Goal: Task Accomplishment & Management: Manage account settings

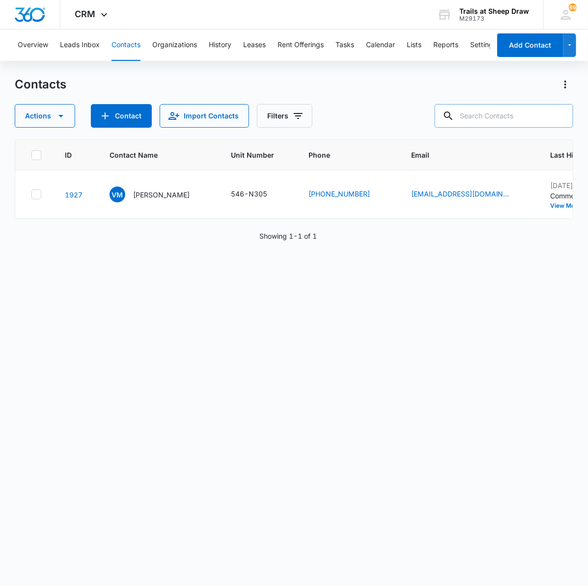
click at [485, 116] on input "text" at bounding box center [504, 116] width 139 height 24
type input "B"
type input "C208"
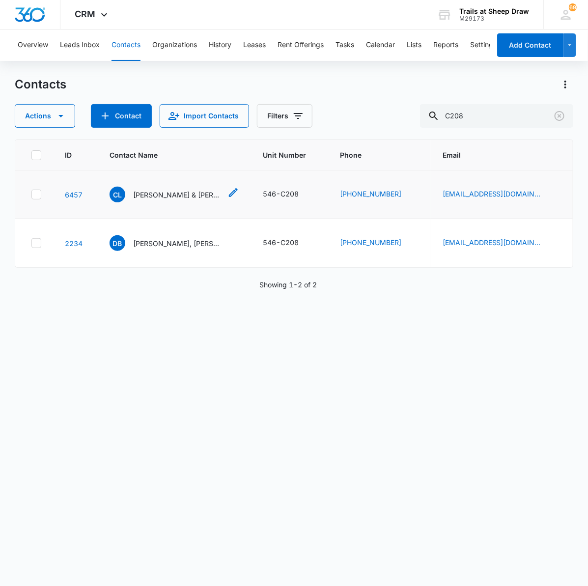
click at [173, 198] on p "[PERSON_NAME] & [PERSON_NAME]" at bounding box center [177, 195] width 88 height 10
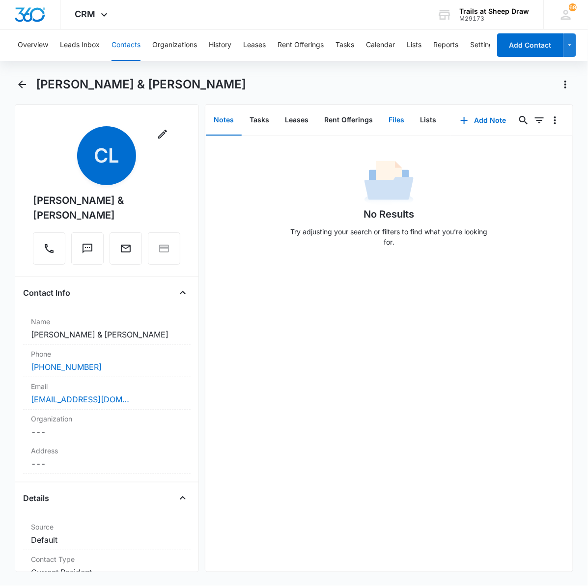
click at [392, 119] on button "Files" at bounding box center [396, 120] width 31 height 30
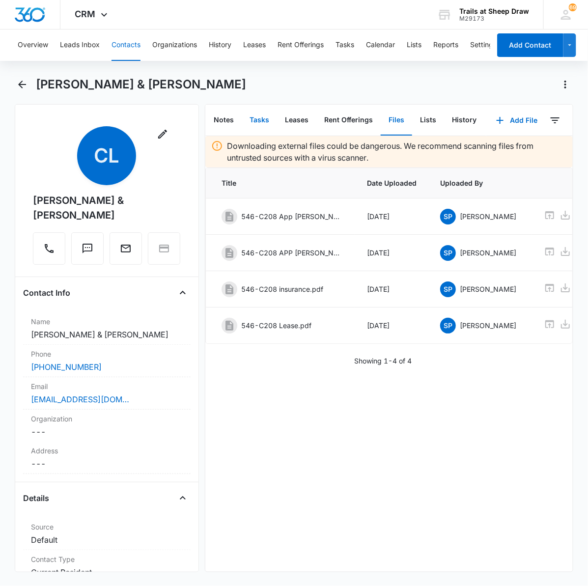
click at [263, 117] on button "Tasks" at bounding box center [259, 120] width 35 height 30
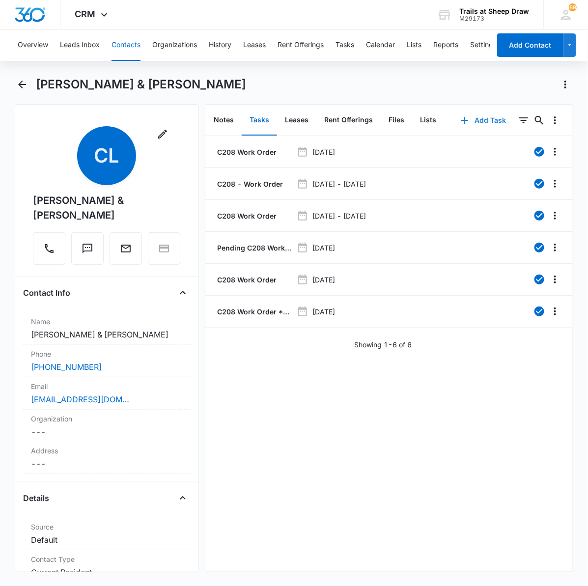
click at [484, 119] on button "Add Task" at bounding box center [483, 121] width 65 height 24
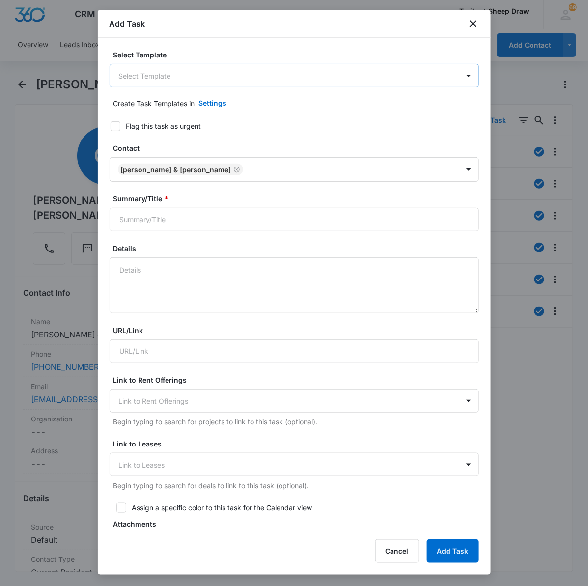
click at [187, 65] on body "CRM Apps Reputation Websites Forms CRM Email Social Content Ads Intelligence Fi…" at bounding box center [294, 293] width 588 height 586
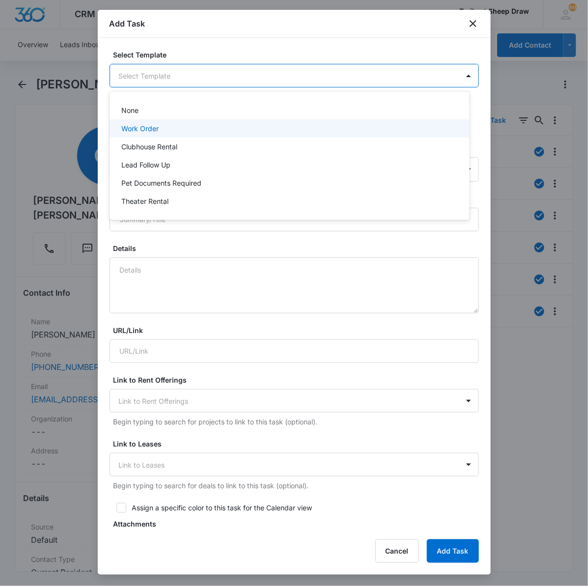
click at [182, 132] on div "Work Order" at bounding box center [288, 128] width 335 height 10
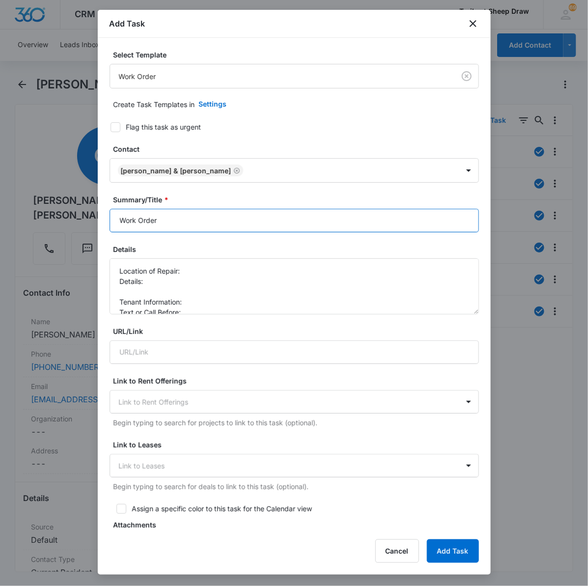
click at [209, 227] on input "Work Order" at bounding box center [295, 221] width 370 height 24
type input "Work Order C208"
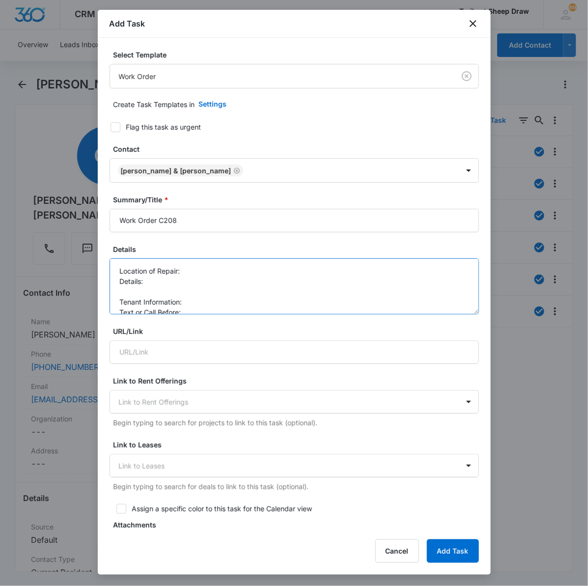
click at [198, 273] on textarea "Location of Repair: Details: Tenant Information: Text or Call Before:" at bounding box center [295, 286] width 370 height 56
drag, startPoint x: 209, startPoint y: 271, endPoint x: 258, endPoint y: 272, distance: 49.1
click at [258, 272] on textarea "Location of Repair: Balcony wasps nest Details: Tenant Information: Text or Cal…" at bounding box center [295, 286] width 370 height 56
click at [153, 284] on textarea "Location of Repair: Balcony wasps nest Details: Tenant Information: Text or Cal…" at bounding box center [295, 286] width 370 height 56
paste textarea "wasps nest"
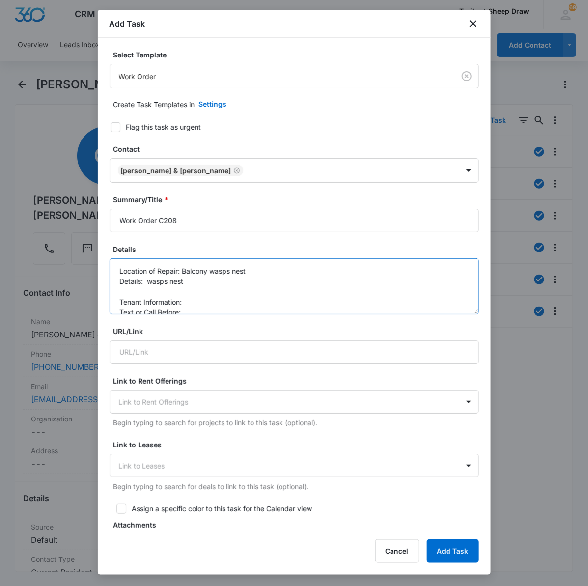
drag, startPoint x: 212, startPoint y: 273, endPoint x: 273, endPoint y: 271, distance: 61.4
click at [273, 271] on textarea "Location of Repair: Balcony wasps nest Details: wasps nest Tenant Information: …" at bounding box center [295, 286] width 370 height 56
click at [209, 291] on textarea "Location of Repair: Balcony Details: wasps nest Tenant Information: Text or Cal…" at bounding box center [295, 286] width 370 height 56
click at [190, 301] on textarea "Location of Repair: Balcony Details: wasps nest Tenant Information: [PHONE_NUMB…" at bounding box center [295, 286] width 370 height 56
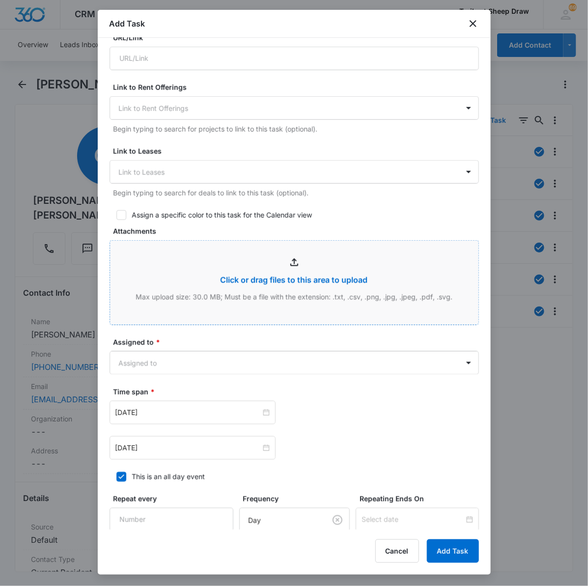
scroll to position [392, 0]
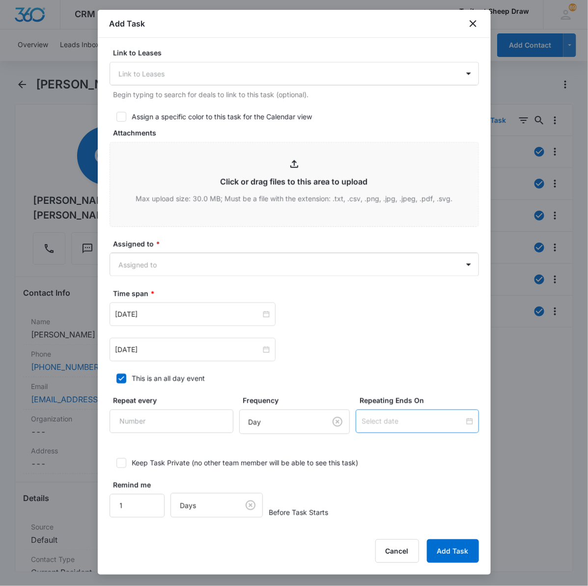
type textarea "Location of Repair: Balcony Details: wasps nest Tenant Information: [PHONE_NUMB…"
click at [255, 315] on div "[DATE]" at bounding box center [192, 314] width 154 height 11
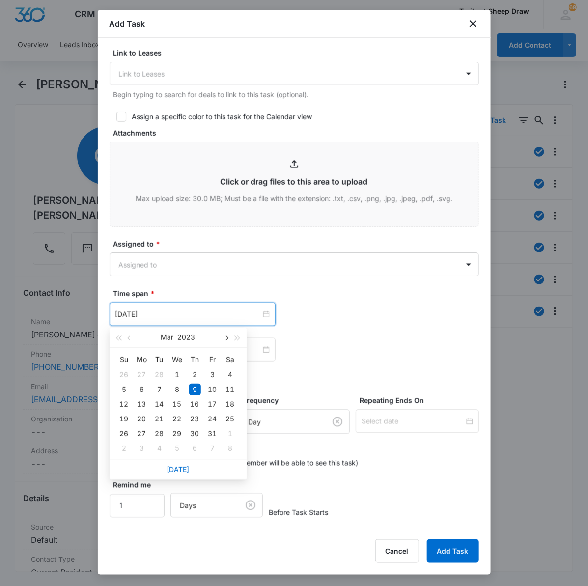
click at [228, 340] on button "button" at bounding box center [226, 338] width 11 height 20
click at [228, 343] on button "button" at bounding box center [226, 338] width 11 height 20
click at [228, 344] on button "button" at bounding box center [226, 338] width 11 height 20
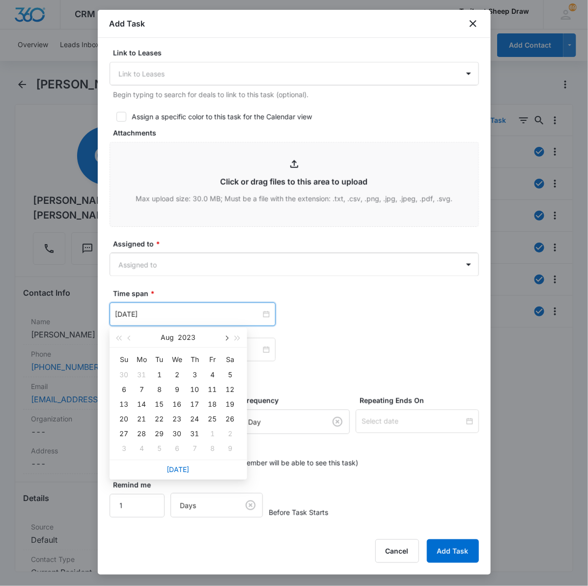
click at [228, 344] on button "button" at bounding box center [226, 338] width 11 height 20
click at [190, 341] on button "2023" at bounding box center [186, 338] width 18 height 20
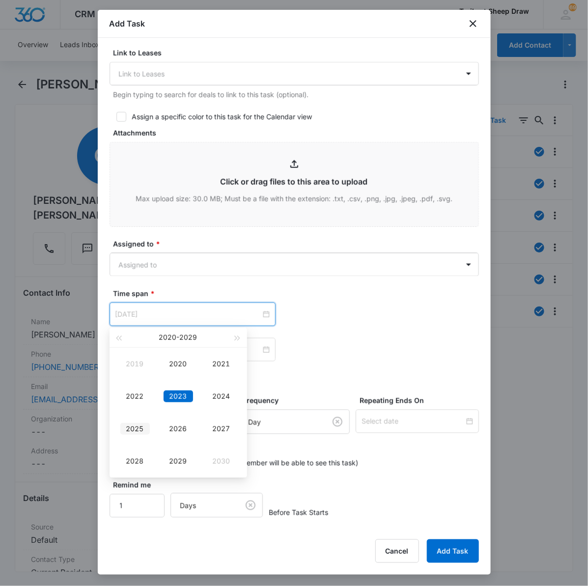
click at [151, 430] on td "2025" at bounding box center [135, 429] width 43 height 32
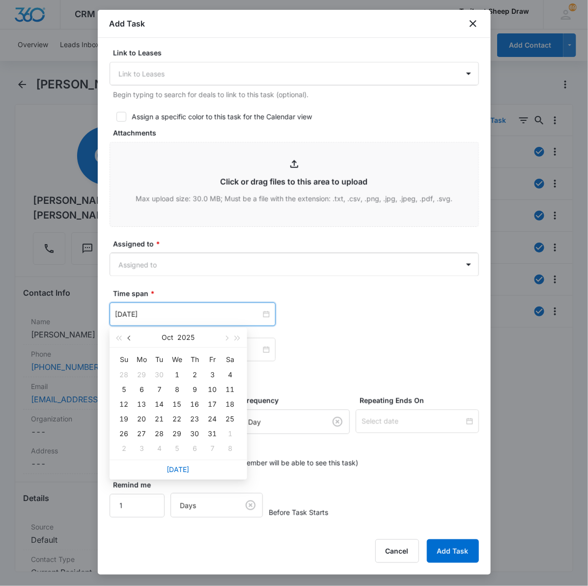
click at [134, 340] on button "button" at bounding box center [129, 338] width 11 height 20
click at [134, 341] on button "button" at bounding box center [129, 338] width 11 height 20
click at [136, 341] on div "[DATE]" at bounding box center [177, 338] width 85 height 20
type input "[DATE]"
click at [173, 402] on div "13" at bounding box center [177, 405] width 12 height 12
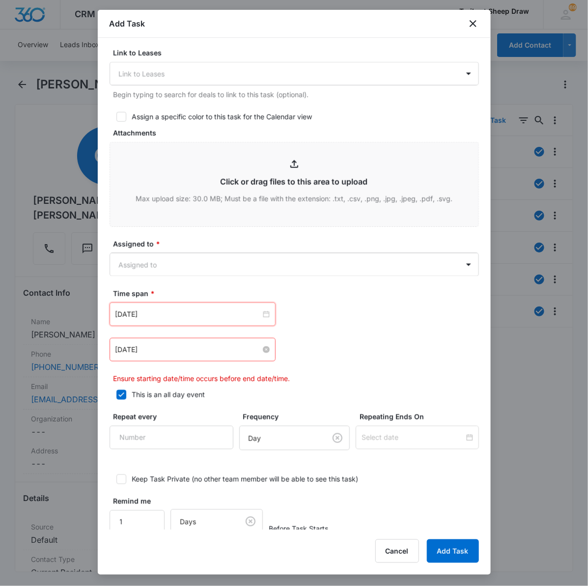
click at [254, 352] on div "[DATE]" at bounding box center [192, 349] width 154 height 11
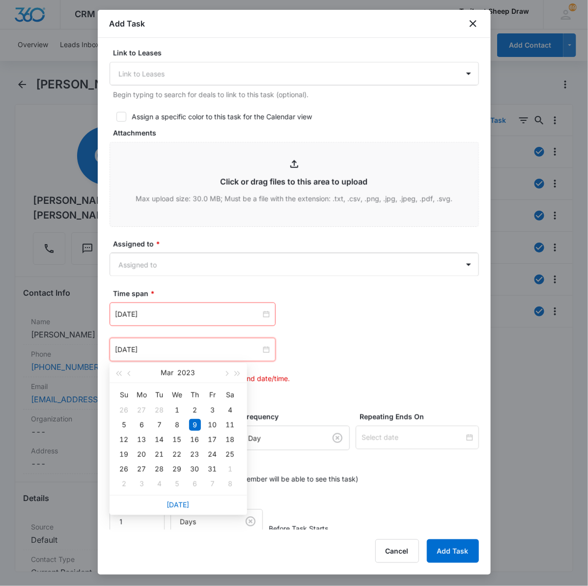
click at [197, 371] on div "[DATE]" at bounding box center [177, 373] width 85 height 20
click at [185, 374] on button "2023" at bounding box center [187, 373] width 18 height 20
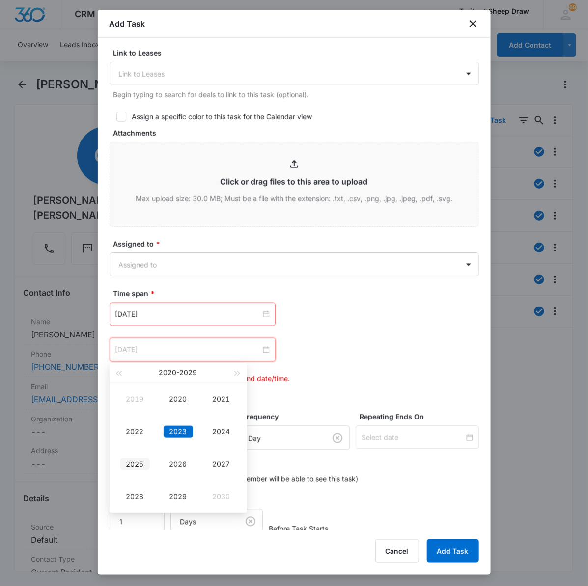
click at [135, 468] on div "2025" at bounding box center [134, 464] width 29 height 12
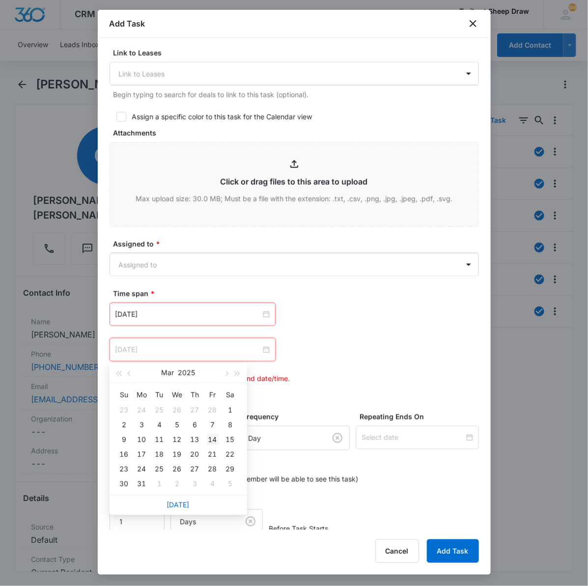
click at [211, 440] on div "14" at bounding box center [213, 440] width 12 height 12
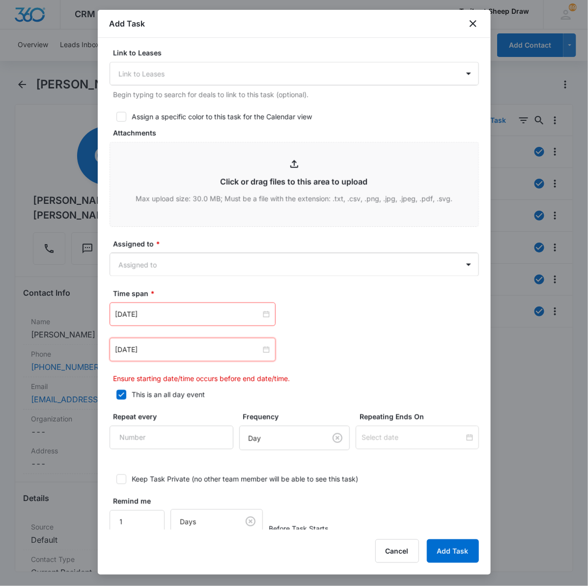
click at [323, 360] on div "[DATE] [DATE] Su Mo Tu We Th Fr Sa 23 24 25 26 27 28 1 2 3 4 5 6 7 8 9 10 11 12…" at bounding box center [295, 350] width 370 height 24
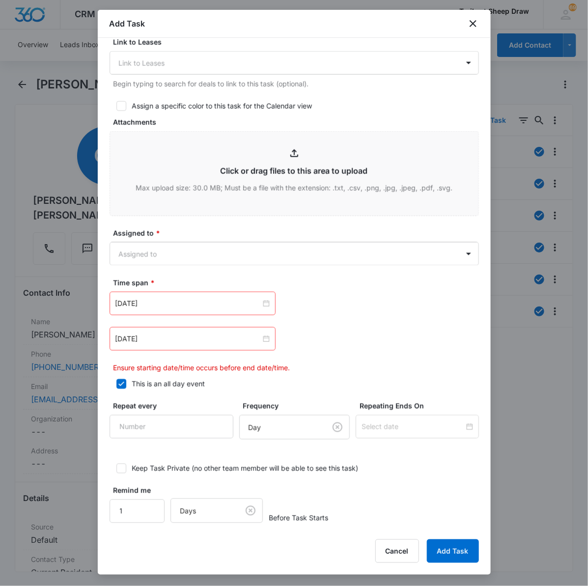
scroll to position [409, 0]
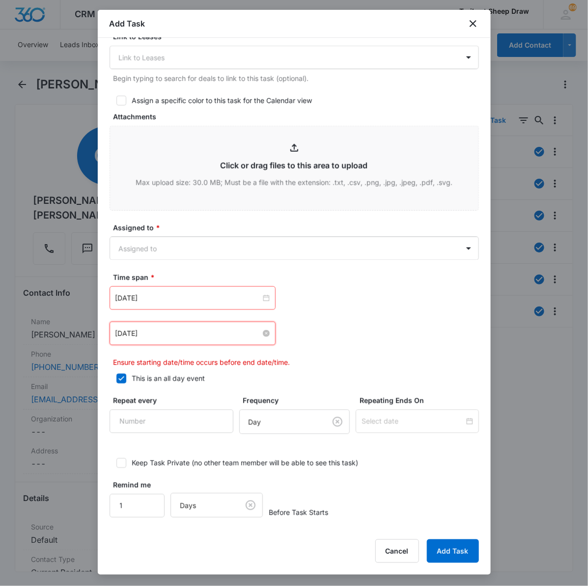
click at [132, 335] on input "[DATE]" at bounding box center [187, 333] width 145 height 11
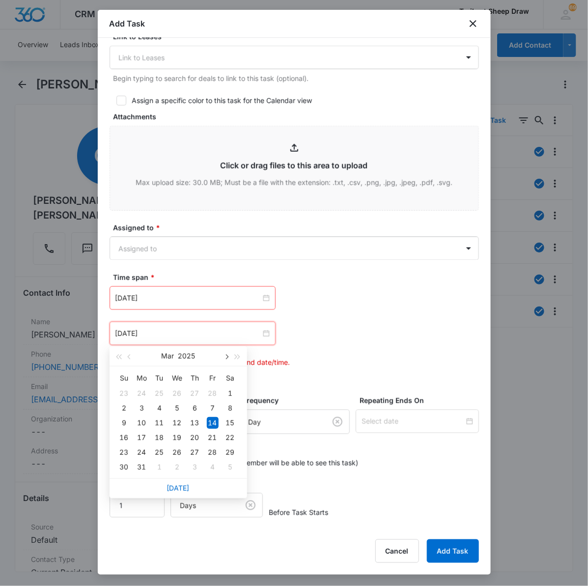
click at [224, 358] on button "button" at bounding box center [226, 356] width 11 height 20
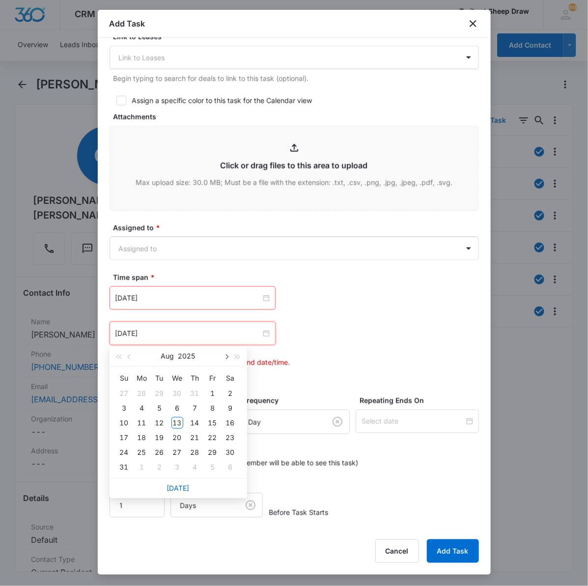
click at [224, 358] on button "button" at bounding box center [226, 356] width 11 height 20
click at [131, 358] on button "button" at bounding box center [129, 356] width 11 height 20
click at [128, 359] on button "button" at bounding box center [129, 356] width 11 height 20
type input "[DATE]"
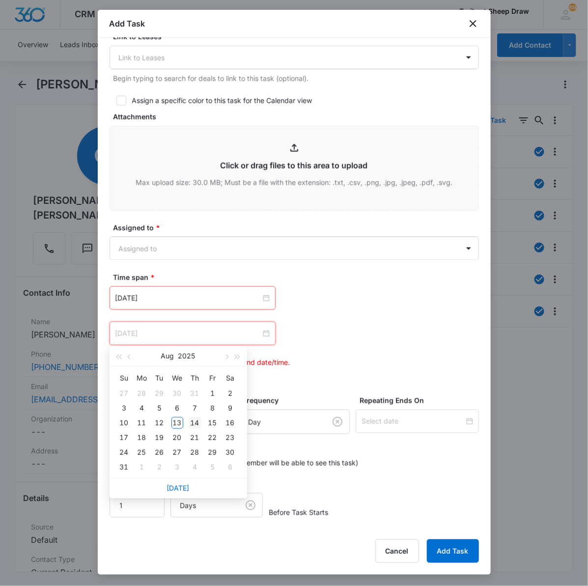
click at [195, 422] on div "14" at bounding box center [195, 423] width 12 height 12
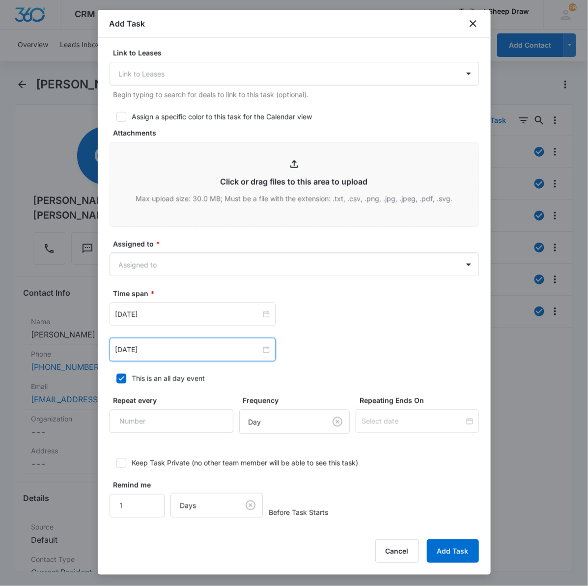
scroll to position [392, 0]
click at [317, 372] on form "Select Template Work Order Create Task Templates in Settings Flag this task as …" at bounding box center [295, 88] width 370 height 860
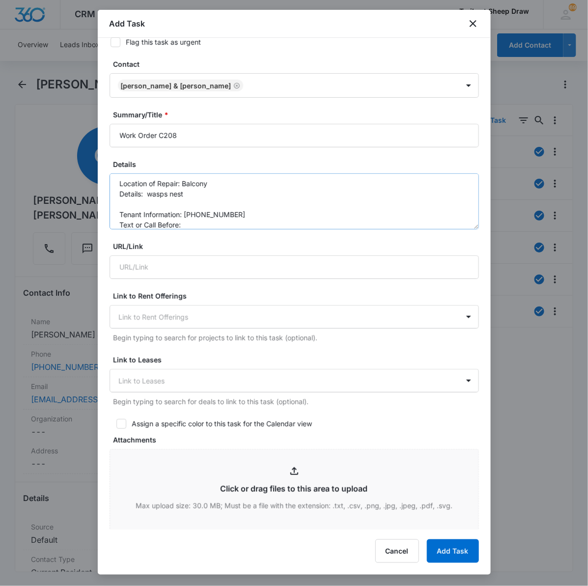
scroll to position [0, 0]
click at [188, 195] on textarea "Location of Repair: Balcony Details: wasps nest Tenant Information: [PHONE_NUMB…" at bounding box center [295, 201] width 370 height 56
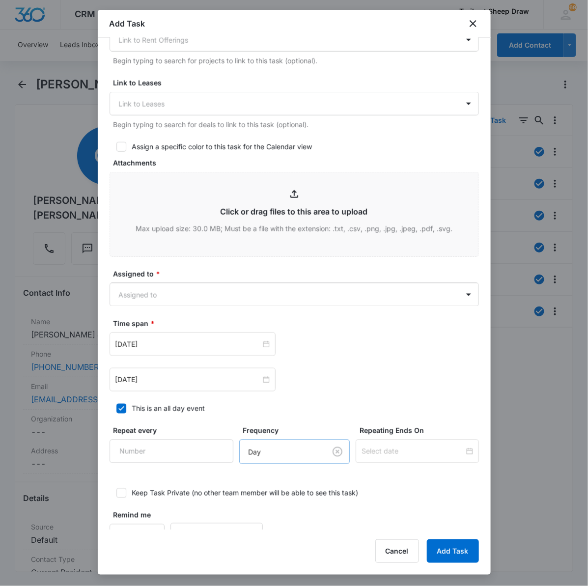
scroll to position [392, 0]
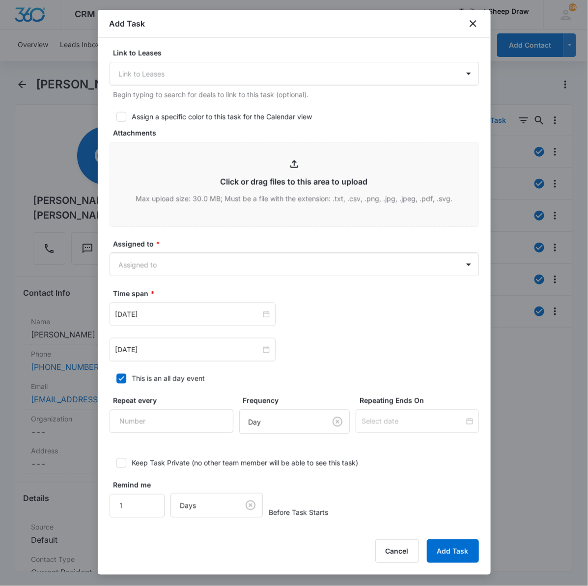
type textarea "Location of Repair: Balcony Details: wasps nest above the door Tenant Informati…"
click at [199, 264] on body "CRM Apps Reputation Websites Forms CRM Email Social Content Ads Intelligence Fi…" at bounding box center [294, 293] width 588 height 586
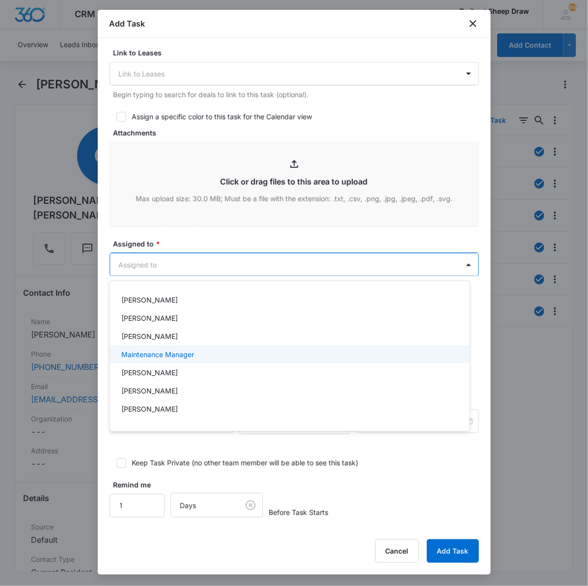
scroll to position [153, 0]
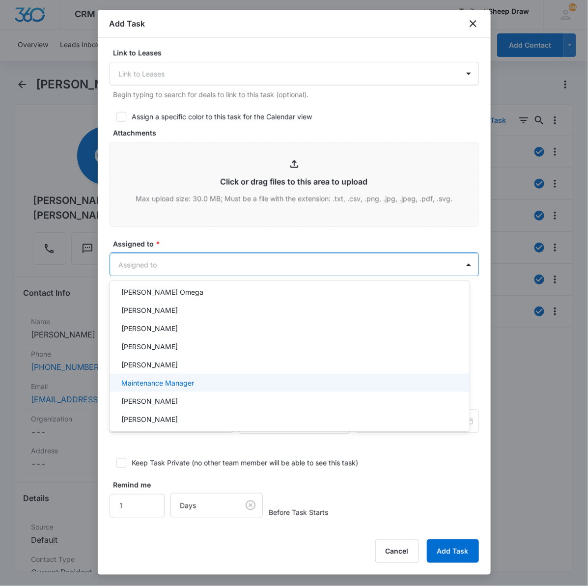
click at [199, 378] on div "Maintenance Manager" at bounding box center [288, 383] width 335 height 10
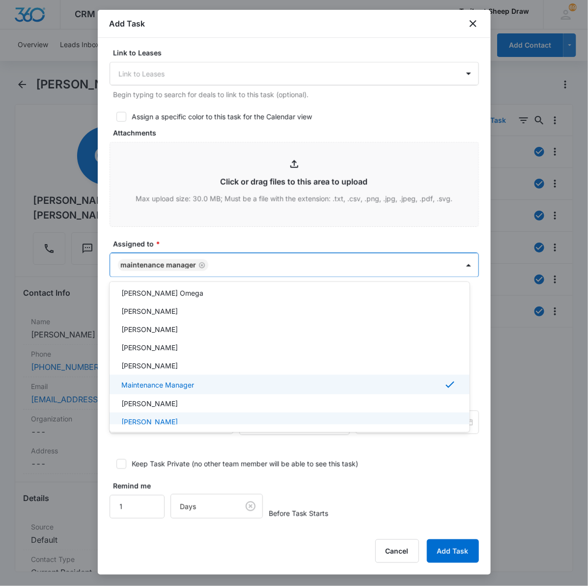
click at [314, 489] on div at bounding box center [294, 293] width 588 height 586
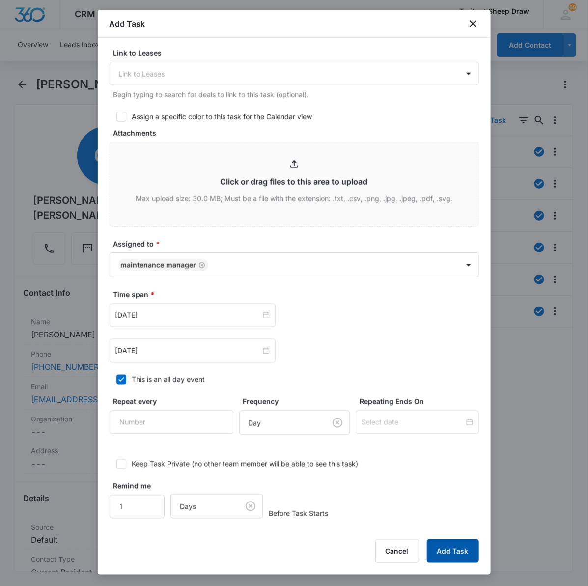
drag, startPoint x: 460, startPoint y: 554, endPoint x: 464, endPoint y: 547, distance: 8.2
click at [460, 555] on button "Add Task" at bounding box center [453, 552] width 52 height 24
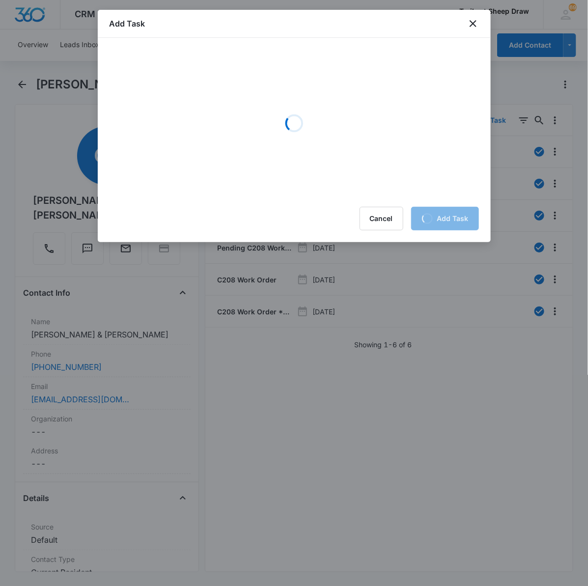
scroll to position [0, 0]
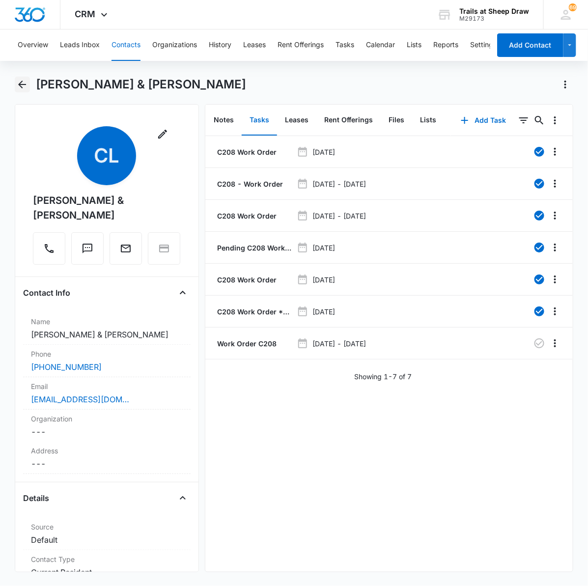
click at [27, 83] on icon "Back" at bounding box center [22, 85] width 12 height 12
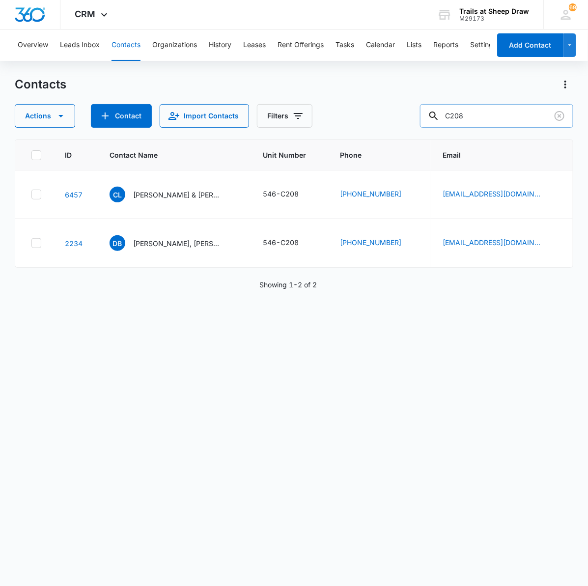
click at [514, 119] on input "C208" at bounding box center [496, 116] width 153 height 24
drag, startPoint x: 455, startPoint y: 118, endPoint x: 328, endPoint y: 109, distance: 127.6
click at [328, 109] on div "Actions Contact Import Contacts Filters C208" at bounding box center [294, 116] width 559 height 24
type input "B101"
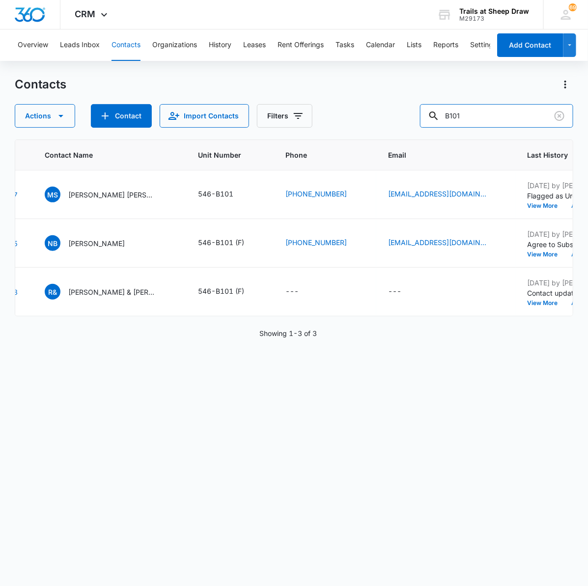
scroll to position [0, 36]
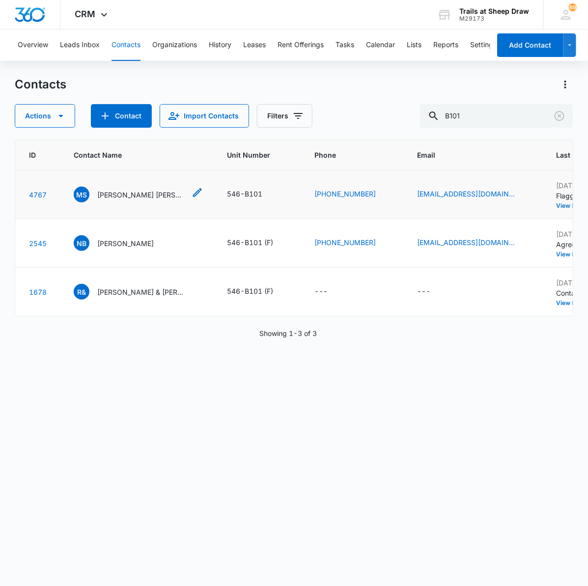
click at [146, 192] on p "[PERSON_NAME] [PERSON_NAME] & [PERSON_NAME]" at bounding box center [141, 195] width 88 height 10
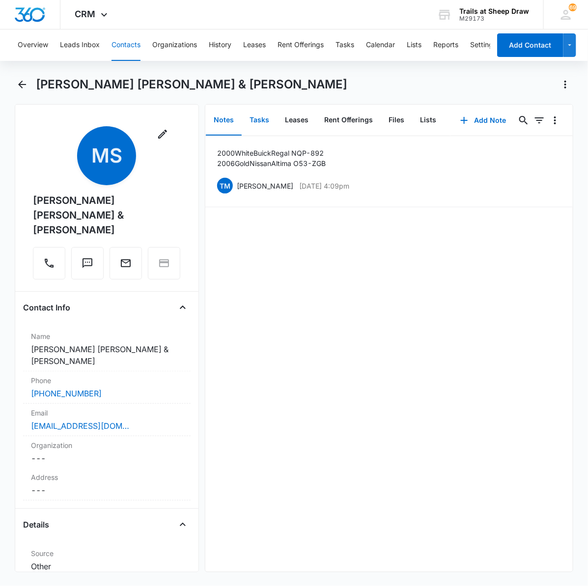
click at [270, 117] on button "Tasks" at bounding box center [259, 120] width 35 height 30
click at [234, 117] on button "Notes" at bounding box center [224, 120] width 36 height 30
click at [28, 88] on icon "Back" at bounding box center [22, 85] width 12 height 12
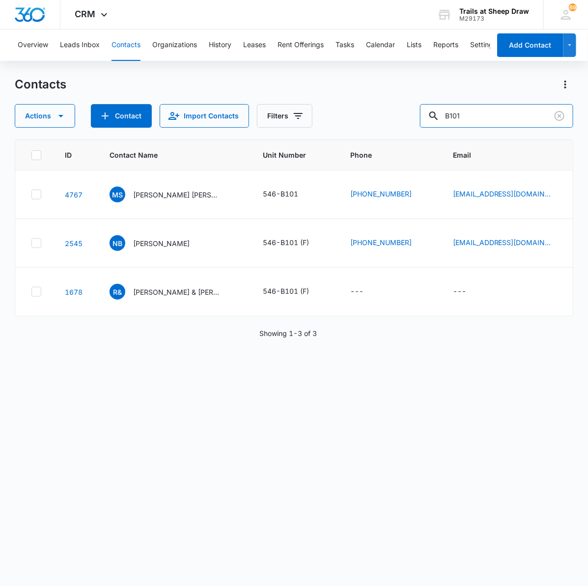
drag, startPoint x: 487, startPoint y: 112, endPoint x: 424, endPoint y: 111, distance: 62.9
click at [424, 111] on div "Actions Contact Import Contacts Filters B101" at bounding box center [294, 116] width 559 height 24
type input "B302"
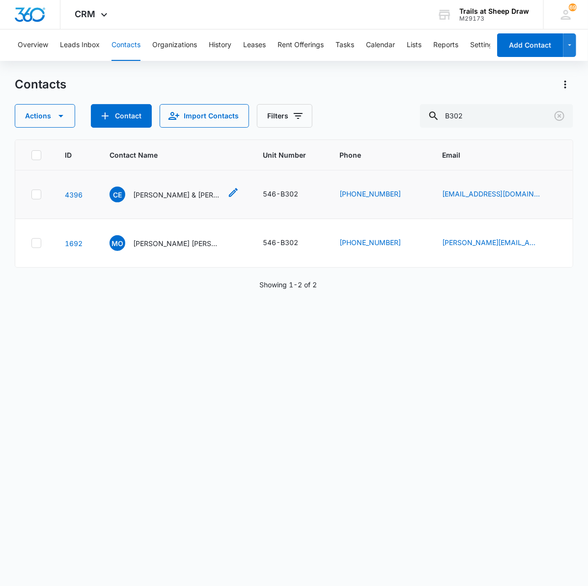
click at [152, 196] on p "[PERSON_NAME] & [PERSON_NAME]" at bounding box center [177, 195] width 88 height 10
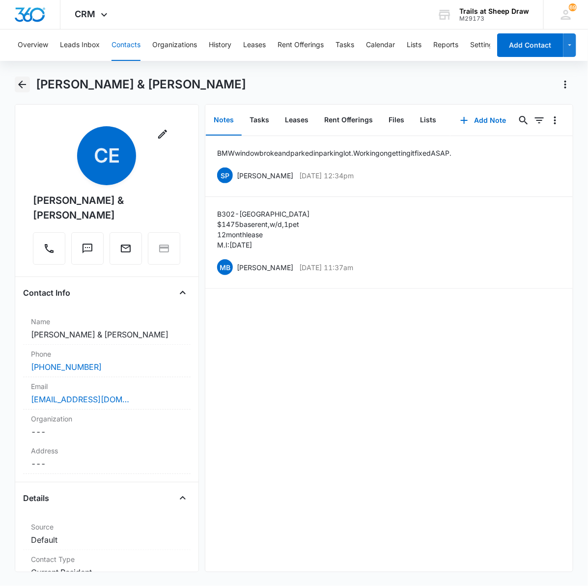
drag, startPoint x: 25, startPoint y: 80, endPoint x: 29, endPoint y: 79, distance: 5.0
click at [25, 80] on icon "Back" at bounding box center [22, 85] width 12 height 12
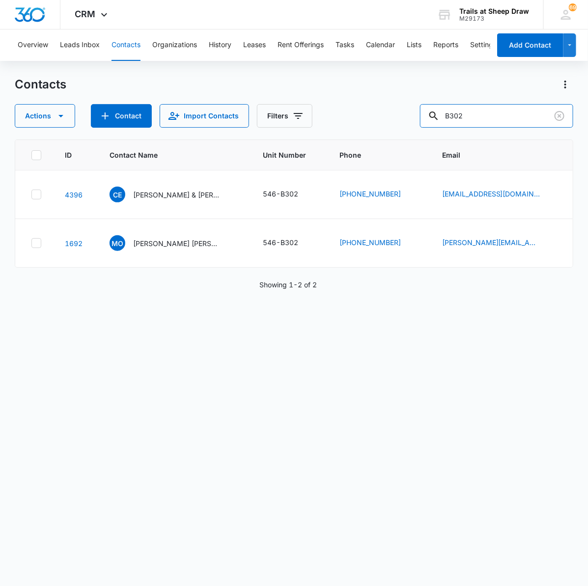
drag, startPoint x: 502, startPoint y: 116, endPoint x: 431, endPoint y: 119, distance: 70.8
click at [431, 119] on div "Actions Contact Import Contacts Filters B302" at bounding box center [294, 116] width 559 height 24
type input "c202"
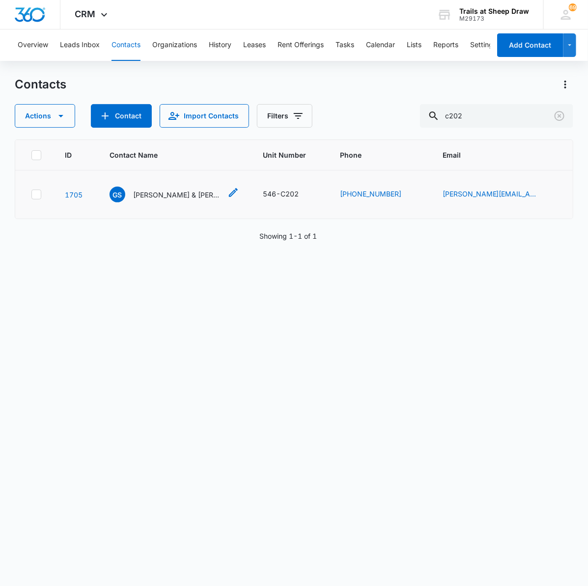
click at [168, 190] on p "[PERSON_NAME] & [PERSON_NAME]" at bounding box center [177, 195] width 88 height 10
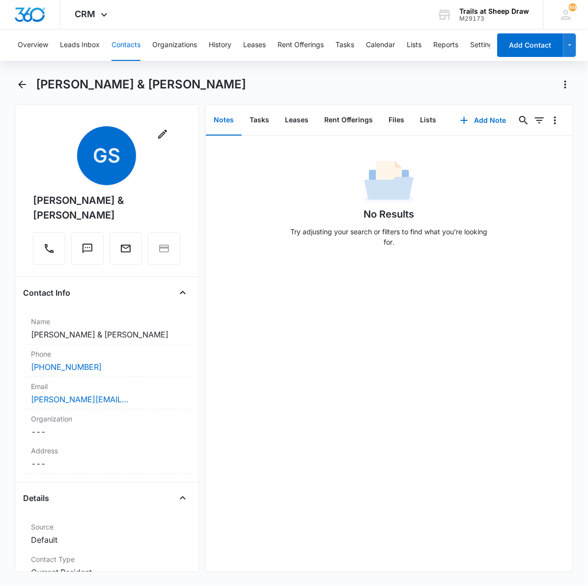
click at [13, 84] on main "[PERSON_NAME] & [PERSON_NAME] Remove GS [PERSON_NAME] & [PERSON_NAME] Contact I…" at bounding box center [294, 331] width 588 height 508
click at [26, 82] on icon "Back" at bounding box center [22, 85] width 12 height 12
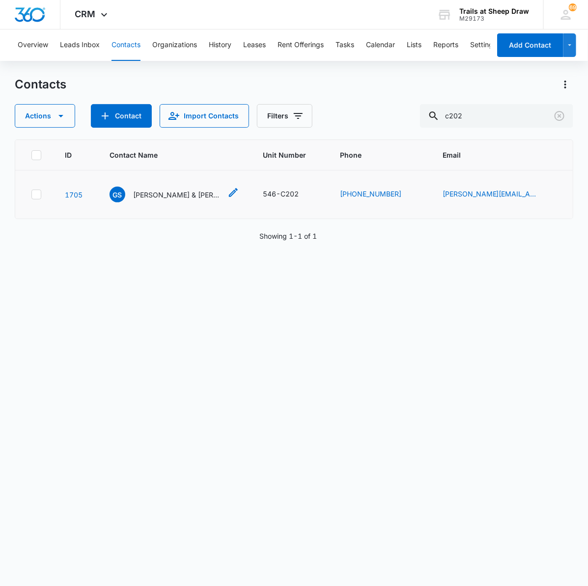
click at [151, 194] on p "[PERSON_NAME] & [PERSON_NAME]" at bounding box center [177, 195] width 88 height 10
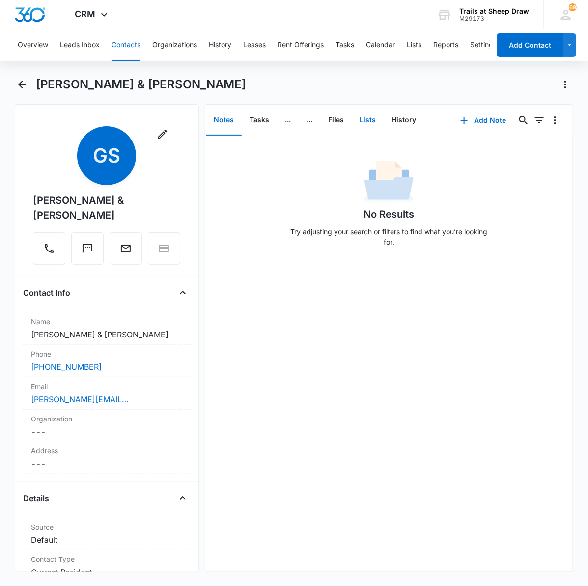
click at [367, 114] on button "Lists" at bounding box center [368, 120] width 32 height 30
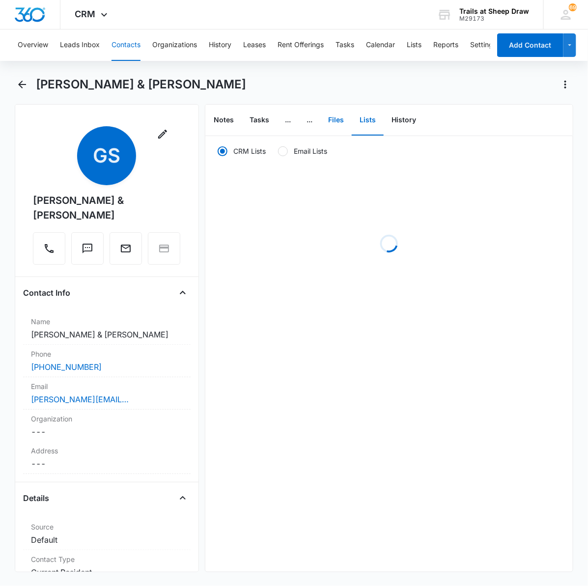
click at [334, 123] on button "Files" at bounding box center [335, 120] width 31 height 30
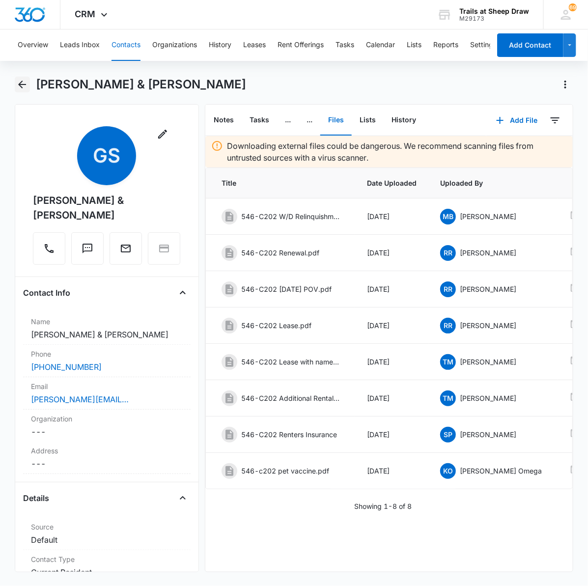
click at [23, 84] on icon "Back" at bounding box center [22, 85] width 12 height 12
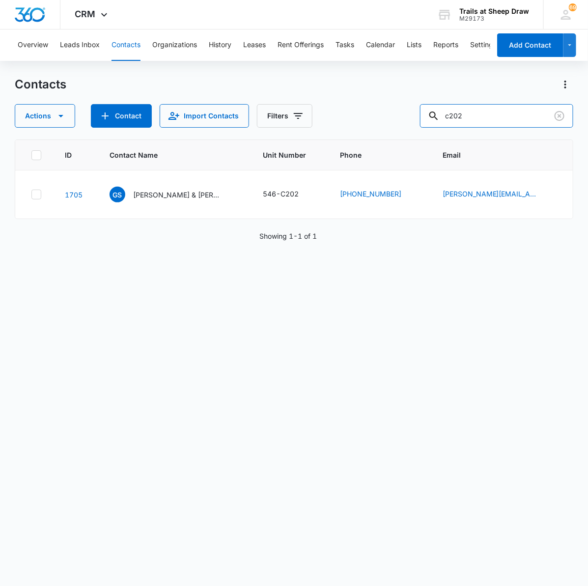
drag, startPoint x: 502, startPoint y: 113, endPoint x: 408, endPoint y: 116, distance: 93.9
click at [408, 116] on div "Actions Contact Import Contacts Filters c202" at bounding box center [294, 116] width 559 height 24
type input "C204"
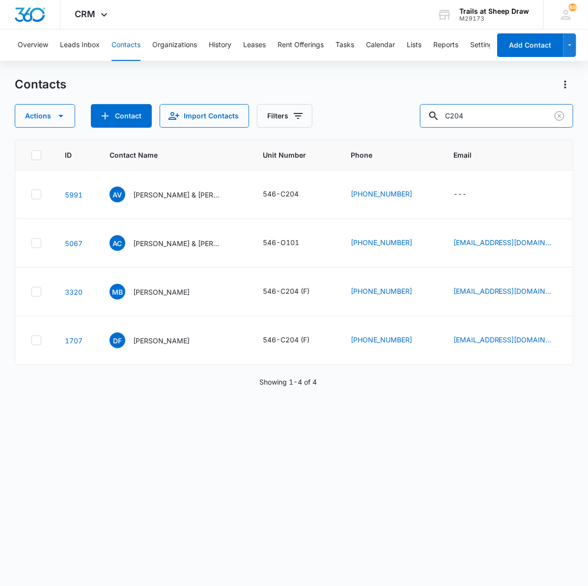
drag, startPoint x: 421, startPoint y: 111, endPoint x: 398, endPoint y: 111, distance: 23.1
click at [398, 111] on div "Actions Contact Import Contacts Filters C204" at bounding box center [294, 116] width 559 height 24
click at [509, 117] on input "text" at bounding box center [504, 116] width 139 height 24
click at [527, 106] on input "text" at bounding box center [504, 116] width 139 height 24
type input "c204."
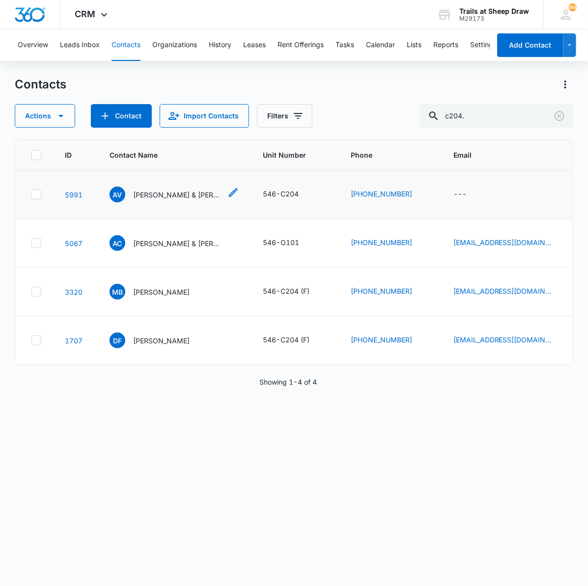
click at [150, 199] on p "[PERSON_NAME] & [PERSON_NAME]" at bounding box center [177, 195] width 88 height 10
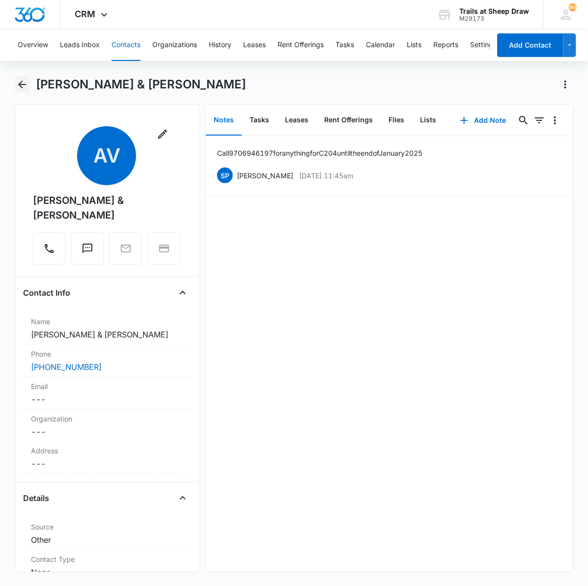
click at [20, 86] on icon "Back" at bounding box center [22, 85] width 12 height 12
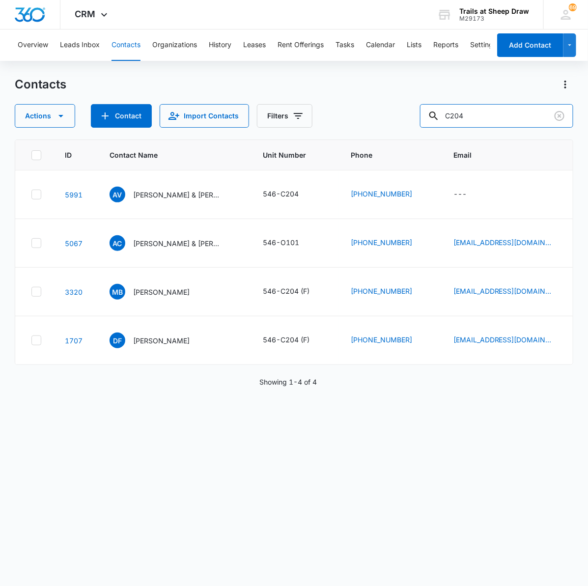
drag, startPoint x: 491, startPoint y: 117, endPoint x: 381, endPoint y: 111, distance: 110.2
click at [381, 111] on div "Actions Contact Import Contacts Filters C204" at bounding box center [294, 116] width 559 height 24
type input "c208"
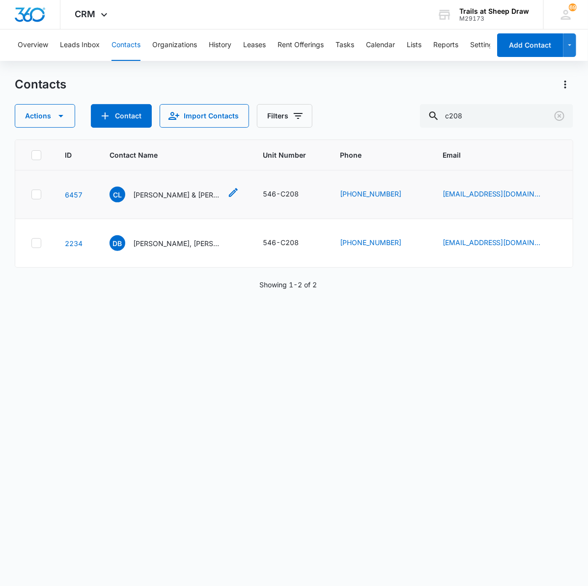
click at [156, 194] on p "[PERSON_NAME] & [PERSON_NAME]" at bounding box center [177, 195] width 88 height 10
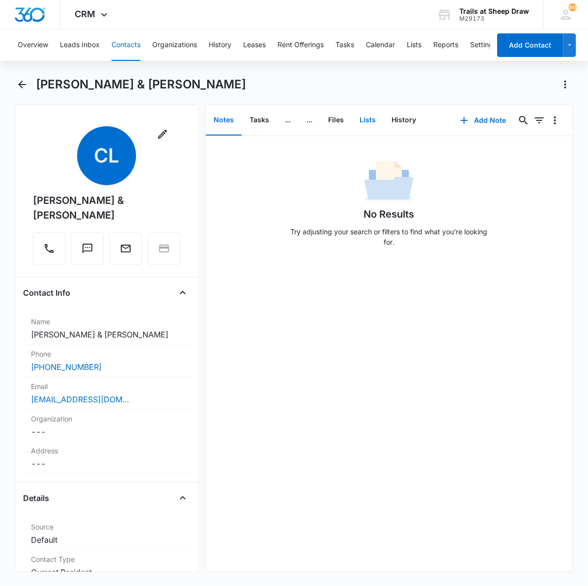
click at [374, 115] on button "Lists" at bounding box center [368, 120] width 32 height 30
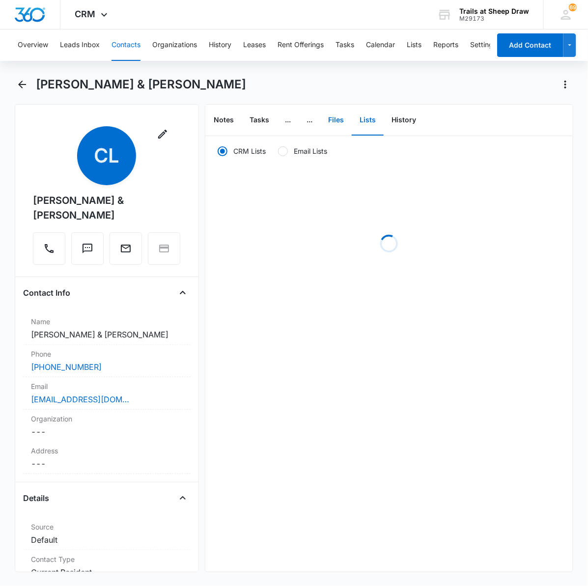
click at [342, 125] on button "Files" at bounding box center [335, 120] width 31 height 30
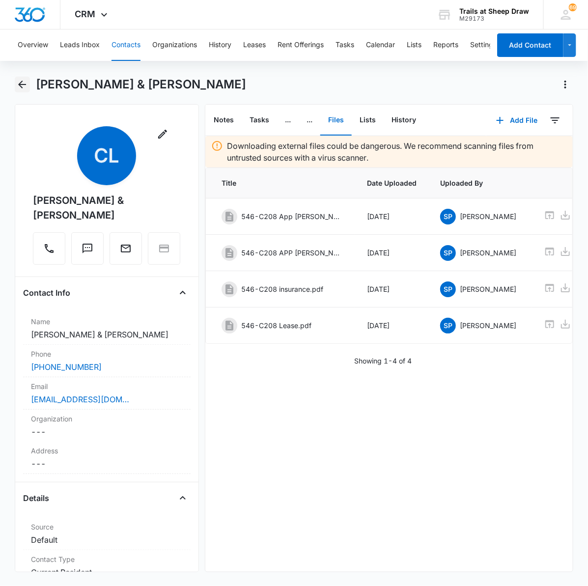
click at [20, 87] on icon "Back" at bounding box center [22, 85] width 12 height 12
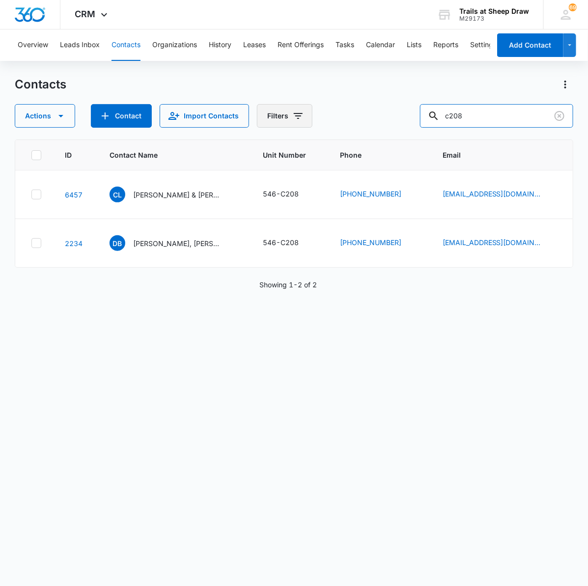
drag, startPoint x: 275, startPoint y: 121, endPoint x: 265, endPoint y: 119, distance: 10.0
click at [266, 120] on div "Actions Contact Import Contacts Filters c208" at bounding box center [294, 116] width 559 height 24
type input "D102"
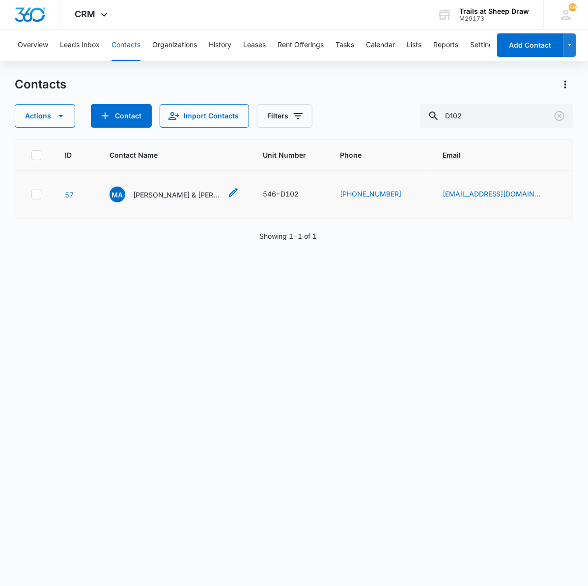
click at [154, 188] on div "MA [PERSON_NAME] & [PERSON_NAME]" at bounding box center [166, 195] width 112 height 16
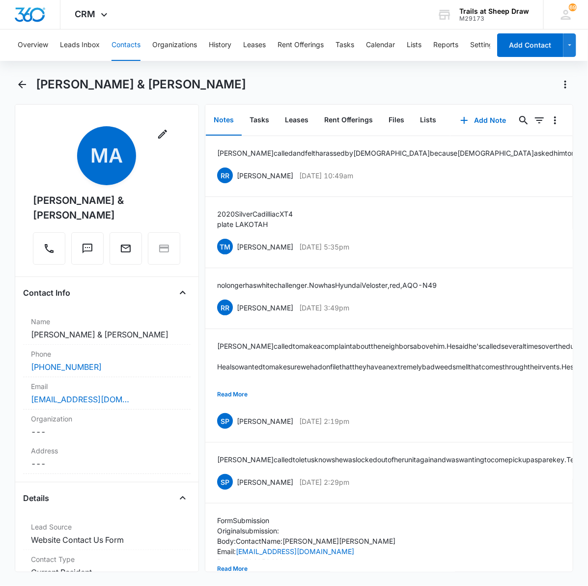
drag, startPoint x: 30, startPoint y: 86, endPoint x: 36, endPoint y: 84, distance: 6.2
click at [30, 86] on div "[PERSON_NAME] & [PERSON_NAME]" at bounding box center [294, 91] width 559 height 28
click at [26, 84] on icon "Back" at bounding box center [22, 85] width 12 height 12
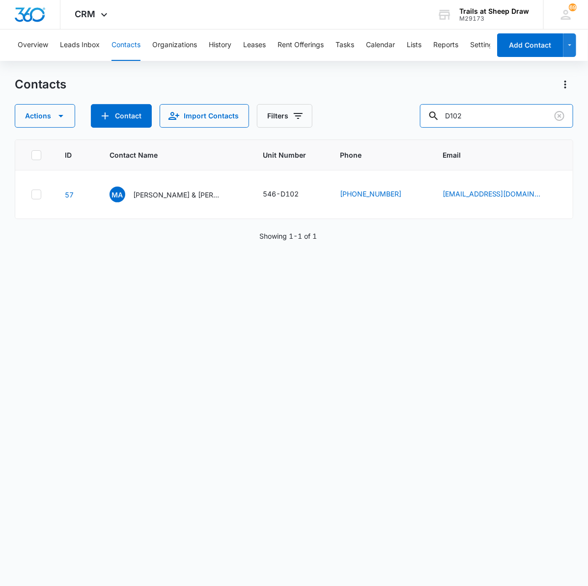
drag, startPoint x: 501, startPoint y: 119, endPoint x: 404, endPoint y: 126, distance: 97.0
click at [404, 126] on div "Actions Contact Import Contacts Filters D102" at bounding box center [294, 116] width 559 height 24
type input "e304"
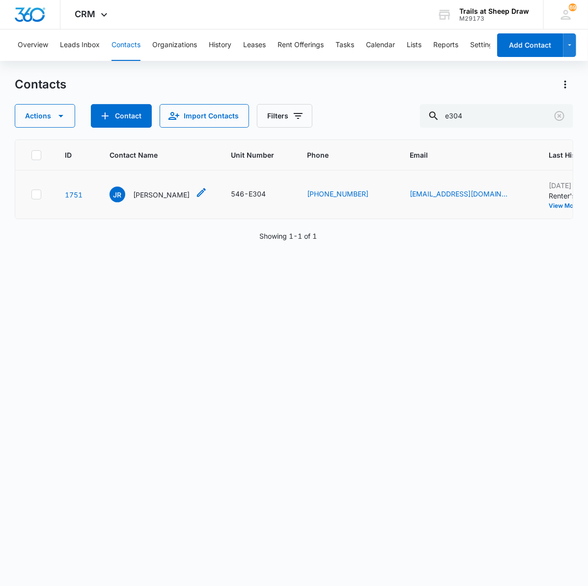
click at [158, 196] on p "[PERSON_NAME]" at bounding box center [161, 195] width 57 height 10
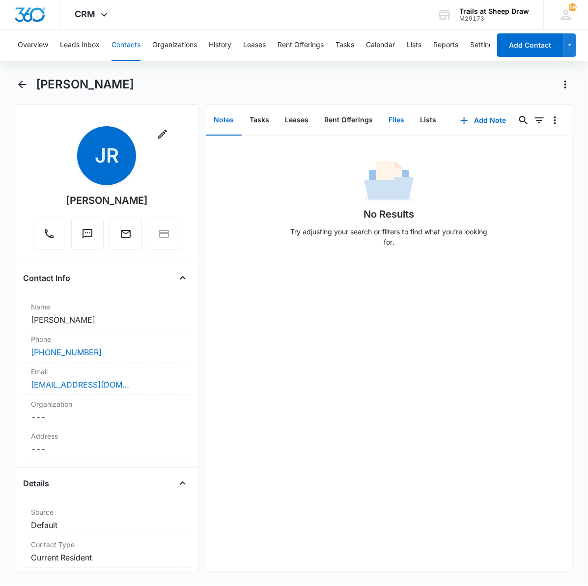
click at [389, 114] on button "Files" at bounding box center [396, 120] width 31 height 30
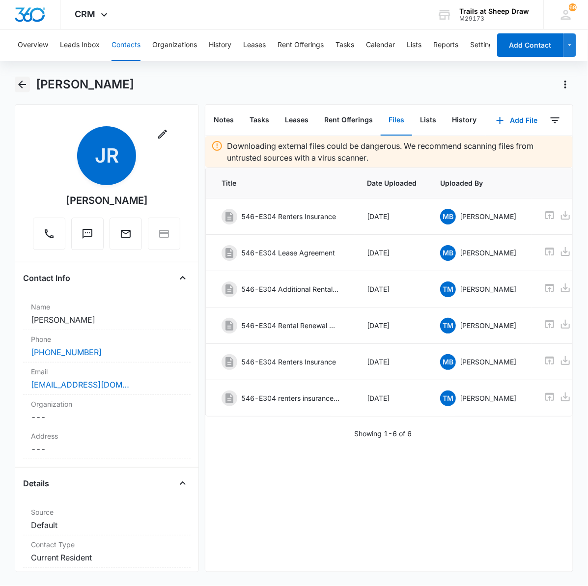
click at [27, 89] on icon "Back" at bounding box center [22, 85] width 12 height 12
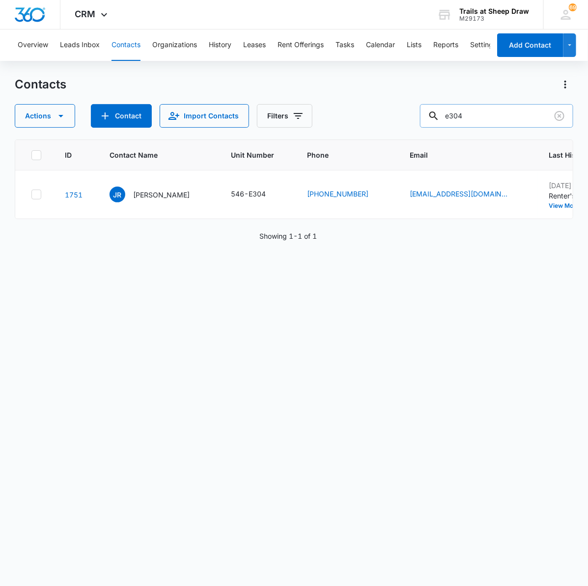
drag, startPoint x: 499, startPoint y: 114, endPoint x: 449, endPoint y: 118, distance: 50.8
click at [449, 118] on div "e304" at bounding box center [496, 116] width 153 height 24
type input "E308"
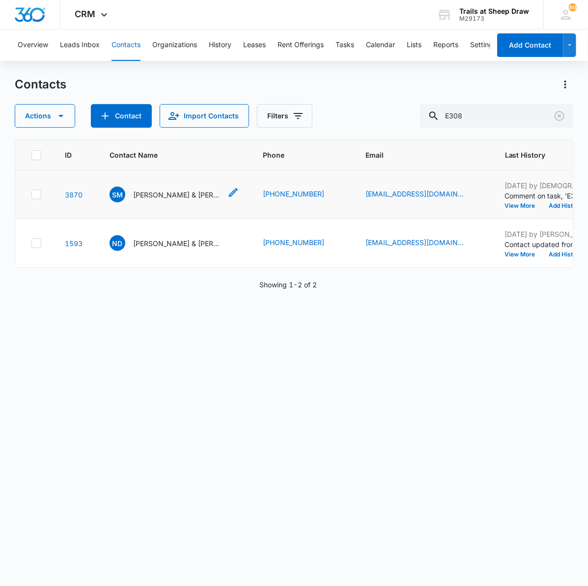
click at [150, 197] on p "[PERSON_NAME] & [PERSON_NAME]" at bounding box center [177, 195] width 88 height 10
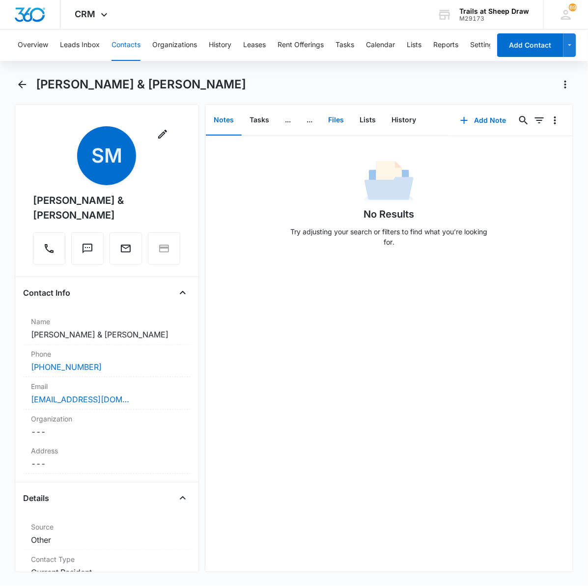
click at [345, 123] on button "Files" at bounding box center [335, 120] width 31 height 30
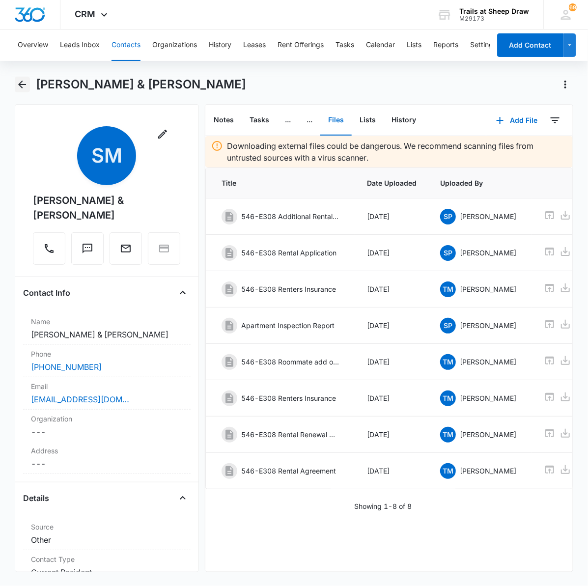
click at [24, 85] on icon "Back" at bounding box center [22, 85] width 8 height 8
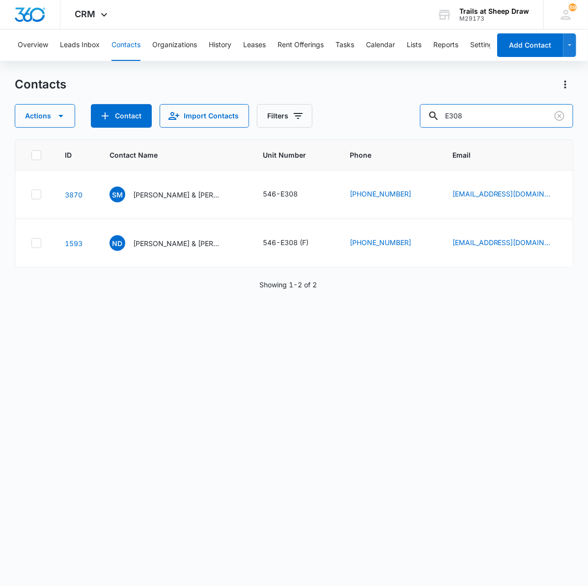
drag, startPoint x: 481, startPoint y: 113, endPoint x: 382, endPoint y: 133, distance: 100.3
click at [382, 133] on div "Contacts Actions Contact Import Contacts Filters E308 ID Contact Name Unit Numb…" at bounding box center [294, 331] width 559 height 509
type input "w"
type input "e304"
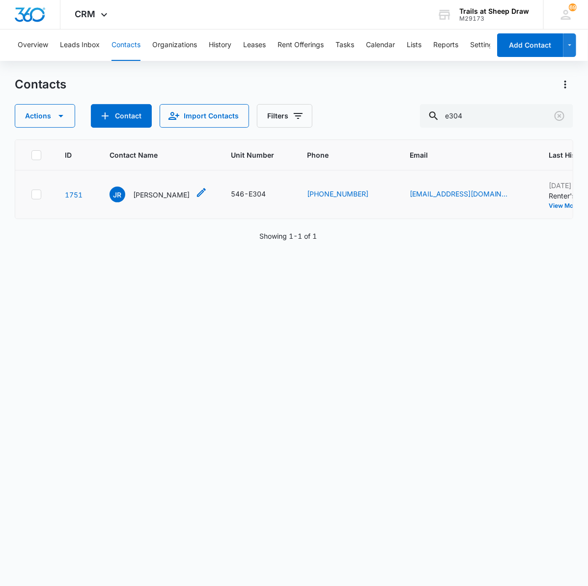
click at [156, 198] on p "[PERSON_NAME]" at bounding box center [161, 195] width 57 height 10
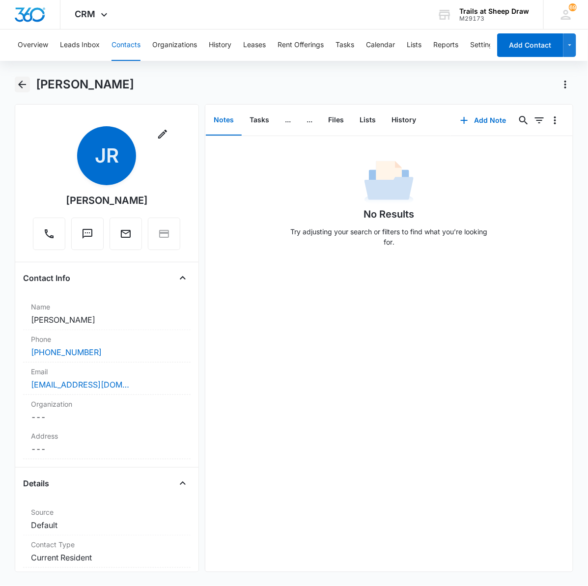
click at [21, 86] on icon "Back" at bounding box center [22, 85] width 8 height 8
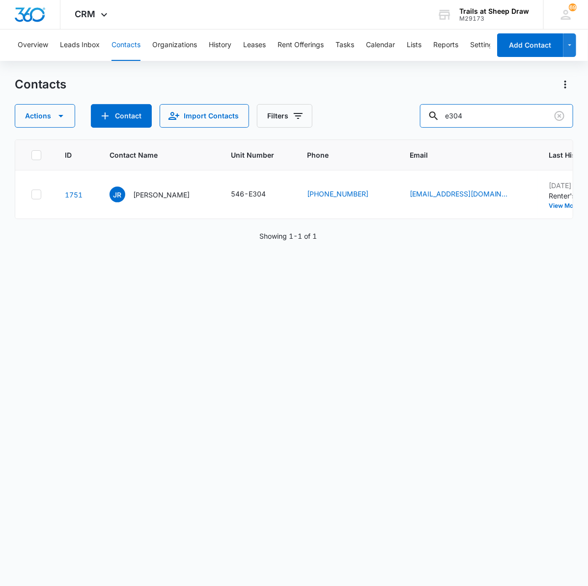
drag, startPoint x: 409, startPoint y: 115, endPoint x: 332, endPoint y: 109, distance: 77.5
click at [333, 109] on div "Actions Contact Import Contacts Filters e304" at bounding box center [294, 116] width 559 height 24
type input "f102"
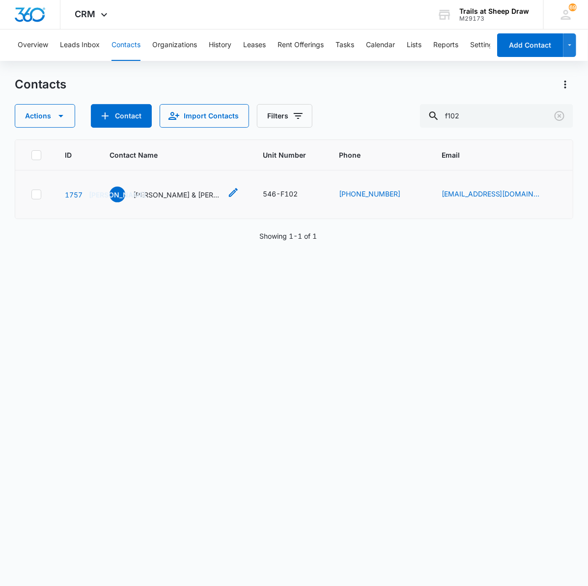
click at [170, 195] on p "[PERSON_NAME] & [PERSON_NAME]" at bounding box center [177, 195] width 88 height 10
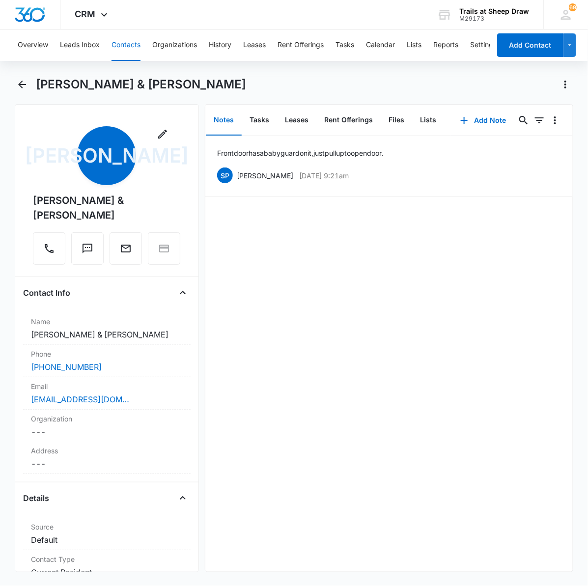
click at [18, 97] on div "[PERSON_NAME] & [PERSON_NAME]" at bounding box center [294, 91] width 559 height 28
click at [18, 83] on icon "Back" at bounding box center [22, 85] width 12 height 12
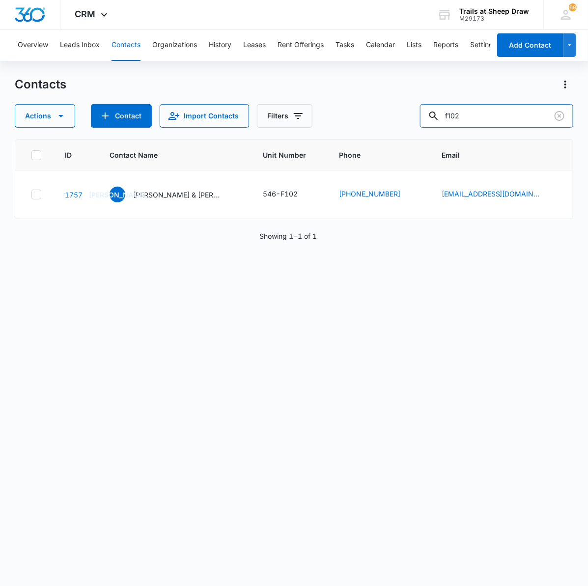
drag, startPoint x: 511, startPoint y: 113, endPoint x: 241, endPoint y: 96, distance: 270.8
click at [241, 96] on div "Contacts Actions Contact Import Contacts Filters f102" at bounding box center [294, 102] width 559 height 51
type input "f105"
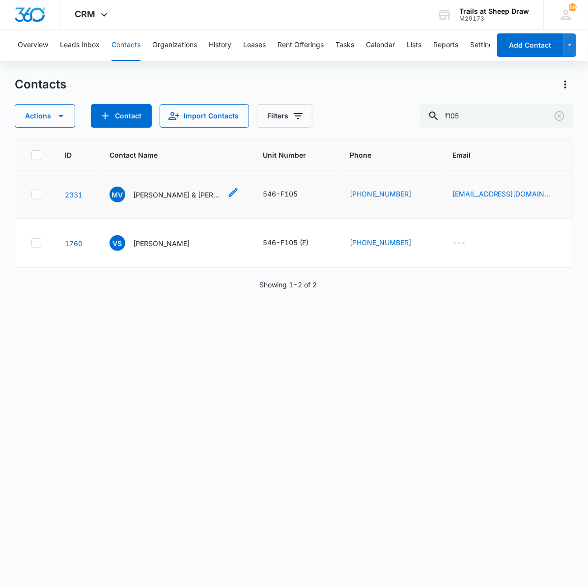
click at [178, 197] on p "[PERSON_NAME] & [PERSON_NAME]" at bounding box center [177, 195] width 88 height 10
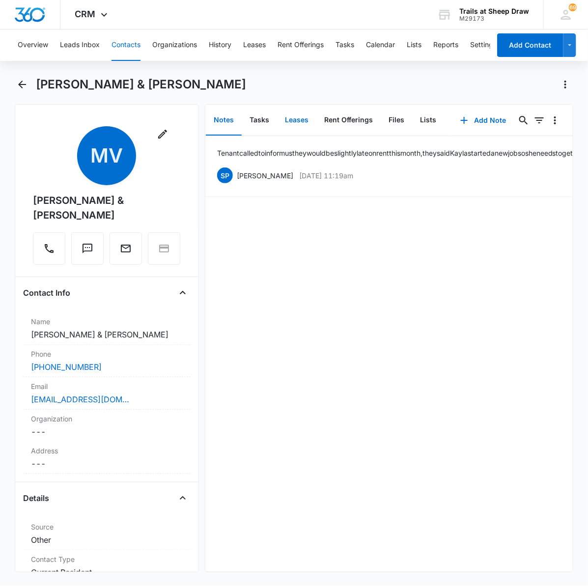
click at [298, 122] on button "Leases" at bounding box center [296, 120] width 39 height 30
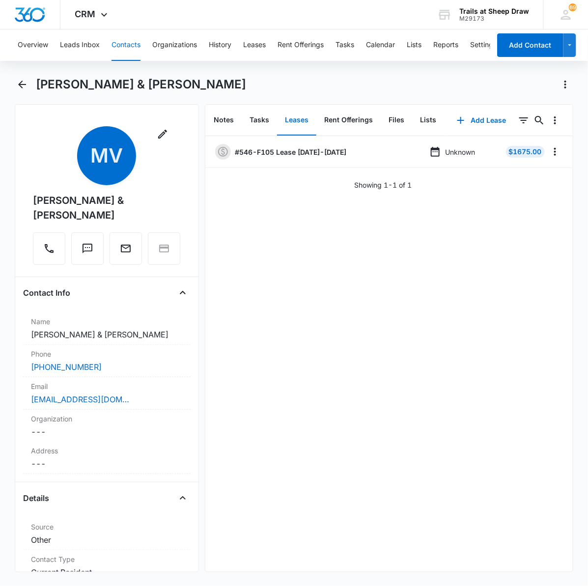
drag, startPoint x: 268, startPoint y: 108, endPoint x: 345, endPoint y: 476, distance: 375.6
click at [345, 476] on div "#546-F105 Lease [DATE]-[DATE] Unknown $1675.00 Showing 1-1 of 1" at bounding box center [389, 354] width 368 height 436
click at [21, 80] on icon "Back" at bounding box center [22, 85] width 12 height 12
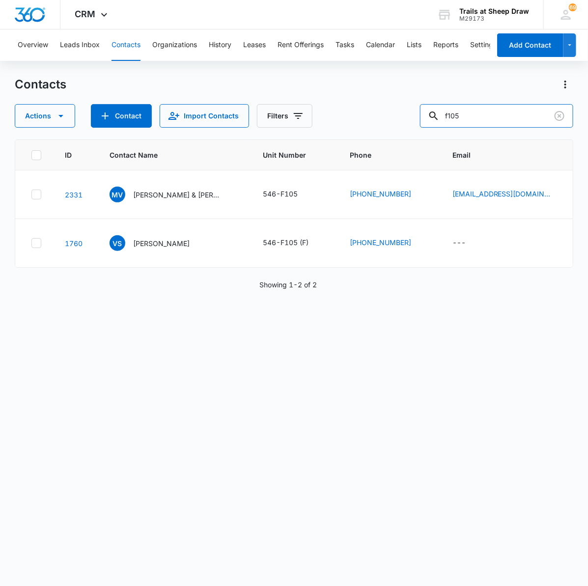
drag, startPoint x: 512, startPoint y: 109, endPoint x: 341, endPoint y: 105, distance: 171.1
click at [341, 105] on div "Actions Contact Import Contacts Filters f105" at bounding box center [294, 116] width 559 height 24
type input "F308"
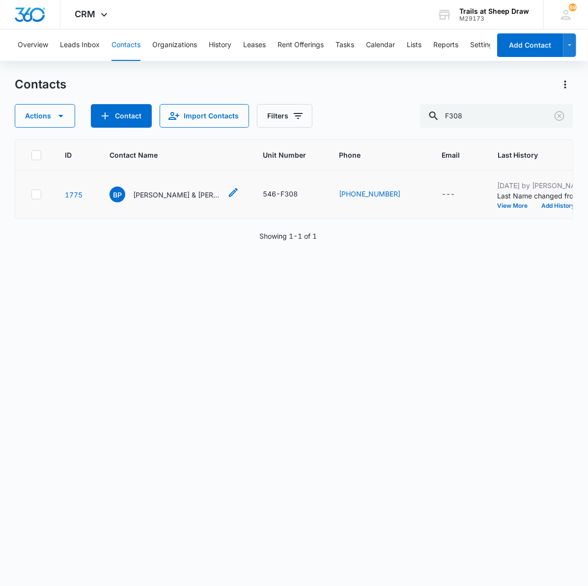
click at [160, 191] on p "[PERSON_NAME] & [PERSON_NAME] & [PERSON_NAME]" at bounding box center [177, 195] width 88 height 10
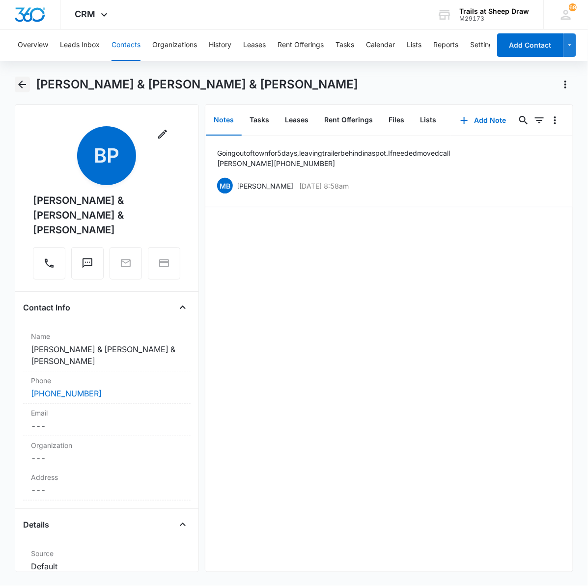
click at [20, 81] on icon "Back" at bounding box center [22, 85] width 12 height 12
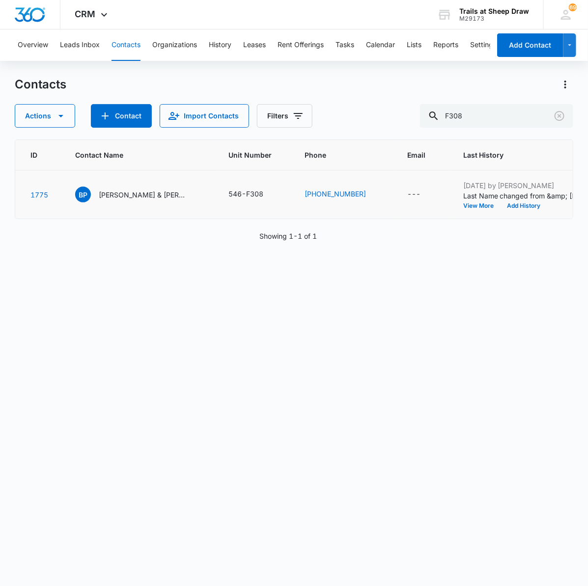
scroll to position [0, 32]
click at [124, 198] on p "[PERSON_NAME] & [PERSON_NAME] & [PERSON_NAME]" at bounding box center [145, 195] width 88 height 10
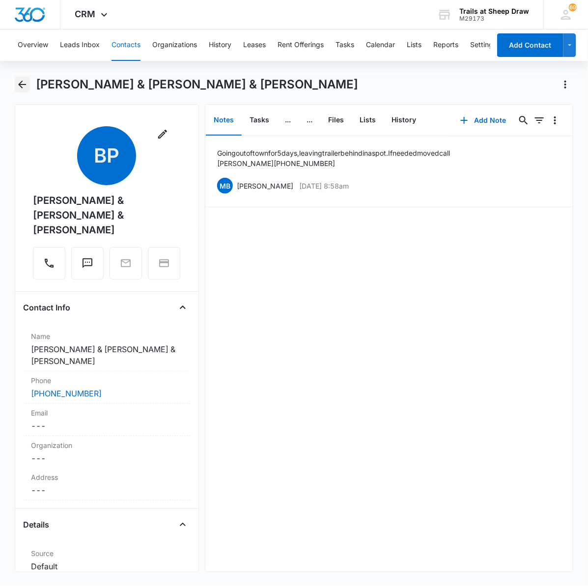
click at [22, 90] on button "Back" at bounding box center [22, 85] width 15 height 16
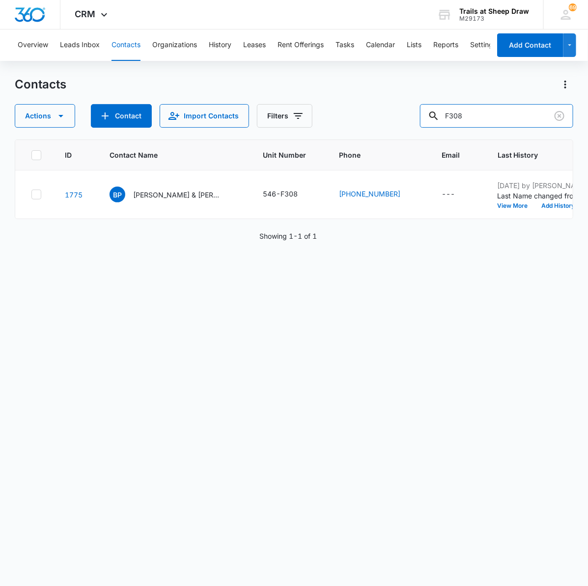
drag, startPoint x: 492, startPoint y: 120, endPoint x: 369, endPoint y: 125, distance: 123.4
click at [369, 125] on div "Actions Contact Import Contacts Filters F308" at bounding box center [294, 116] width 559 height 24
type input "G105"
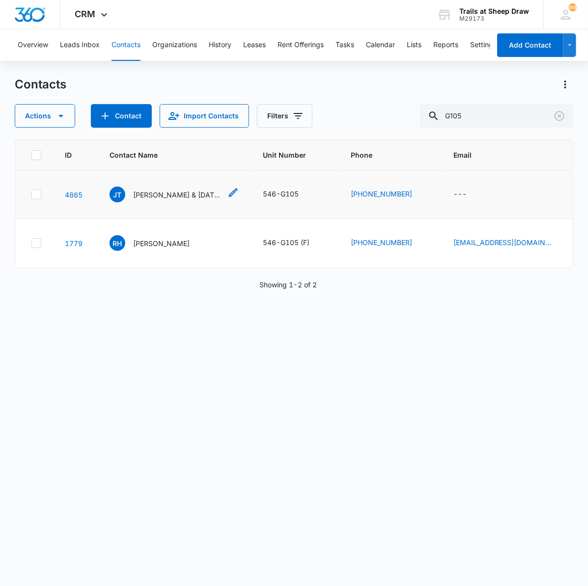
click at [170, 197] on p "[PERSON_NAME] & [DATE][PERSON_NAME]" at bounding box center [177, 195] width 88 height 10
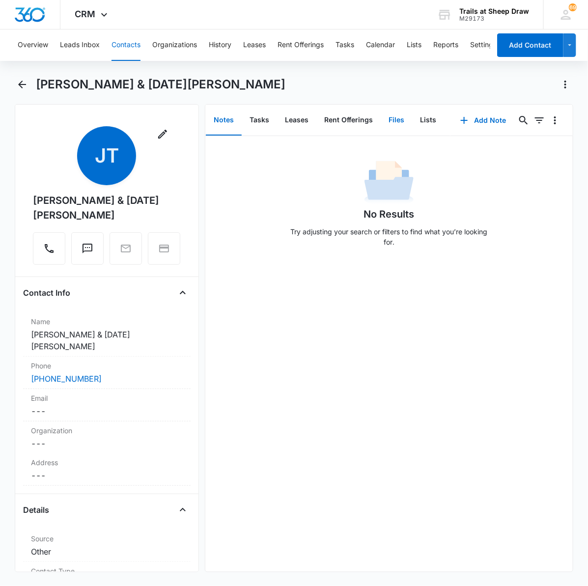
click at [390, 114] on button "Files" at bounding box center [396, 120] width 31 height 30
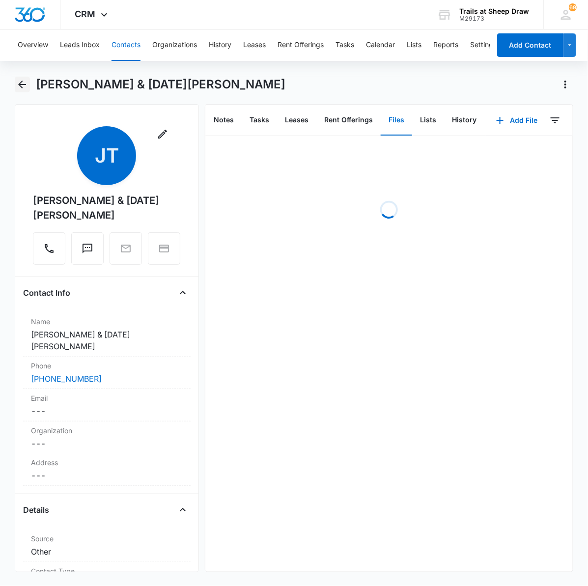
click at [22, 84] on icon "Back" at bounding box center [22, 85] width 12 height 12
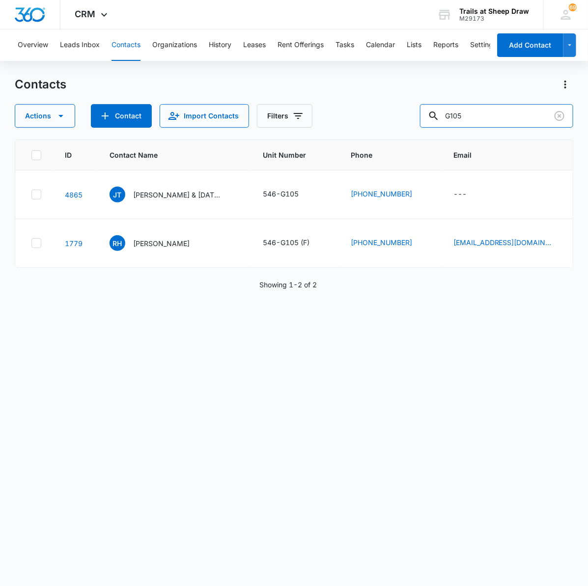
drag, startPoint x: 509, startPoint y: 111, endPoint x: 379, endPoint y: 117, distance: 129.9
click at [379, 117] on div "Actions Contact Import Contacts Filters G105" at bounding box center [294, 116] width 559 height 24
type input "G208"
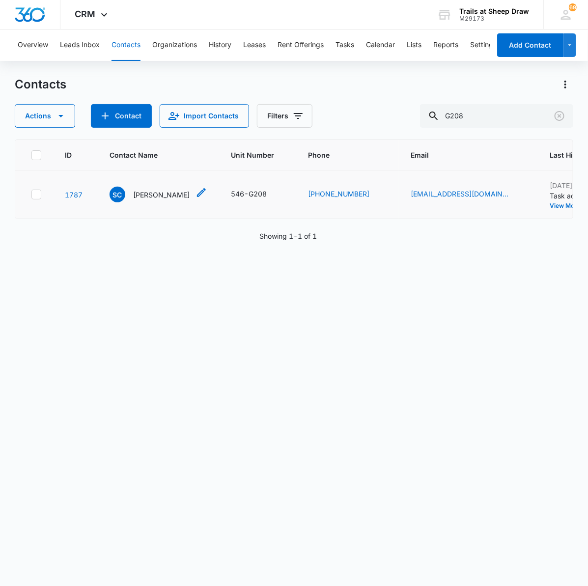
click at [165, 197] on p "[PERSON_NAME]" at bounding box center [161, 195] width 57 height 10
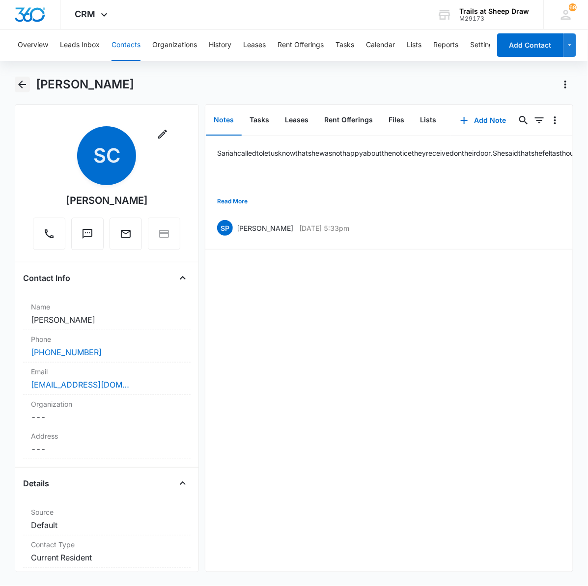
click at [16, 81] on icon "Back" at bounding box center [22, 85] width 12 height 12
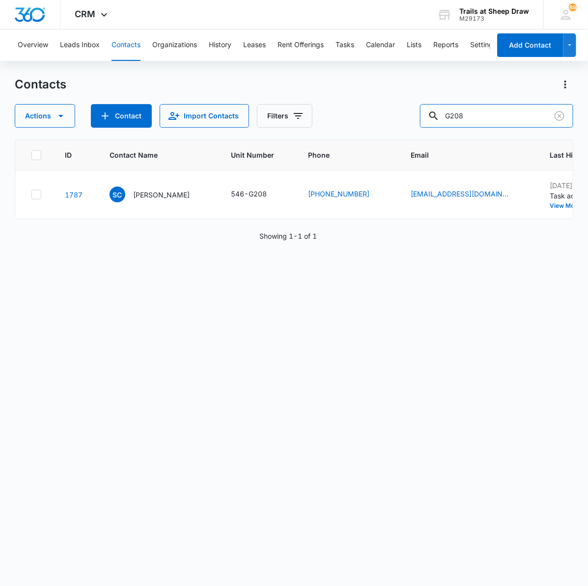
drag, startPoint x: 474, startPoint y: 107, endPoint x: 429, endPoint y: 116, distance: 46.3
click at [430, 116] on div "Actions Contact Import Contacts Filters G208" at bounding box center [294, 116] width 559 height 24
type input "h102"
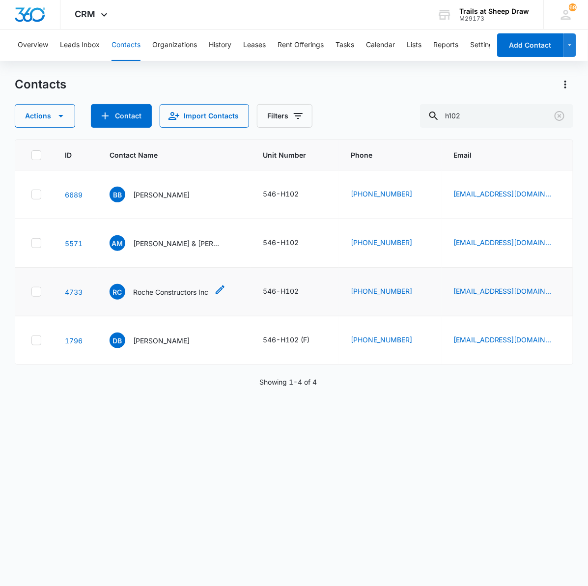
click at [160, 295] on p "Roche Constructors Inc" at bounding box center [170, 292] width 75 height 10
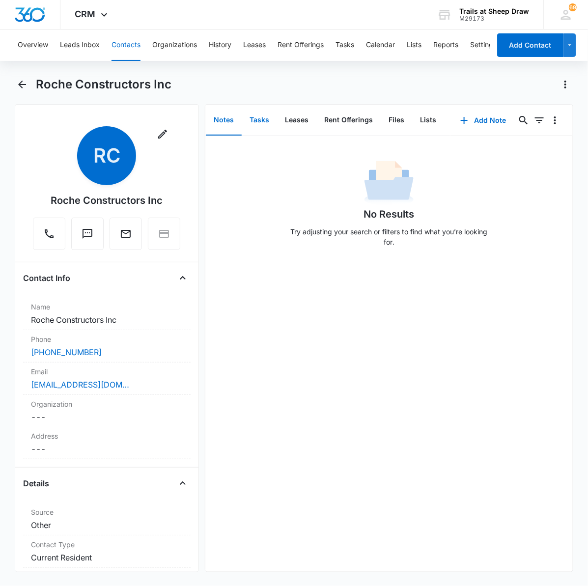
click at [268, 119] on button "Tasks" at bounding box center [259, 120] width 35 height 30
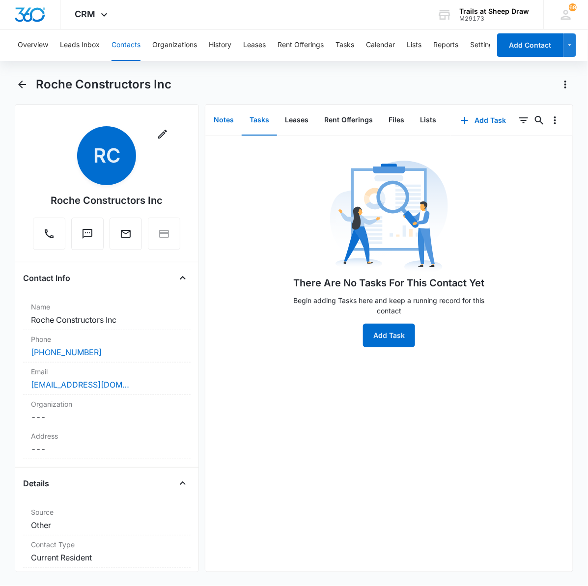
drag, startPoint x: 224, startPoint y: 121, endPoint x: 330, endPoint y: 126, distance: 106.7
click at [224, 123] on button "Notes" at bounding box center [224, 120] width 36 height 30
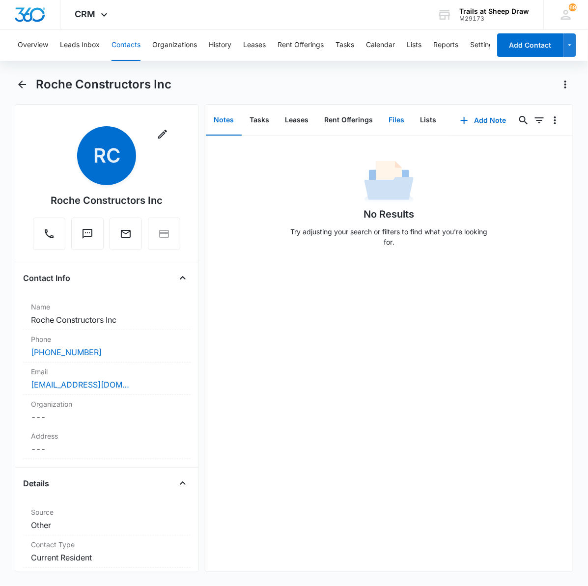
click at [391, 115] on button "Files" at bounding box center [396, 120] width 31 height 30
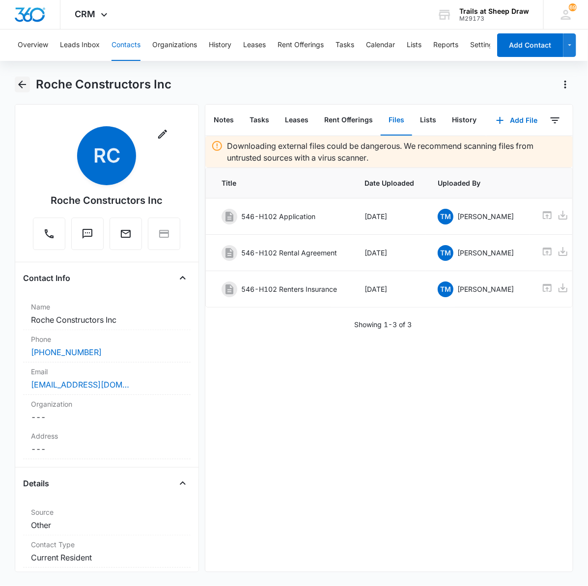
click at [25, 81] on icon "Back" at bounding box center [22, 85] width 12 height 12
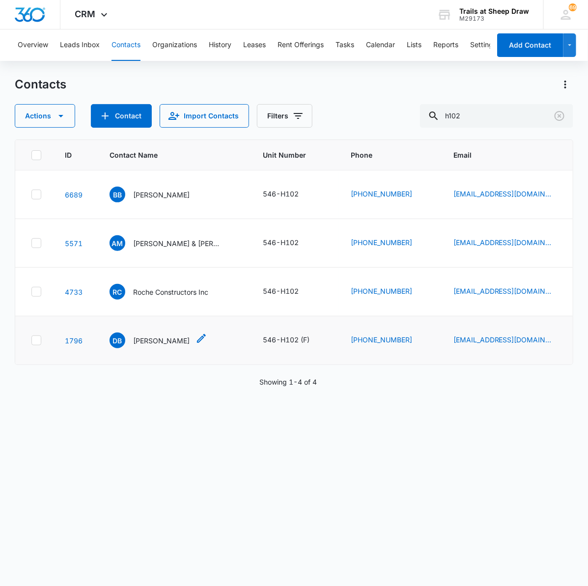
click at [144, 343] on p "[PERSON_NAME]" at bounding box center [161, 341] width 57 height 10
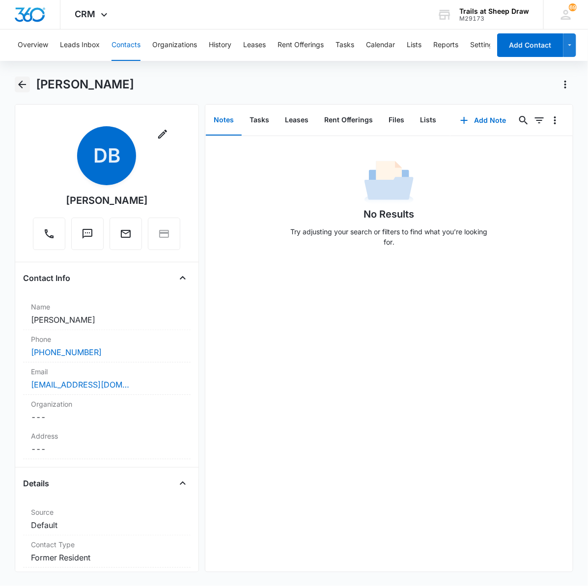
click at [18, 86] on icon "Back" at bounding box center [22, 85] width 12 height 12
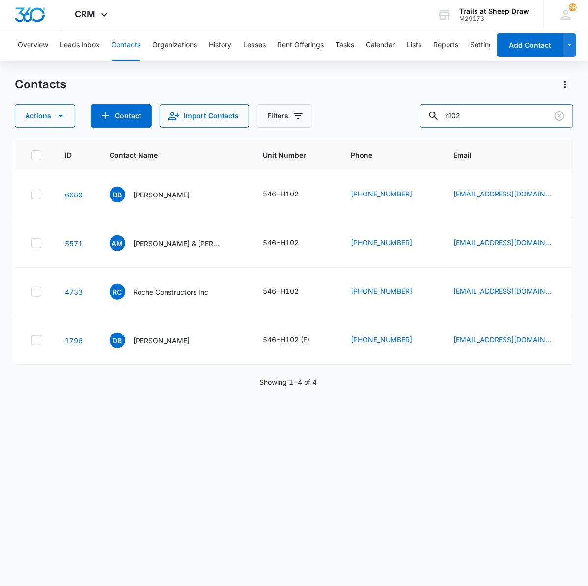
drag, startPoint x: 485, startPoint y: 120, endPoint x: 379, endPoint y: 120, distance: 106.1
click at [380, 120] on div "Actions Contact Import Contacts Filters h102" at bounding box center [294, 116] width 559 height 24
type input "h103"
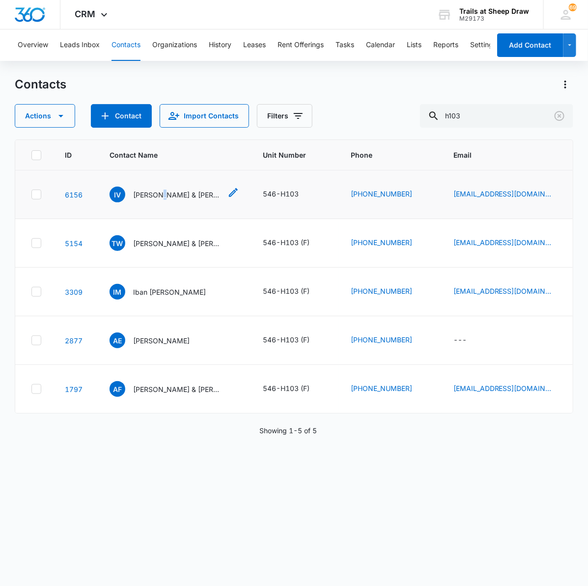
click at [159, 193] on p "[PERSON_NAME] & [PERSON_NAME]" at bounding box center [177, 195] width 88 height 10
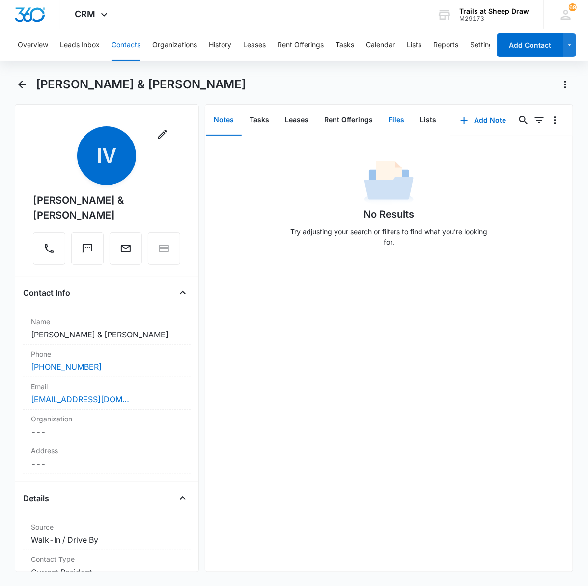
click at [393, 120] on button "Files" at bounding box center [396, 120] width 31 height 30
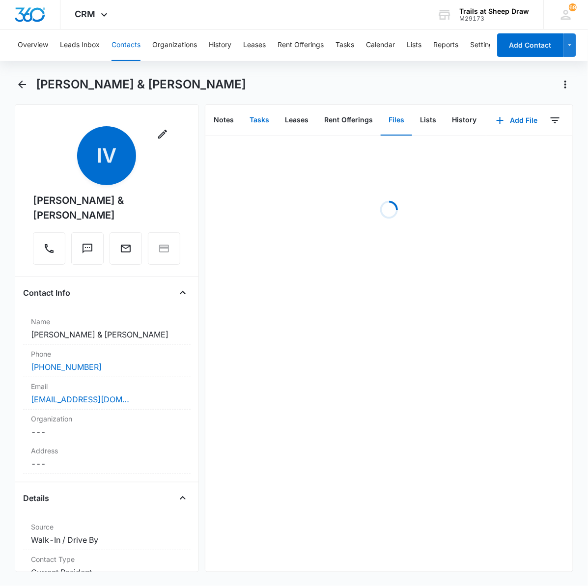
click at [261, 116] on button "Tasks" at bounding box center [259, 120] width 35 height 30
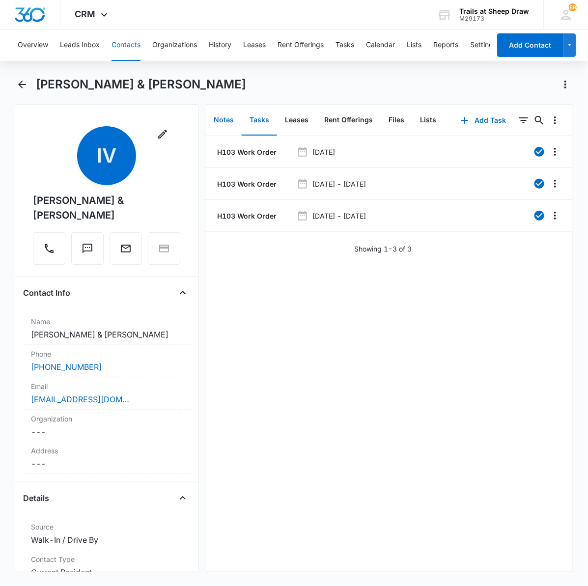
click at [228, 118] on button "Notes" at bounding box center [224, 120] width 36 height 30
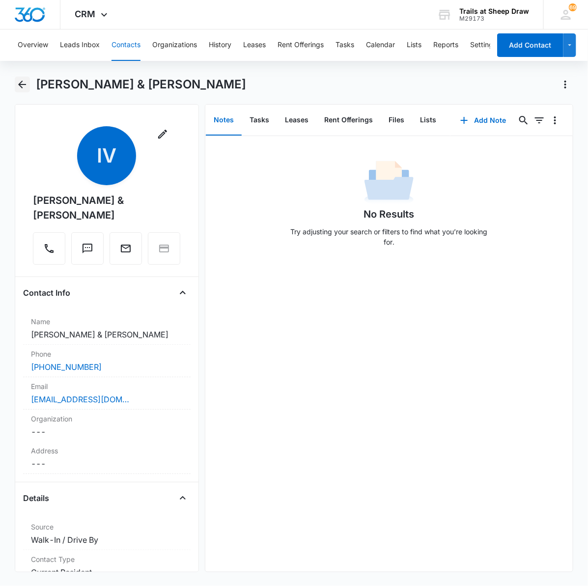
click at [27, 79] on icon "Back" at bounding box center [22, 85] width 12 height 12
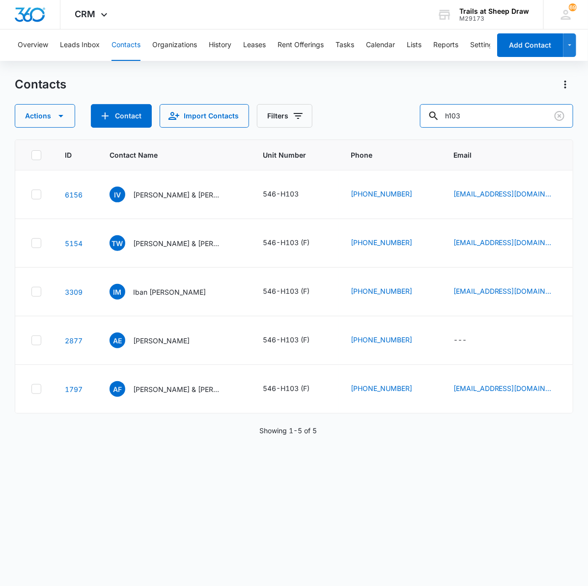
drag, startPoint x: 504, startPoint y: 106, endPoint x: 264, endPoint y: 88, distance: 240.4
click at [259, 94] on div "Contacts Actions Contact Import Contacts Filters h103" at bounding box center [294, 102] width 559 height 51
type input "h304"
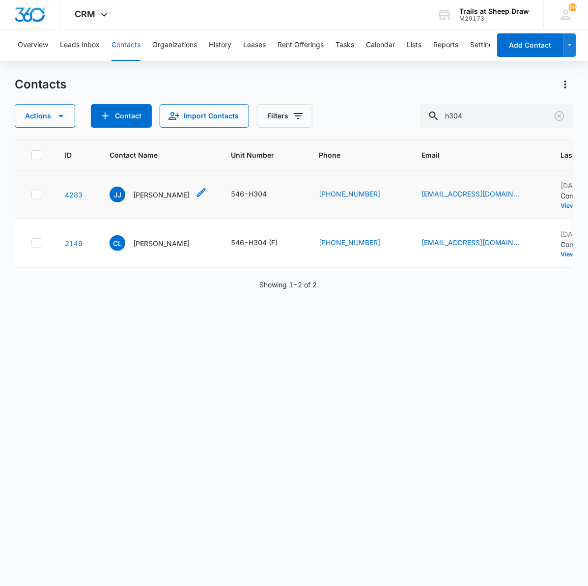
click at [174, 195] on p "[PERSON_NAME]" at bounding box center [161, 195] width 57 height 10
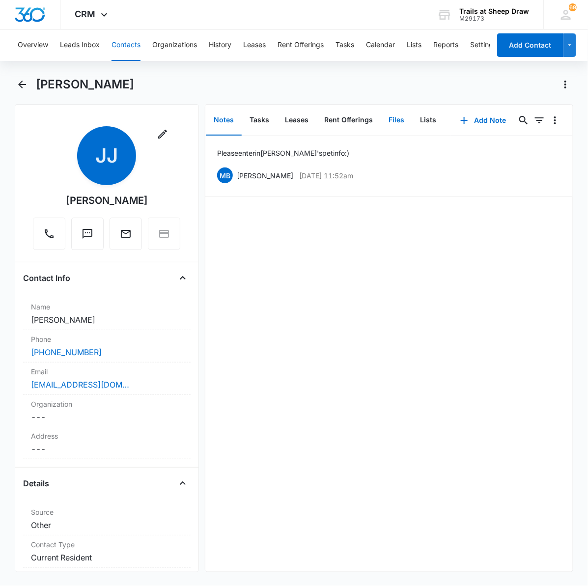
click at [383, 114] on button "Files" at bounding box center [396, 120] width 31 height 30
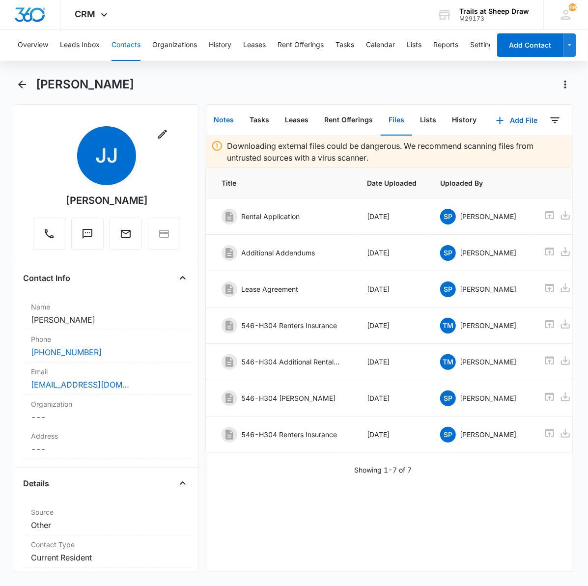
click at [231, 120] on button "Notes" at bounding box center [224, 120] width 36 height 30
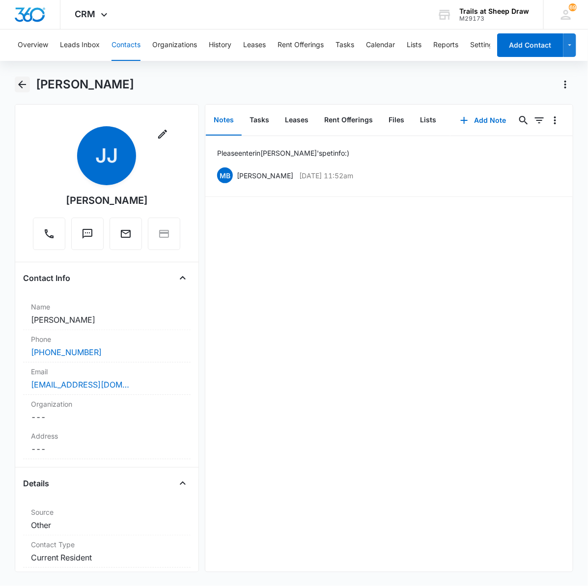
click at [27, 83] on icon "Back" at bounding box center [22, 85] width 12 height 12
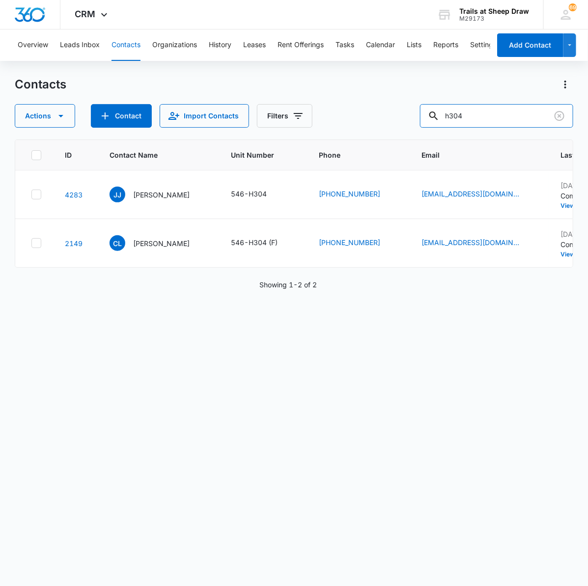
drag, startPoint x: 485, startPoint y: 116, endPoint x: 384, endPoint y: 118, distance: 101.2
click at [384, 117] on div "Actions Contact Import Contacts Filters h304" at bounding box center [294, 116] width 559 height 24
type input "Q105"
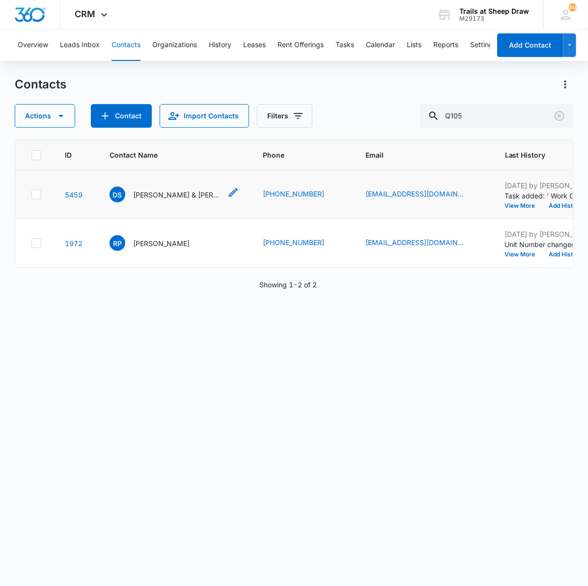
click at [180, 192] on p "[PERSON_NAME] & [PERSON_NAME]" at bounding box center [177, 195] width 88 height 10
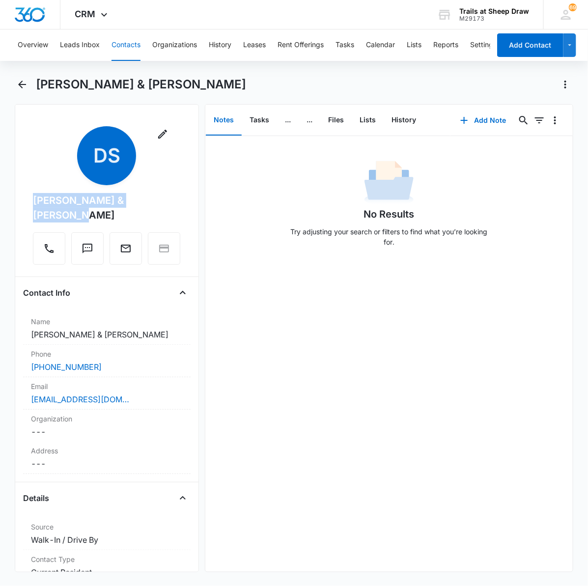
drag, startPoint x: 168, startPoint y: 199, endPoint x: 30, endPoint y: 199, distance: 137.6
click at [33, 199] on div "[PERSON_NAME] & [PERSON_NAME]" at bounding box center [106, 207] width 147 height 29
copy div "[PERSON_NAME] & [PERSON_NAME]"
drag, startPoint x: 180, startPoint y: 200, endPoint x: 27, endPoint y: 202, distance: 152.8
click at [27, 202] on div "Remove DS [PERSON_NAME] & [PERSON_NAME]" at bounding box center [107, 197] width 168 height 142
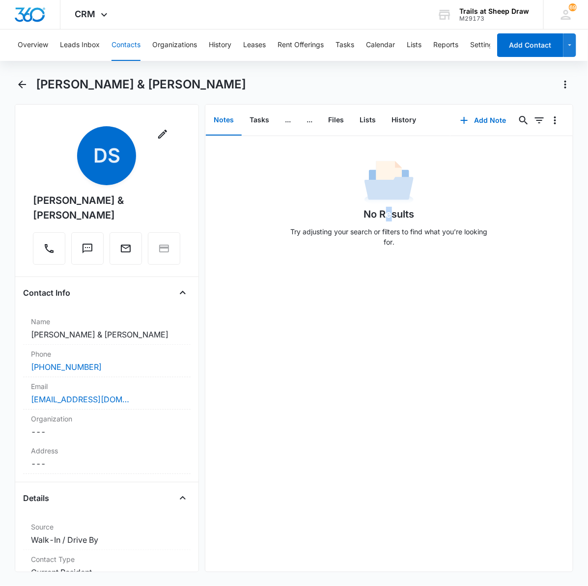
click at [384, 221] on h1 "No Results" at bounding box center [389, 214] width 51 height 15
drag, startPoint x: 98, startPoint y: 202, endPoint x: 27, endPoint y: 205, distance: 71.3
click at [27, 205] on div "Remove DS [PERSON_NAME] & [PERSON_NAME]" at bounding box center [107, 197] width 168 height 142
copy div "[PERSON_NAME]"
click at [439, 419] on div "No Results Try adjusting your search or filters to find what you’re looking for." at bounding box center [389, 354] width 368 height 436
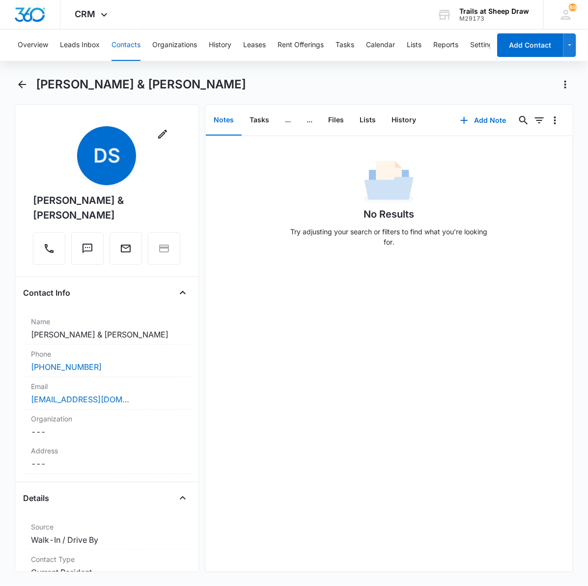
drag, startPoint x: 416, startPoint y: 350, endPoint x: 423, endPoint y: 346, distance: 7.9
click at [416, 350] on div "No Results Try adjusting your search or filters to find what you’re looking for." at bounding box center [389, 354] width 368 height 436
click at [28, 87] on button "Back" at bounding box center [22, 85] width 15 height 16
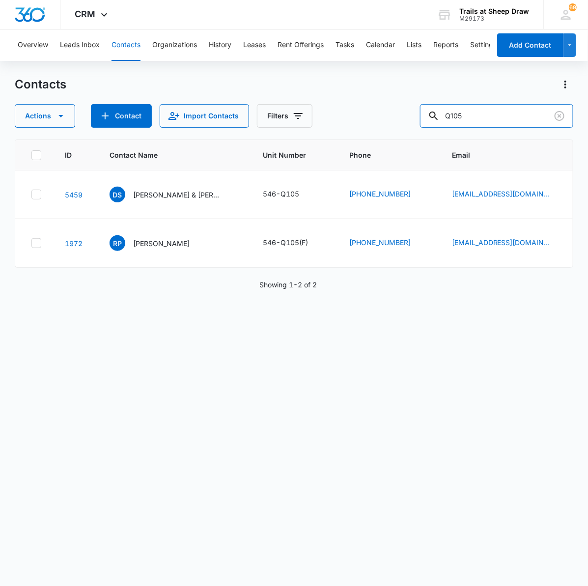
drag, startPoint x: 509, startPoint y: 119, endPoint x: 339, endPoint y: 114, distance: 169.6
click at [339, 114] on div "Actions Contact Import Contacts Filters Q105" at bounding box center [294, 116] width 559 height 24
type input "E301"
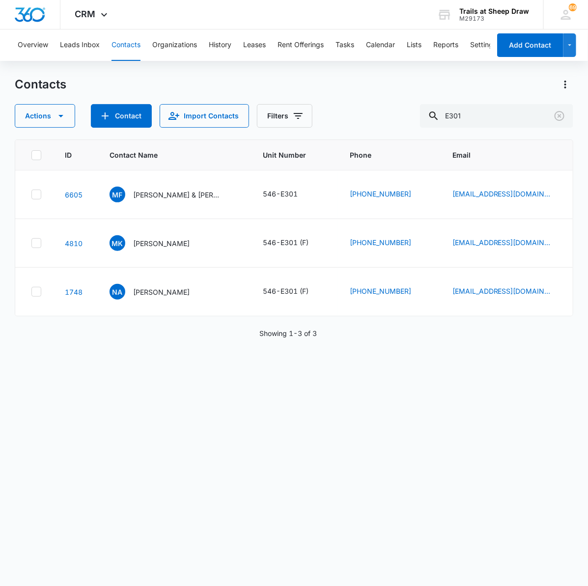
click at [308, 429] on div "ID Contact Name Unit Number Phone Email Last History Assigned To Contact Type C…" at bounding box center [294, 357] width 559 height 434
click at [170, 187] on div "MF [PERSON_NAME] & [PERSON_NAME]" at bounding box center [166, 195] width 112 height 16
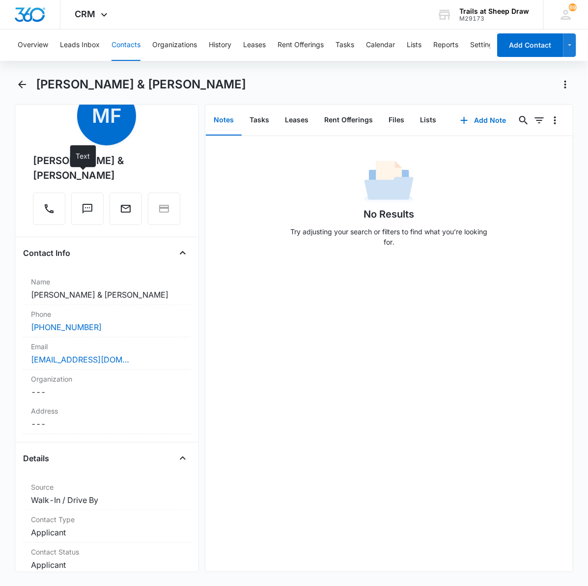
scroll to position [61, 0]
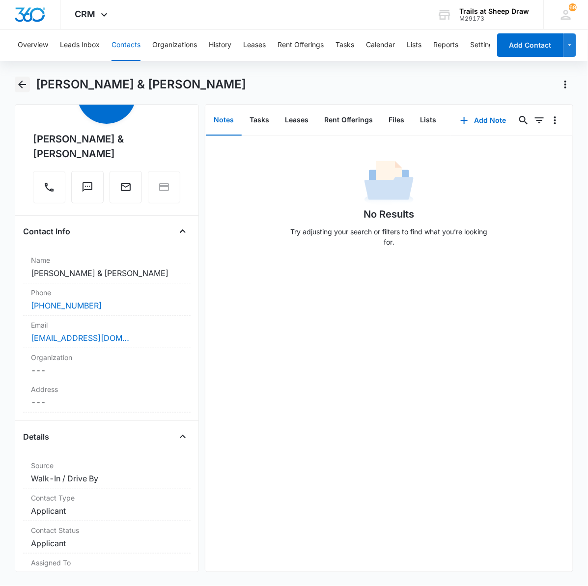
click at [23, 84] on icon "Back" at bounding box center [22, 85] width 8 height 8
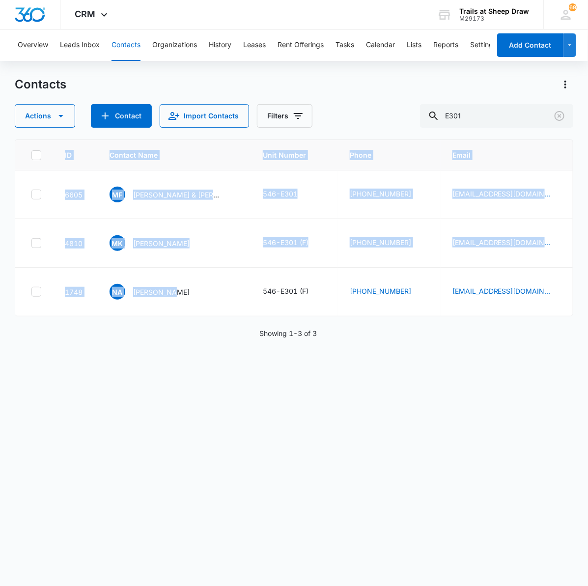
drag, startPoint x: 144, startPoint y: 315, endPoint x: 193, endPoint y: 327, distance: 50.1
click at [193, 327] on div "ID Contact Name Unit Number Phone Email Last History Assigned To Contact Type C…" at bounding box center [294, 357] width 559 height 434
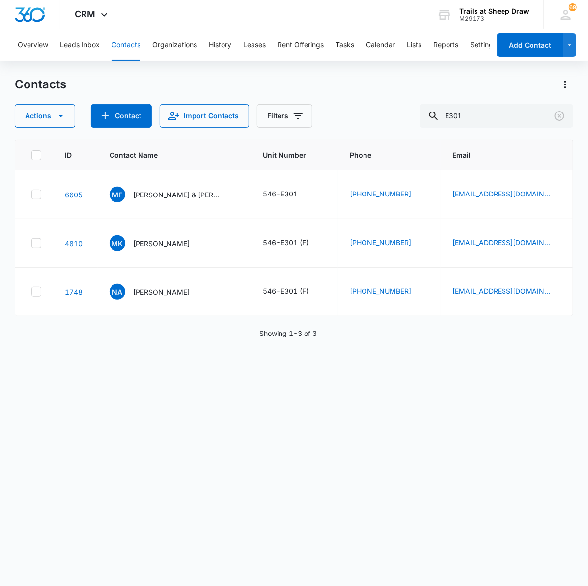
drag, startPoint x: 193, startPoint y: 327, endPoint x: 175, endPoint y: 334, distance: 18.7
click at [177, 337] on div "ID Contact Name Unit Number Phone Email Last History Assigned To Contact Type C…" at bounding box center [294, 357] width 559 height 434
drag, startPoint x: 507, startPoint y: 116, endPoint x: 262, endPoint y: 106, distance: 244.9
click at [262, 106] on div "Actions Contact Import Contacts Filters E301" at bounding box center [294, 116] width 559 height 24
type input "c105"
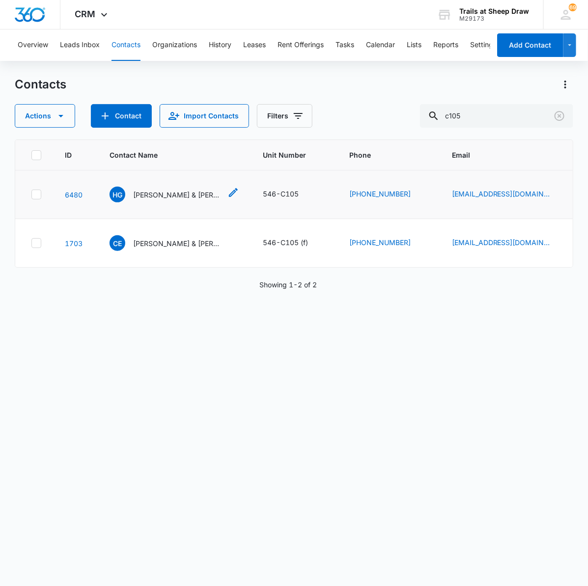
click at [175, 196] on p "[PERSON_NAME] & [PERSON_NAME]" at bounding box center [177, 195] width 88 height 10
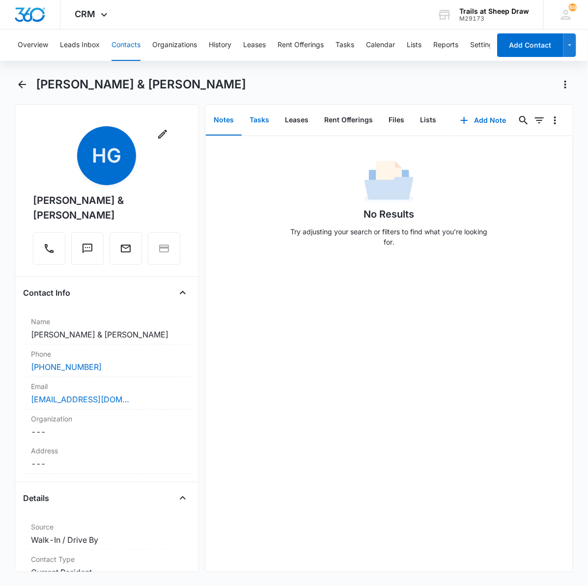
click at [263, 118] on button "Tasks" at bounding box center [259, 120] width 35 height 30
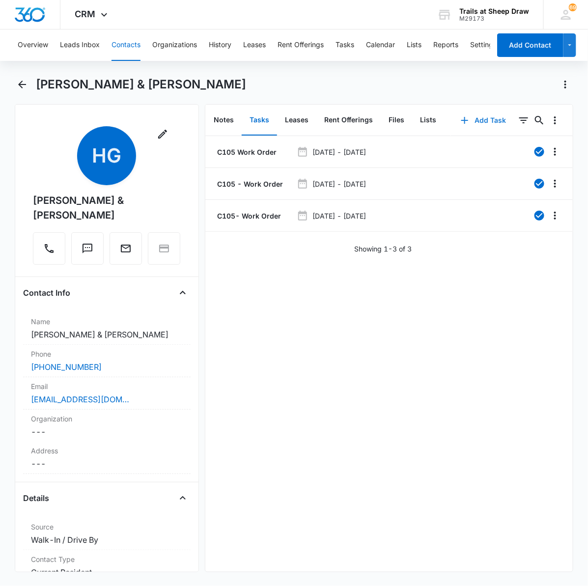
click at [470, 119] on button "Add Task" at bounding box center [483, 121] width 65 height 24
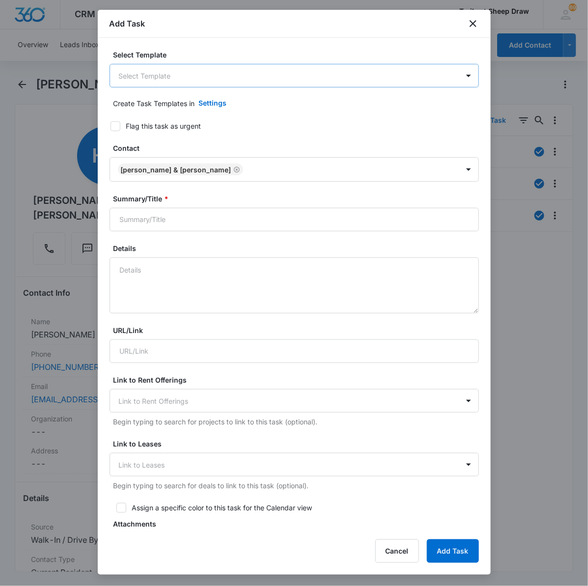
click at [216, 76] on body "CRM Apps Reputation Websites Forms CRM Email Social Content Ads Intelligence Fi…" at bounding box center [294, 293] width 588 height 586
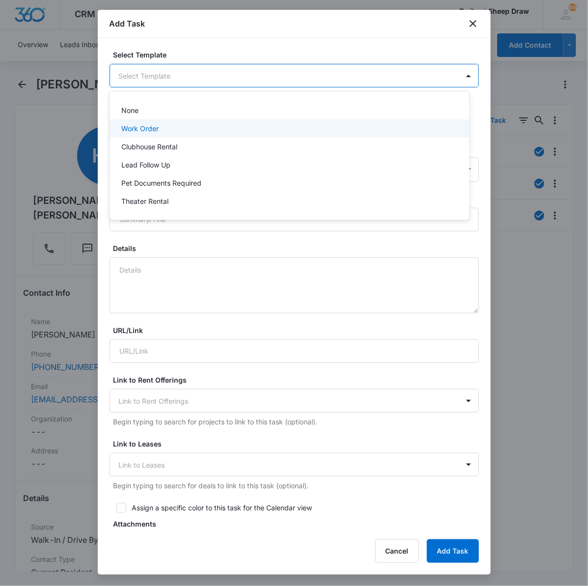
click at [211, 126] on div "Work Order" at bounding box center [288, 128] width 335 height 10
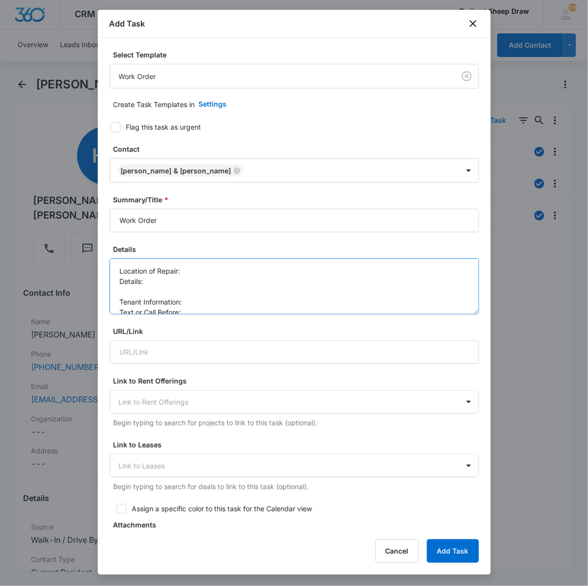
click at [220, 276] on textarea "Location of Repair: Details: Tenant Information: Text or Call Before:" at bounding box center [295, 286] width 370 height 56
click at [164, 287] on textarea "Location of Repair: Second Bedroom Details: Tenant Information: Text or Call Be…" at bounding box center [295, 286] width 370 height 56
click at [159, 284] on textarea "Location of Repair: Second Bedroom Details: Tenant Information: Text or Call Be…" at bounding box center [295, 286] width 370 height 56
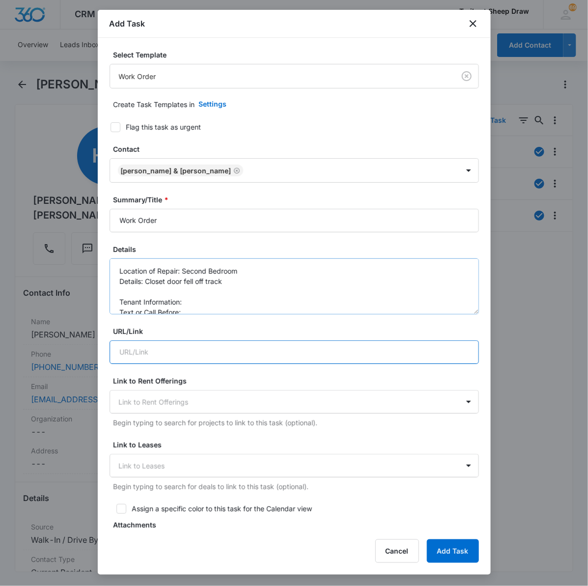
scroll to position [10, 0]
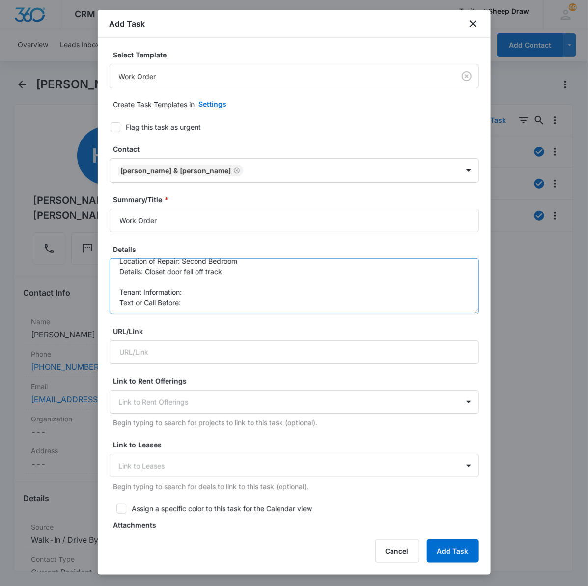
click at [189, 288] on textarea "Location of Repair: Second Bedroom Details: Closet door fell off track Tenant I…" at bounding box center [295, 286] width 370 height 56
type textarea "Location of Repair: Second Bedroom Details: Closet door fell off track Tenant I…"
click at [202, 307] on textarea "Location of Repair: Second Bedroom Details: Closet door fell off track Tenant I…" at bounding box center [295, 286] width 370 height 56
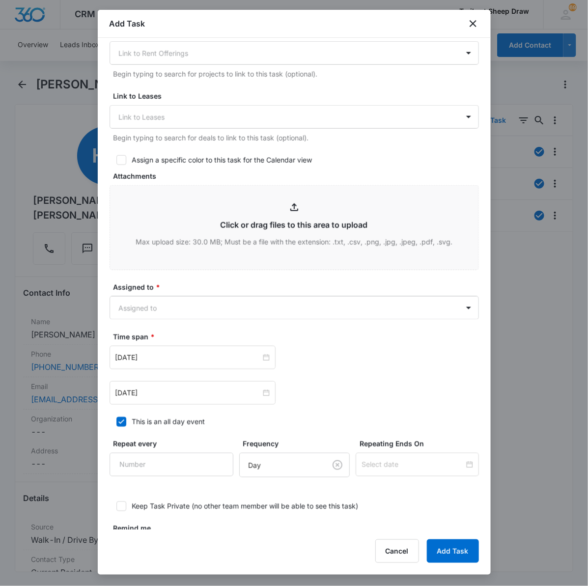
scroll to position [392, 0]
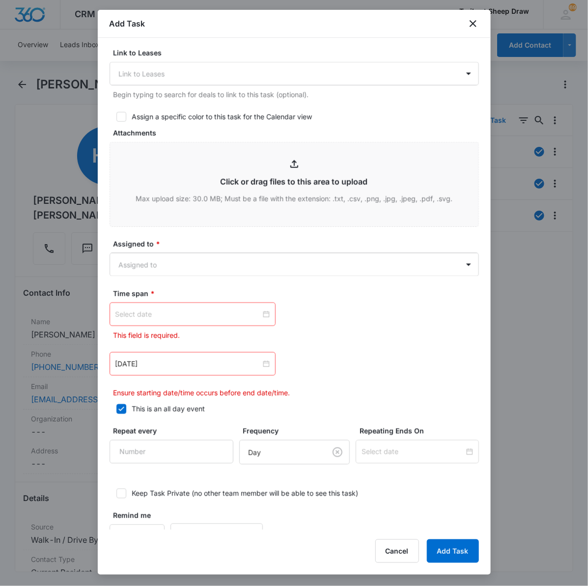
type textarea "Location of Repair: Second Bedroom Details: Closet door fell off track Tenant I…"
click at [263, 308] on div at bounding box center [193, 315] width 166 height 24
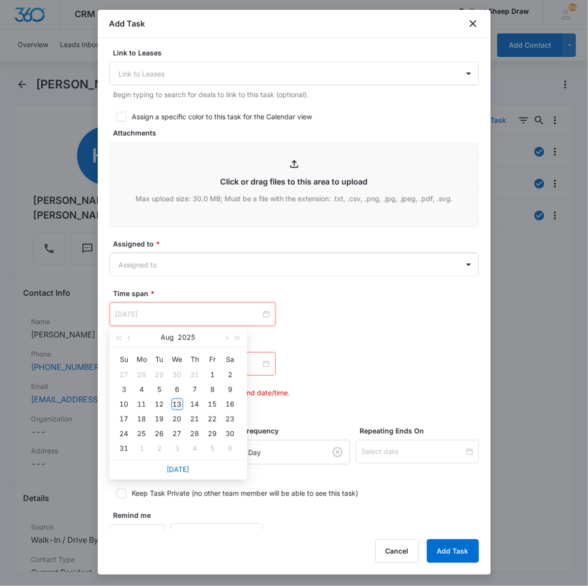
type input "[DATE]"
click at [177, 401] on div "13" at bounding box center [177, 405] width 12 height 12
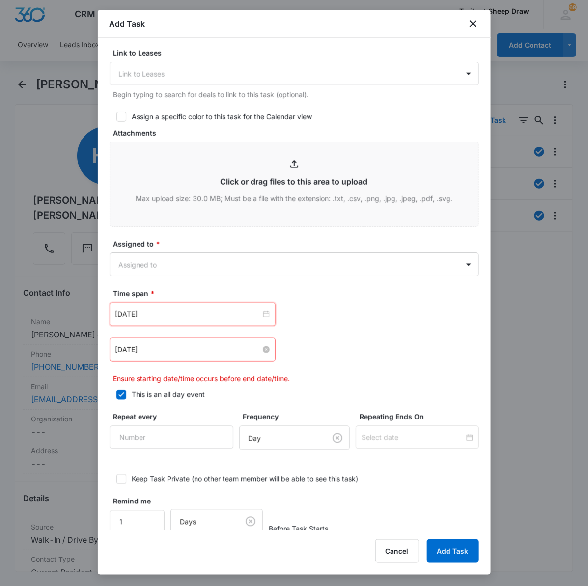
click at [242, 346] on input "[DATE]" at bounding box center [187, 349] width 145 height 11
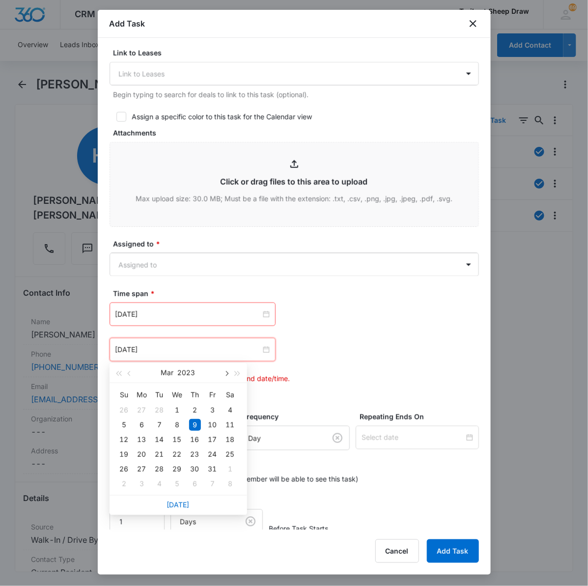
click at [226, 371] on span "button" at bounding box center [226, 373] width 5 height 5
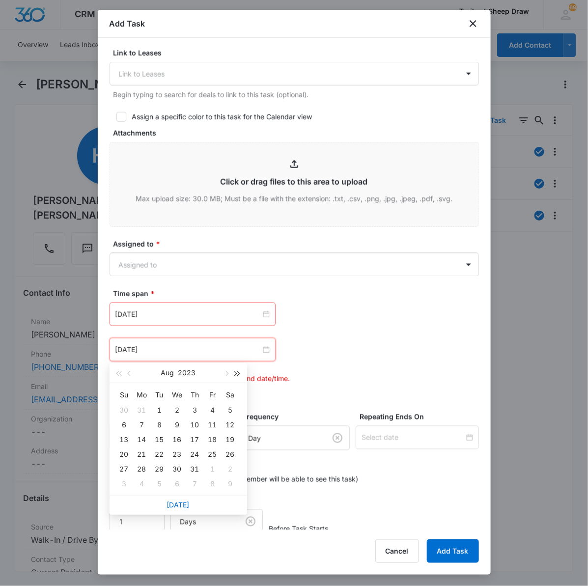
click at [236, 372] on span "button" at bounding box center [237, 373] width 5 height 5
click at [238, 372] on span "button" at bounding box center [237, 373] width 5 height 5
type input "[DATE]"
click at [197, 440] on div "14" at bounding box center [195, 440] width 12 height 12
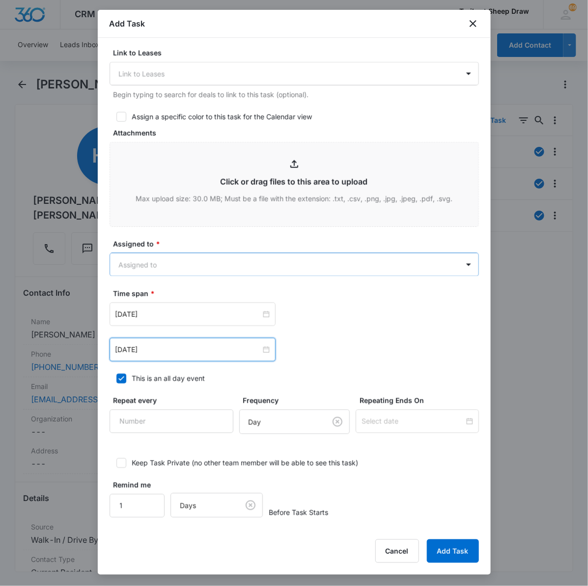
click at [177, 259] on body "CRM Apps Reputation Websites Forms CRM Email Social Content Ads Intelligence Fi…" at bounding box center [294, 293] width 588 height 586
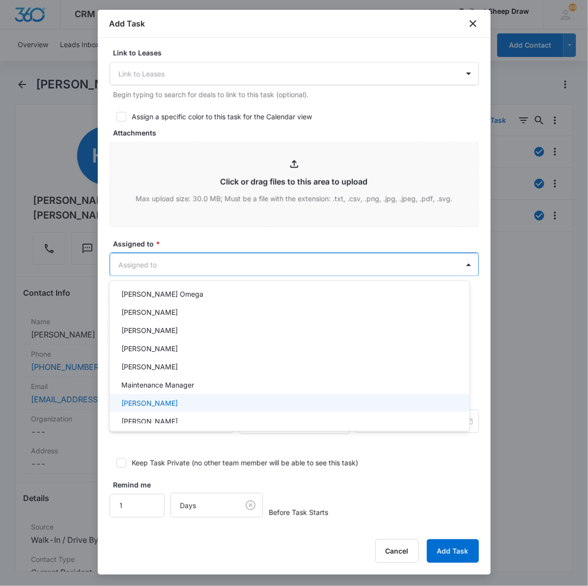
scroll to position [214, 0]
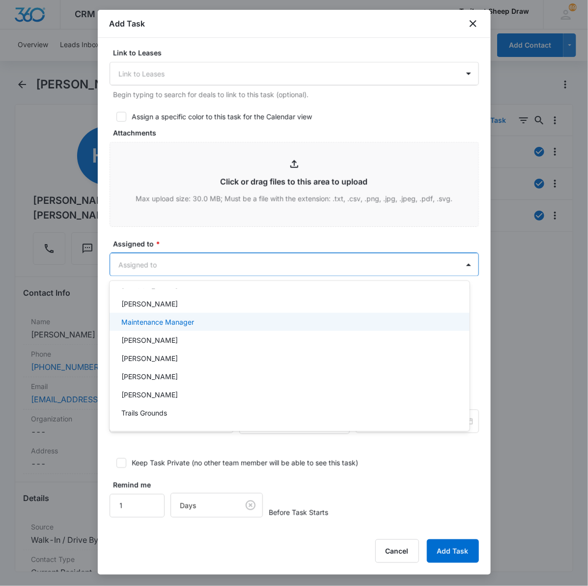
click at [200, 324] on div "Maintenance Manager" at bounding box center [288, 322] width 335 height 10
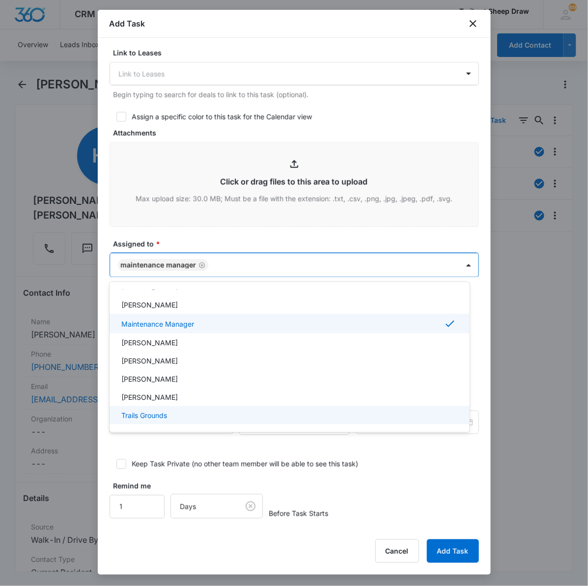
click at [442, 549] on div at bounding box center [294, 293] width 588 height 586
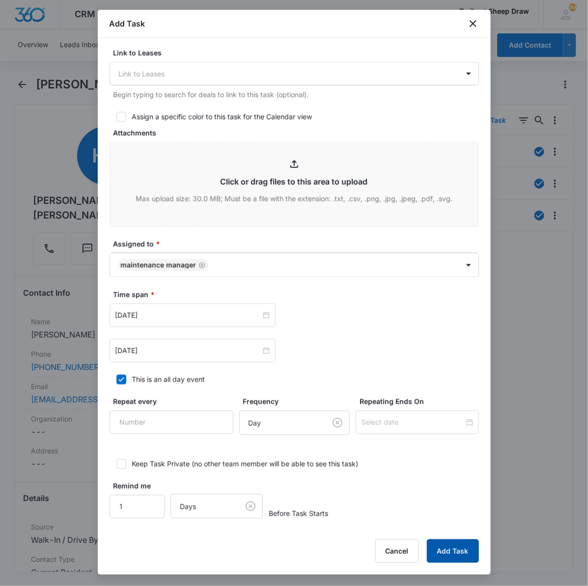
drag, startPoint x: 458, startPoint y: 551, endPoint x: 467, endPoint y: 545, distance: 10.2
click at [458, 551] on button "Add Task" at bounding box center [453, 552] width 52 height 24
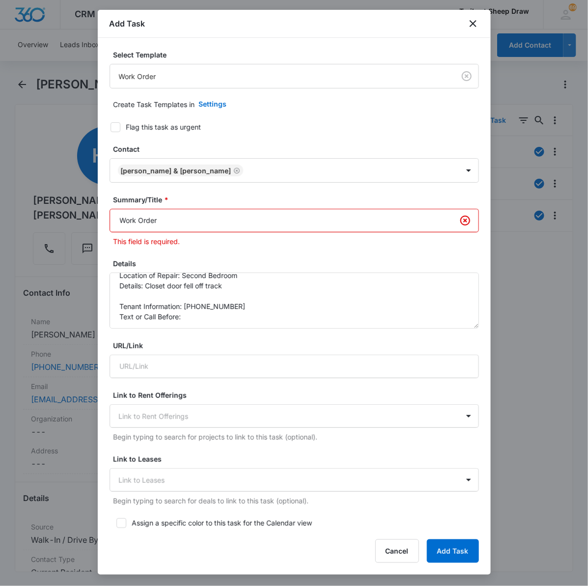
click at [210, 217] on input "Work Order" at bounding box center [295, 221] width 370 height 24
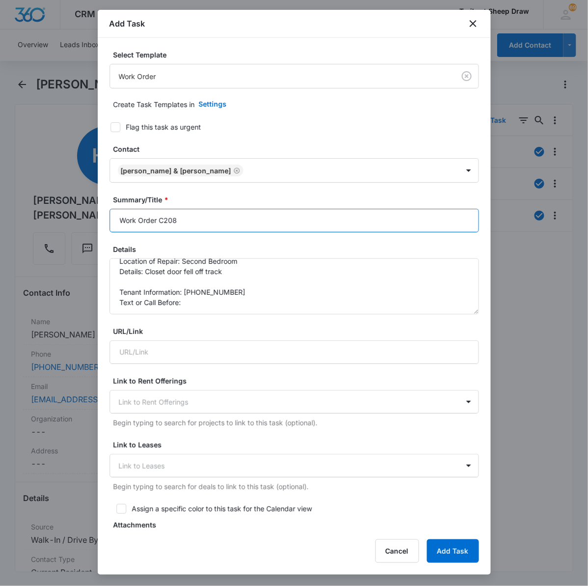
type input "Work Order C208"
drag, startPoint x: 325, startPoint y: 18, endPoint x: 403, endPoint y: 82, distance: 101.0
click at [403, 82] on div "Add Task Select Template Work Order Create Task Templates in Settings Flag this…" at bounding box center [294, 292] width 393 height 565
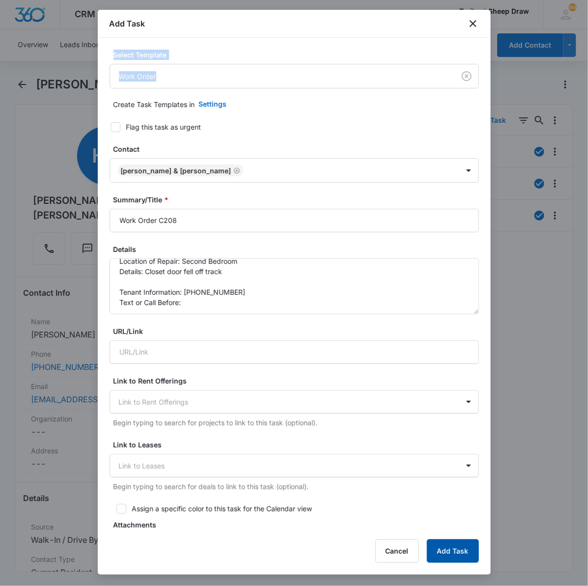
click at [453, 551] on button "Add Task" at bounding box center [453, 552] width 52 height 24
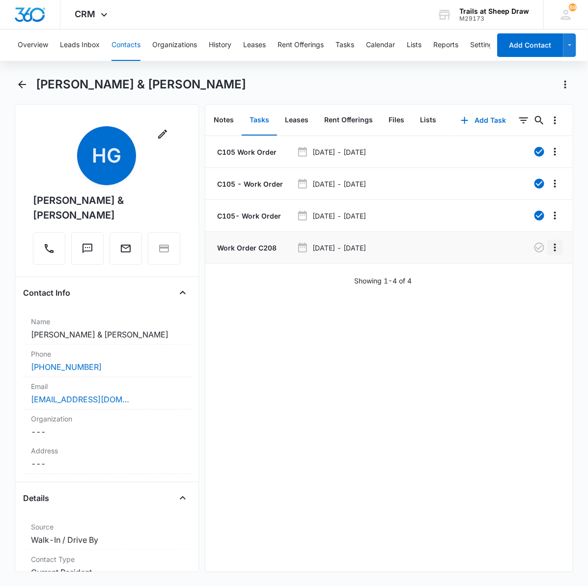
click at [554, 251] on icon "Overflow Menu" at bounding box center [555, 248] width 2 height 8
click at [519, 275] on div "Edit" at bounding box center [519, 275] width 21 height 7
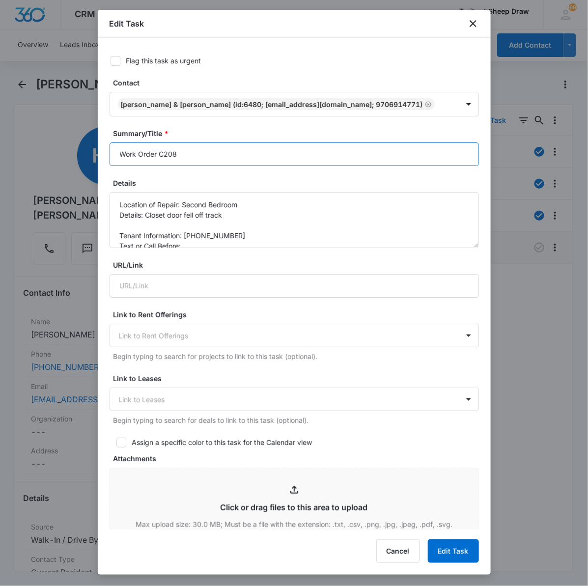
drag, startPoint x: 250, startPoint y: 142, endPoint x: 163, endPoint y: 156, distance: 88.1
click at [160, 157] on input "Work Order C208" at bounding box center [295, 154] width 370 height 24
type input "Work Order"
click at [483, 28] on div "Edit Task" at bounding box center [294, 24] width 393 height 28
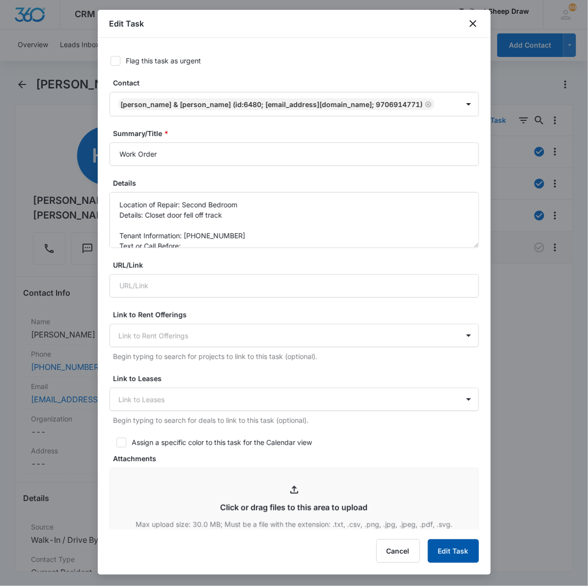
click at [455, 545] on button "Edit Task" at bounding box center [453, 552] width 51 height 24
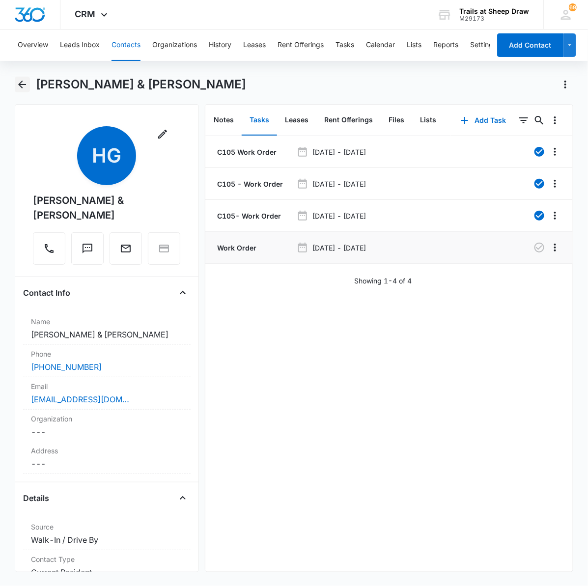
click at [23, 80] on icon "Back" at bounding box center [22, 85] width 12 height 12
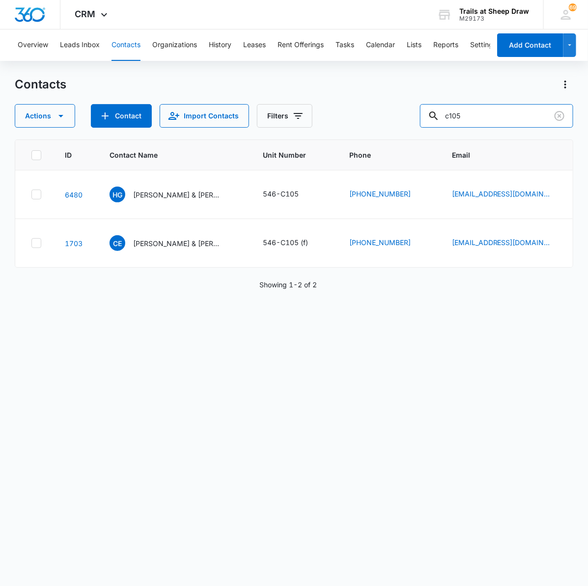
drag, startPoint x: 495, startPoint y: 108, endPoint x: 386, endPoint y: 94, distance: 109.9
click at [389, 94] on div "Contacts Actions Contact Import Contacts Filters c105" at bounding box center [294, 102] width 559 height 51
type input "304"
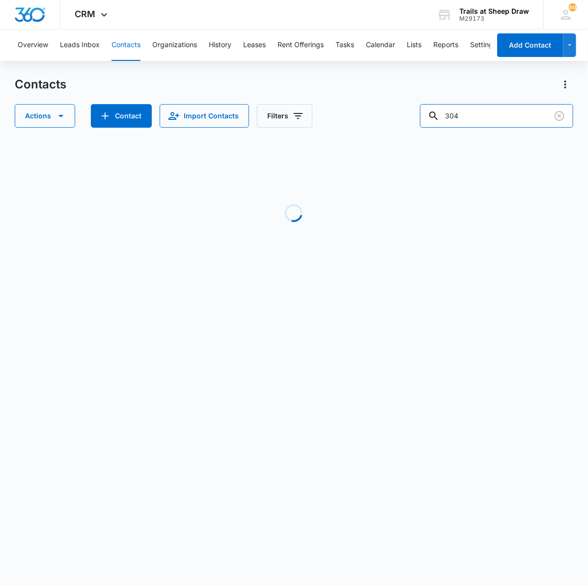
drag, startPoint x: 493, startPoint y: 118, endPoint x: 313, endPoint y: 82, distance: 183.9
click at [305, 82] on div "Contacts Actions Contact Import Contacts Filters 304" at bounding box center [294, 102] width 559 height 51
type input "q304"
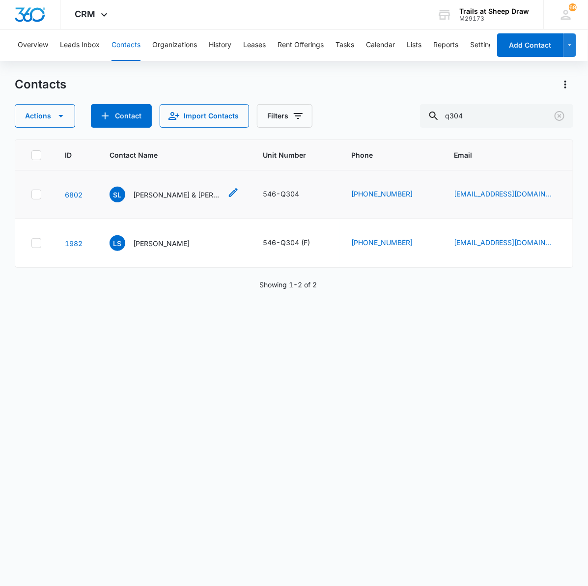
click at [161, 195] on p "[PERSON_NAME] & [PERSON_NAME]" at bounding box center [177, 195] width 88 height 10
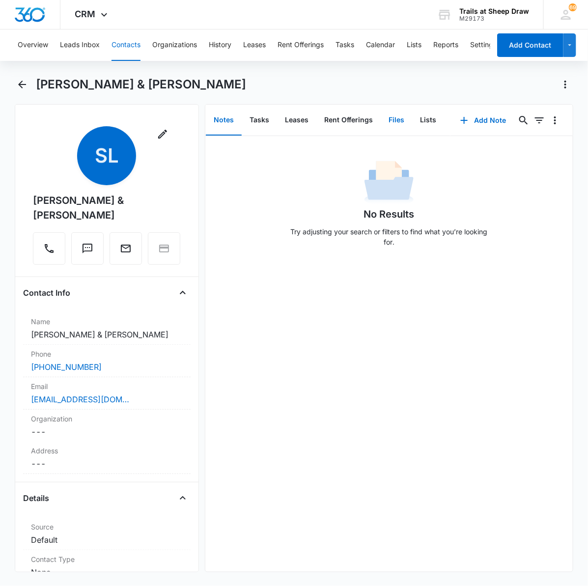
click at [401, 106] on button "Files" at bounding box center [396, 120] width 31 height 30
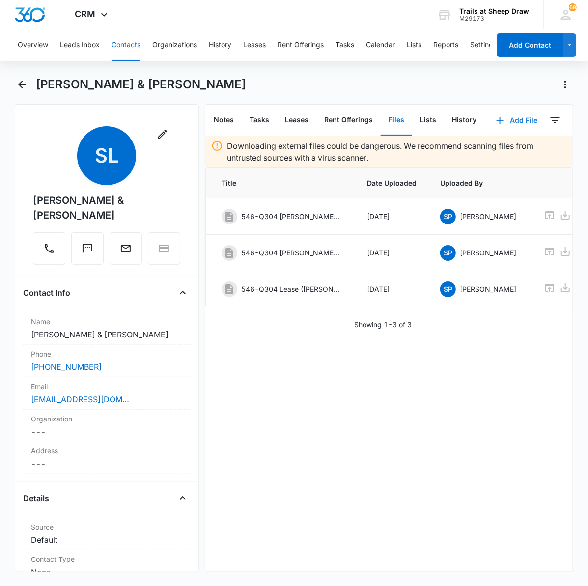
click at [508, 120] on button "Add File" at bounding box center [516, 121] width 61 height 24
click at [484, 149] on div "Upload Files" at bounding box center [503, 151] width 39 height 7
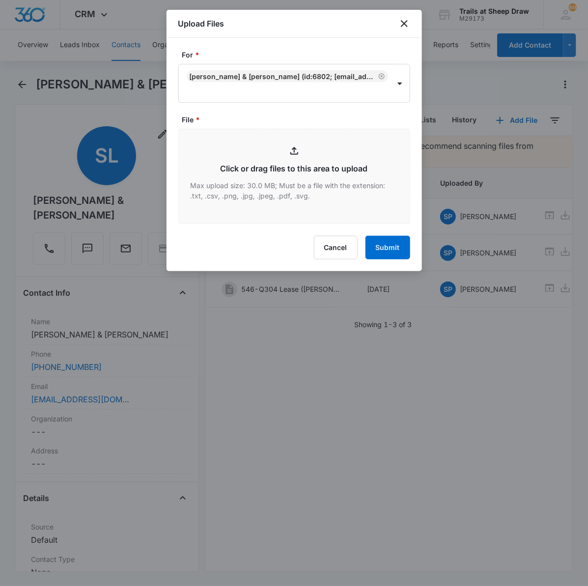
type input "C:\fakepath\546-Q304 Rental Insurance.pdf"
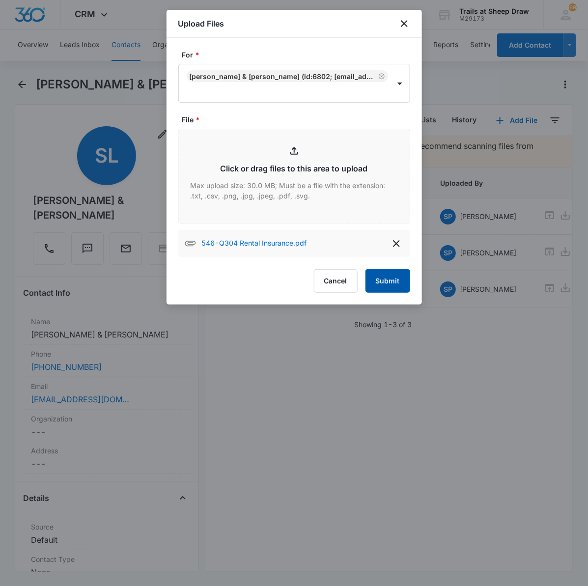
click at [394, 279] on button "Submit" at bounding box center [388, 281] width 45 height 24
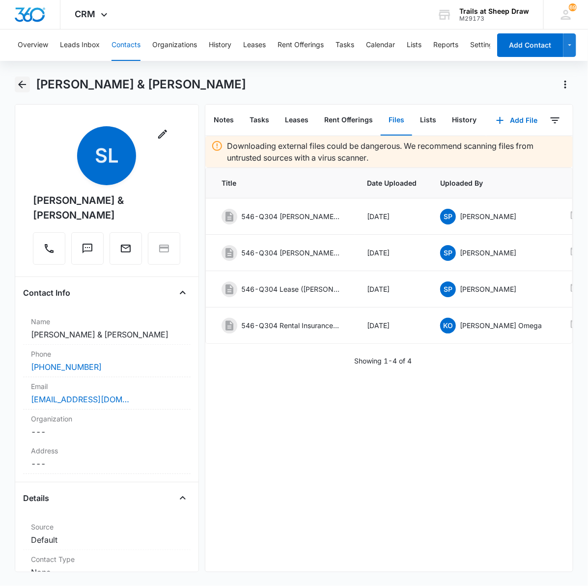
click at [25, 85] on icon "Back" at bounding box center [22, 85] width 8 height 8
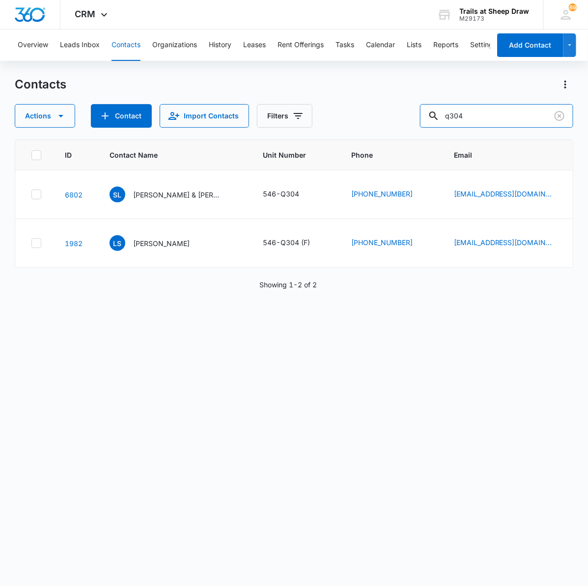
drag, startPoint x: 497, startPoint y: 116, endPoint x: 396, endPoint y: 115, distance: 101.2
click at [396, 115] on div "Actions Contact Import Contacts Filters q304" at bounding box center [294, 116] width 559 height 24
type input "E208"
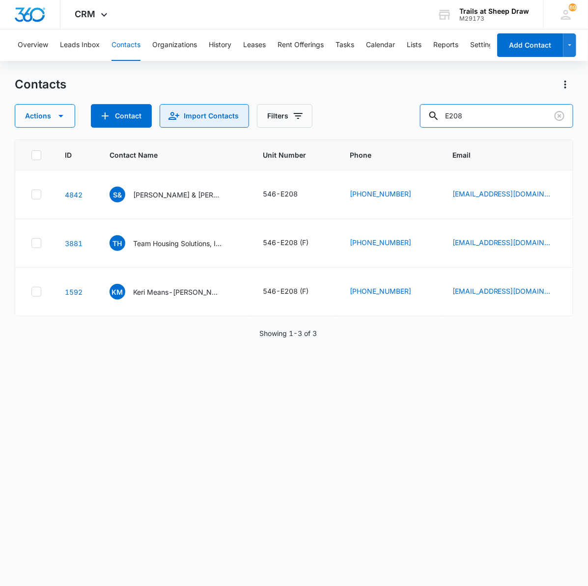
drag, startPoint x: 531, startPoint y: 118, endPoint x: 227, endPoint y: 116, distance: 303.7
click at [225, 116] on div "Actions Contact Import Contacts Filters E208" at bounding box center [294, 116] width 559 height 24
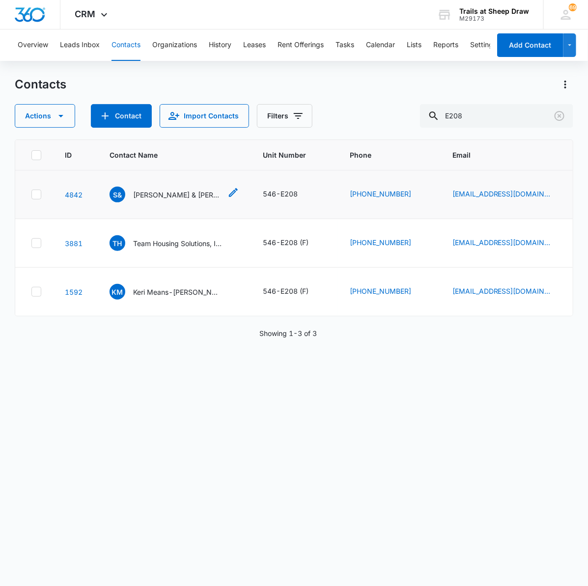
click at [178, 198] on p "[PERSON_NAME] & [PERSON_NAME]" at bounding box center [177, 195] width 88 height 10
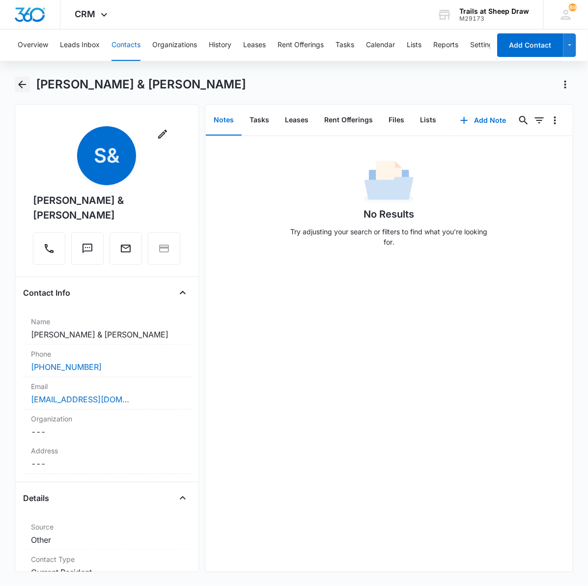
click at [26, 82] on icon "Back" at bounding box center [22, 85] width 12 height 12
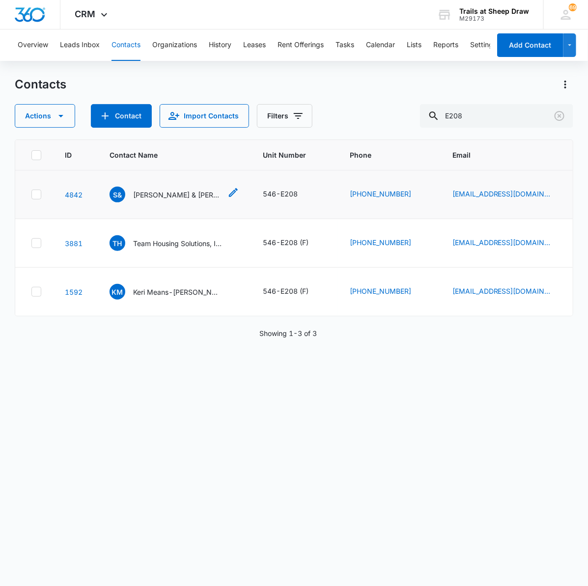
click at [182, 193] on p "[PERSON_NAME] & [PERSON_NAME]" at bounding box center [177, 195] width 88 height 10
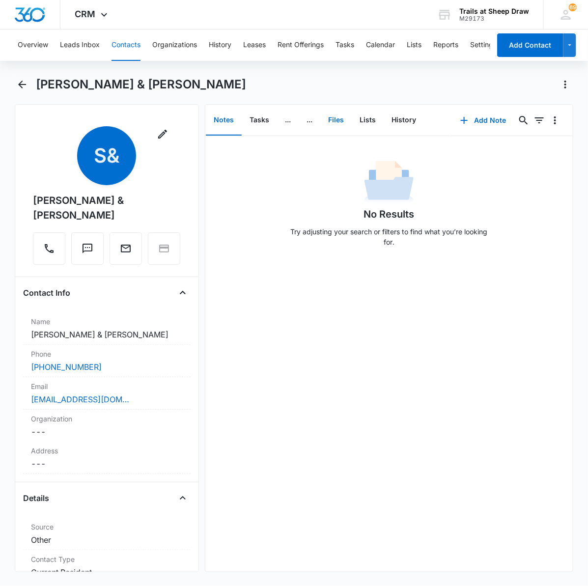
click at [344, 121] on button "Files" at bounding box center [335, 120] width 31 height 30
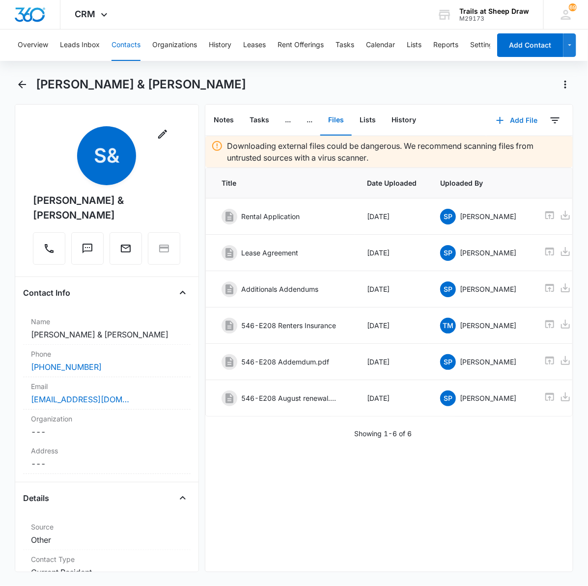
click at [511, 120] on button "Add File" at bounding box center [516, 121] width 61 height 24
click at [488, 150] on div "Upload Files" at bounding box center [503, 151] width 39 height 7
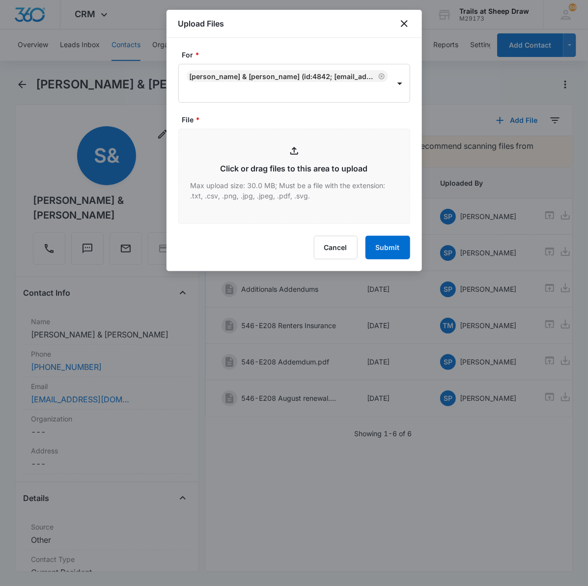
type input "C:\fakepath\546-E208 Rental Insurance.pdf"
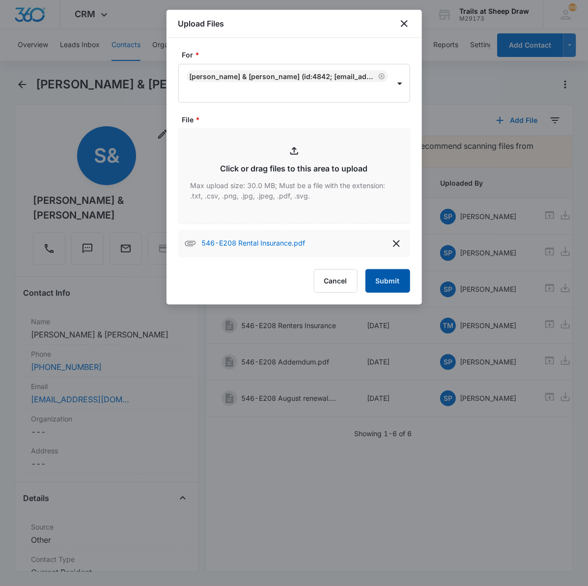
click at [391, 282] on button "Submit" at bounding box center [388, 281] width 45 height 24
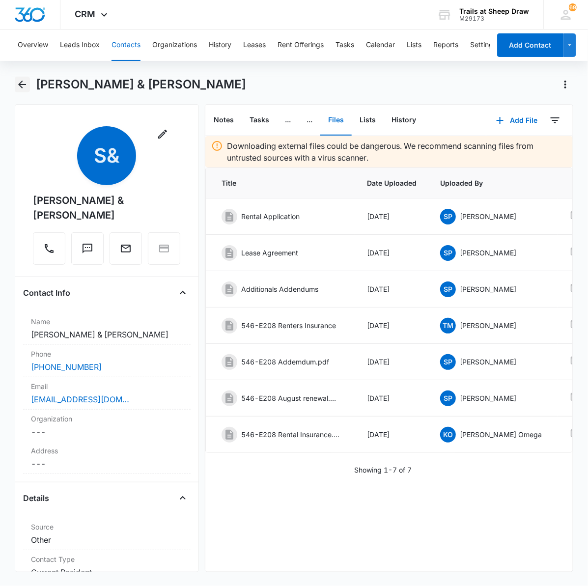
click at [20, 88] on icon "Back" at bounding box center [22, 85] width 12 height 12
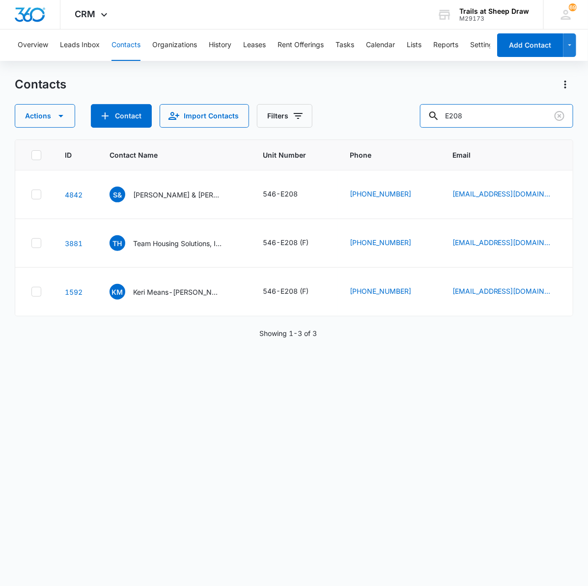
drag, startPoint x: 489, startPoint y: 119, endPoint x: 407, endPoint y: 112, distance: 82.4
click at [408, 112] on div "Actions Contact Import Contacts Filters E208" at bounding box center [294, 116] width 559 height 24
type input "c103"
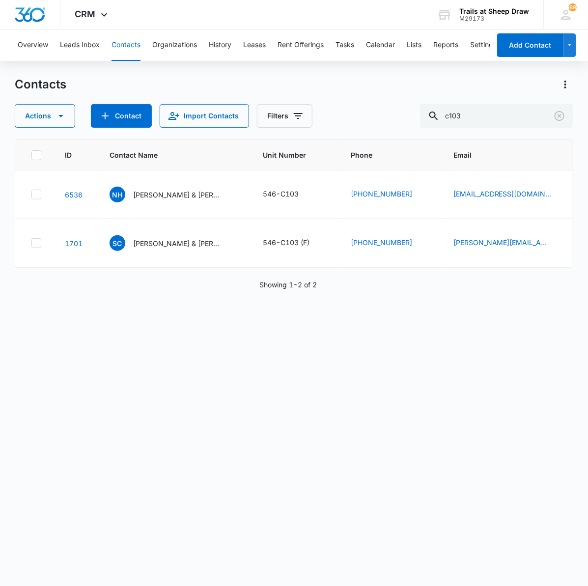
drag, startPoint x: 477, startPoint y: 310, endPoint x: 473, endPoint y: 306, distance: 5.6
drag, startPoint x: 473, startPoint y: 306, endPoint x: 177, endPoint y: 189, distance: 318.1
click at [177, 192] on p "[PERSON_NAME] & [PERSON_NAME]" at bounding box center [177, 195] width 88 height 10
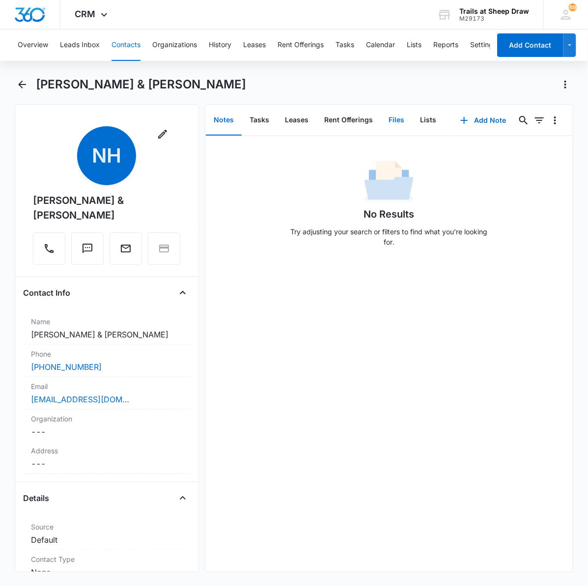
click at [396, 114] on button "Files" at bounding box center [396, 120] width 31 height 30
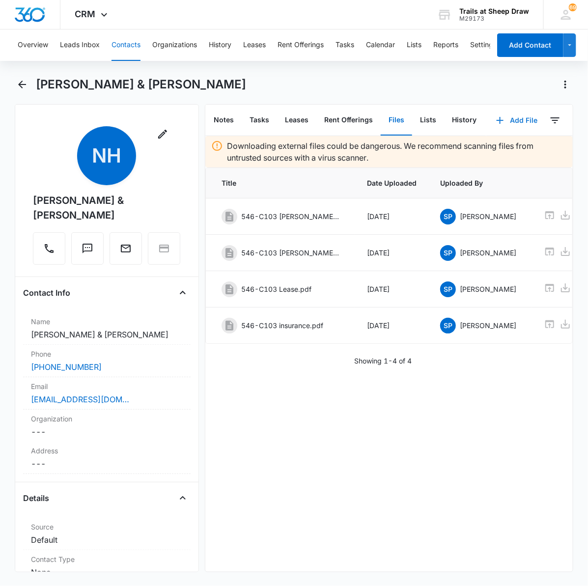
click at [502, 109] on button "Add File" at bounding box center [516, 121] width 61 height 24
click at [489, 145] on button "Upload Files" at bounding box center [510, 151] width 75 height 15
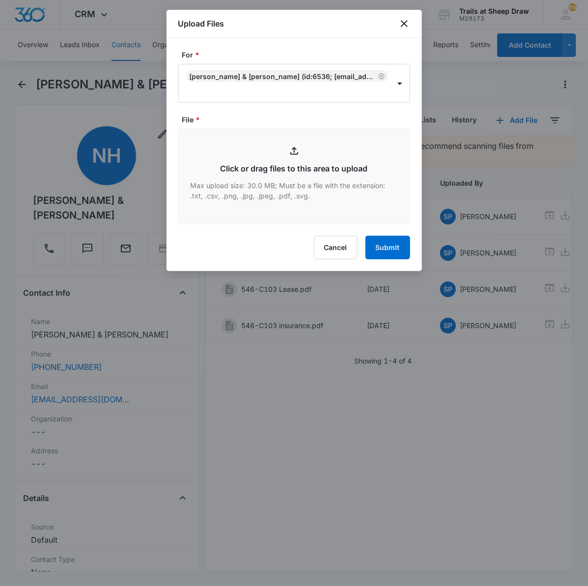
type input "C:\fakepath\546-C103 Rental Insurance.pdf"
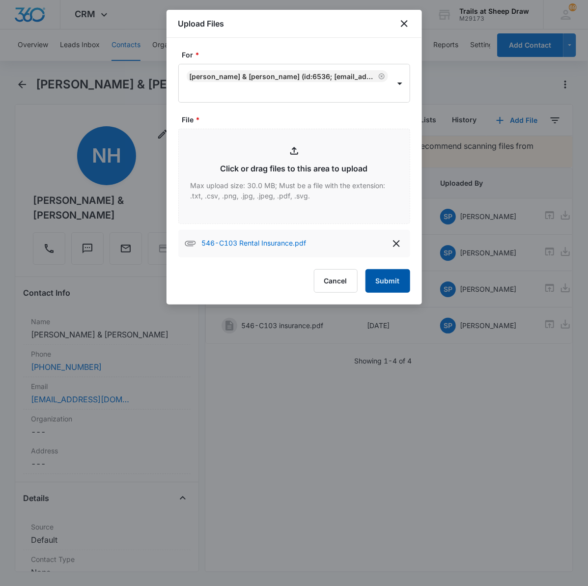
click at [382, 286] on button "Submit" at bounding box center [388, 281] width 45 height 24
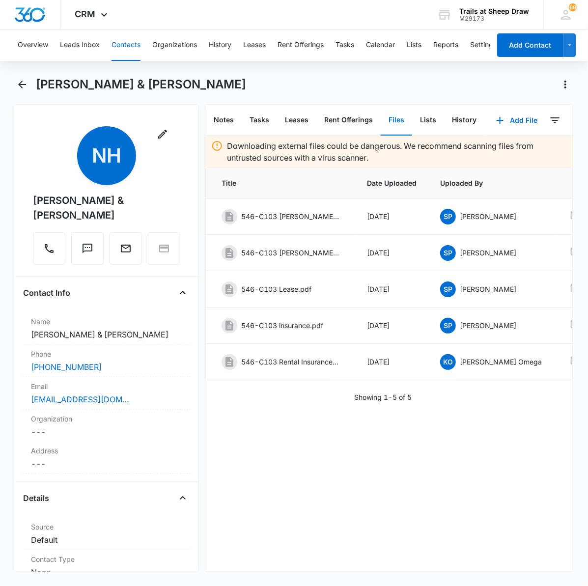
click at [119, 107] on div "Remove NH [PERSON_NAME] & [PERSON_NAME] Contact Info Name Cancel Save Changes […" at bounding box center [107, 338] width 184 height 468
click at [21, 84] on icon "Back" at bounding box center [22, 85] width 8 height 8
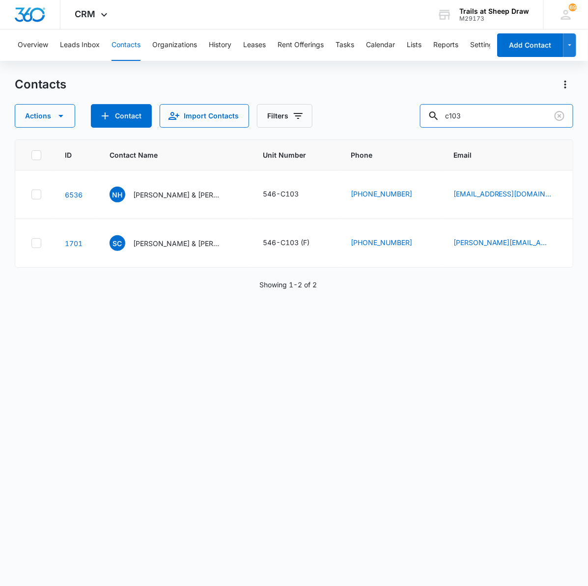
drag, startPoint x: 504, startPoint y: 111, endPoint x: 368, endPoint y: 103, distance: 136.3
click at [367, 103] on div "Contacts Actions Contact Import Contacts Filters c103" at bounding box center [294, 102] width 559 height 51
type input "V302"
click at [165, 195] on p "[PERSON_NAME]" at bounding box center [161, 195] width 57 height 10
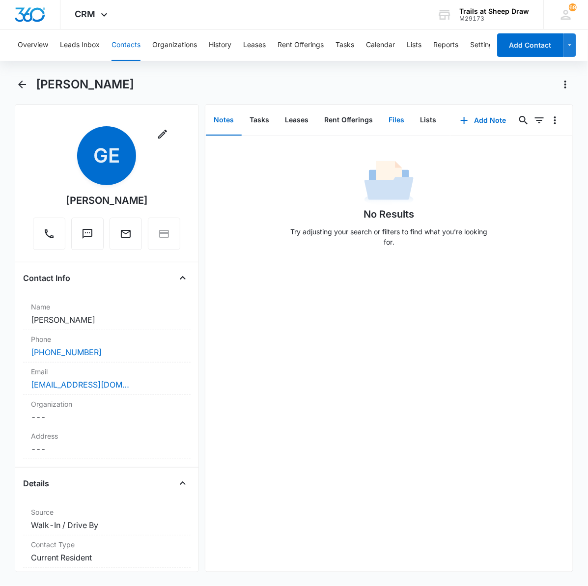
drag, startPoint x: 394, startPoint y: 116, endPoint x: 399, endPoint y: 118, distance: 5.3
click at [396, 116] on button "Files" at bounding box center [396, 120] width 31 height 30
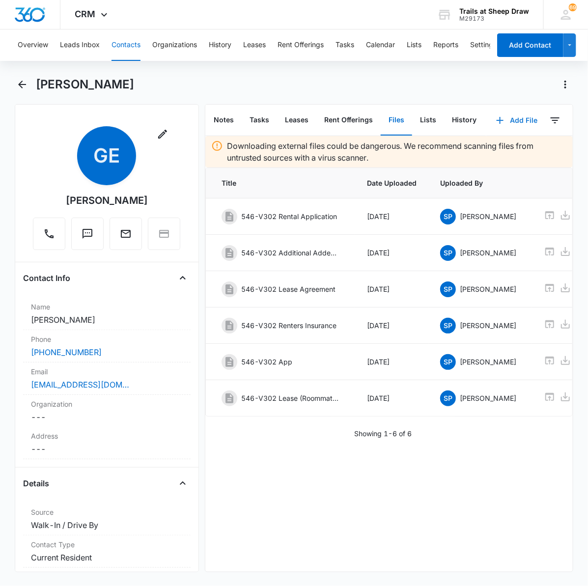
click at [497, 121] on icon "button" at bounding box center [500, 120] width 12 height 12
click at [489, 146] on button "Upload Files" at bounding box center [510, 151] width 75 height 15
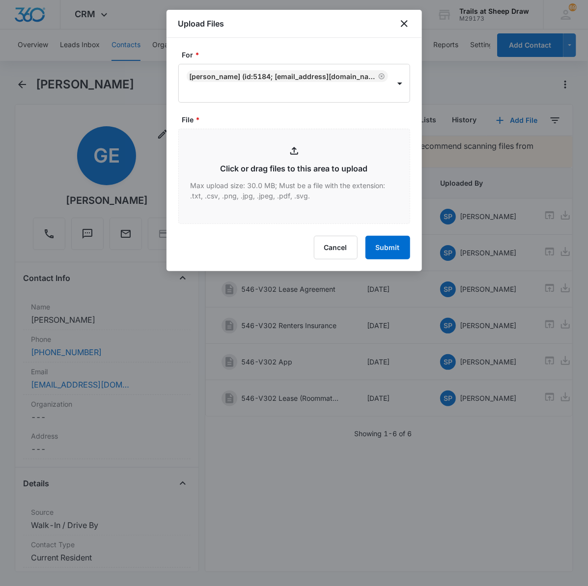
type input "C:\fakepath\546-V302 Rental Insurance.pdf"
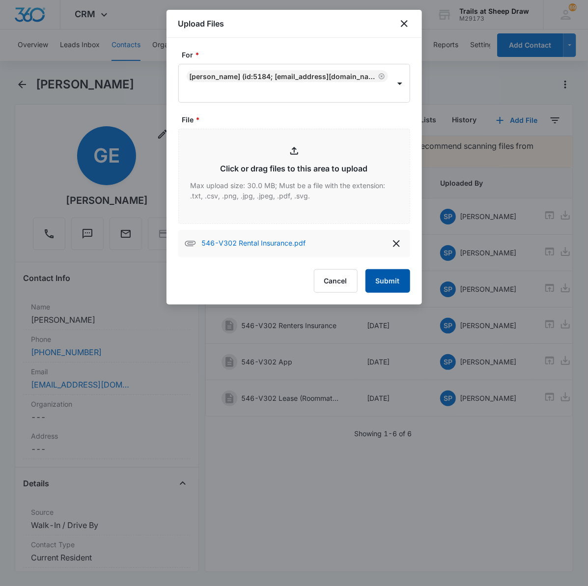
click at [382, 280] on button "Submit" at bounding box center [388, 281] width 45 height 24
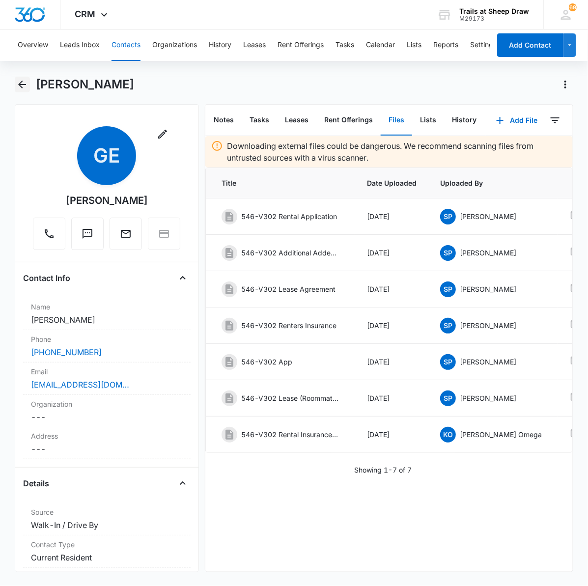
click at [26, 82] on icon "Back" at bounding box center [22, 85] width 12 height 12
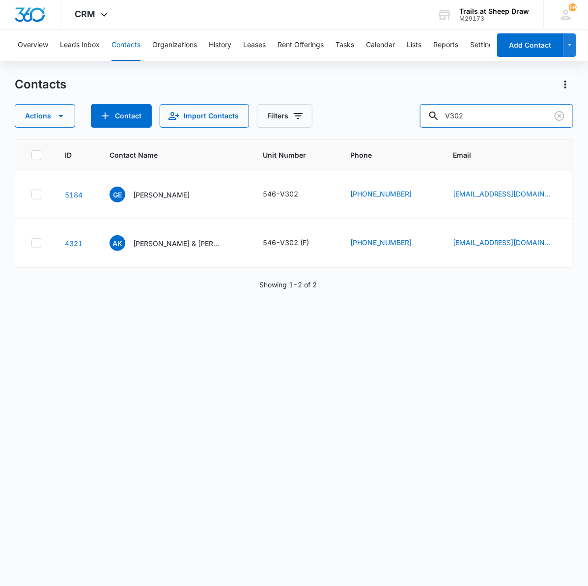
drag, startPoint x: 431, startPoint y: 111, endPoint x: 357, endPoint y: 111, distance: 73.7
click at [359, 111] on div "Actions Contact Import Contacts Filters V302" at bounding box center [294, 116] width 559 height 24
type input "Z307"
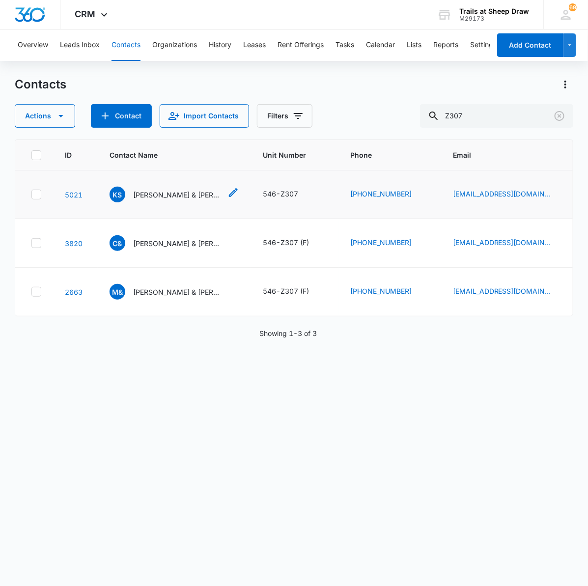
click at [202, 199] on p "[PERSON_NAME] & [PERSON_NAME]" at bounding box center [177, 195] width 88 height 10
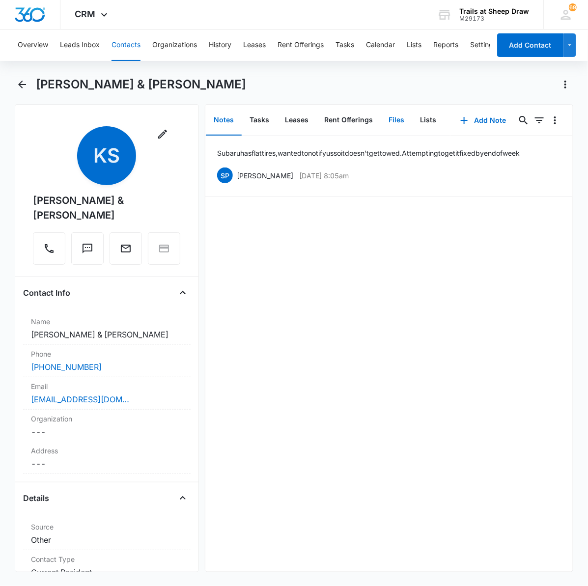
click at [392, 114] on button "Files" at bounding box center [396, 120] width 31 height 30
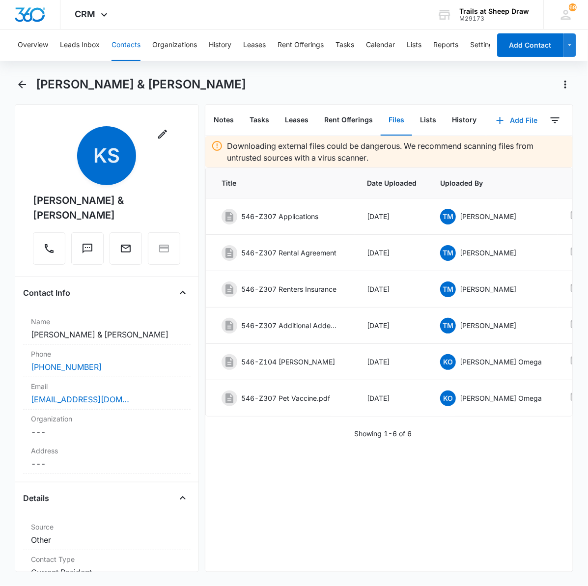
click at [504, 118] on button "Add File" at bounding box center [516, 121] width 61 height 24
click at [490, 145] on button "Upload Files" at bounding box center [510, 151] width 75 height 15
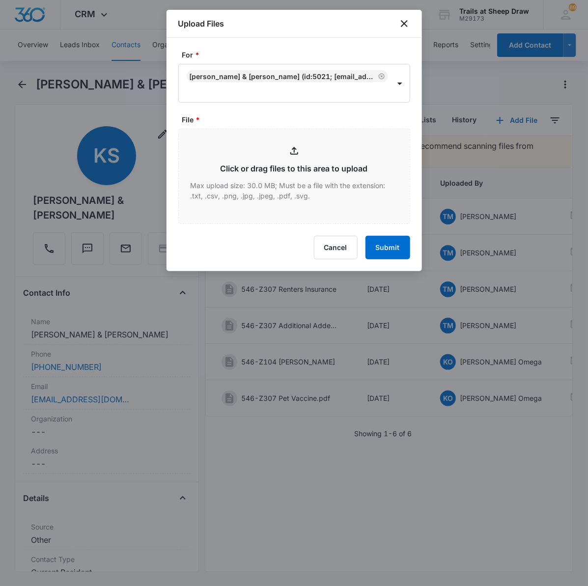
type input "C:\fakepath\546-Z307 Rental Insurance.pdf"
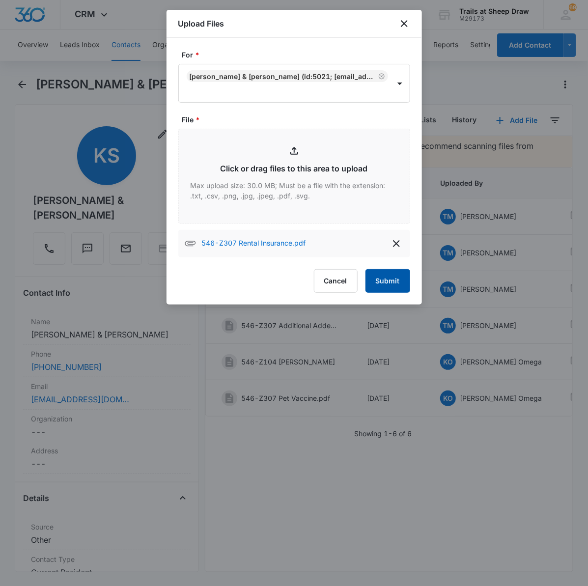
click at [393, 283] on button "Submit" at bounding box center [388, 281] width 45 height 24
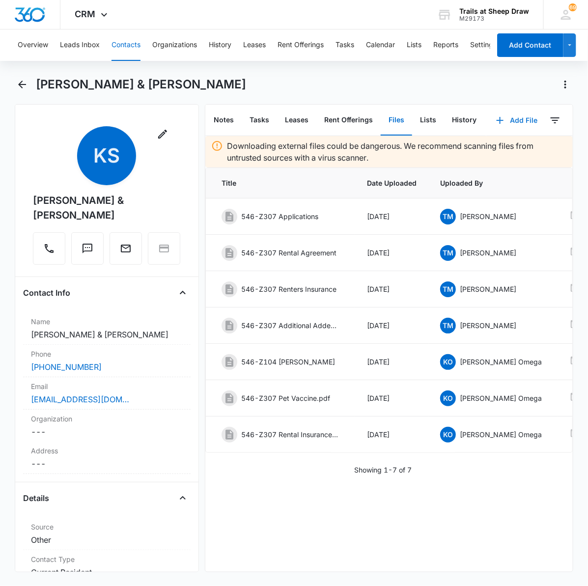
click at [510, 121] on button "Add File" at bounding box center [516, 121] width 61 height 24
click at [262, 69] on div "Overview Leads Inbox Contacts Organizations History Leases Rent Offerings Tasks…" at bounding box center [294, 306] width 588 height 555
click at [22, 79] on icon "Back" at bounding box center [22, 85] width 12 height 12
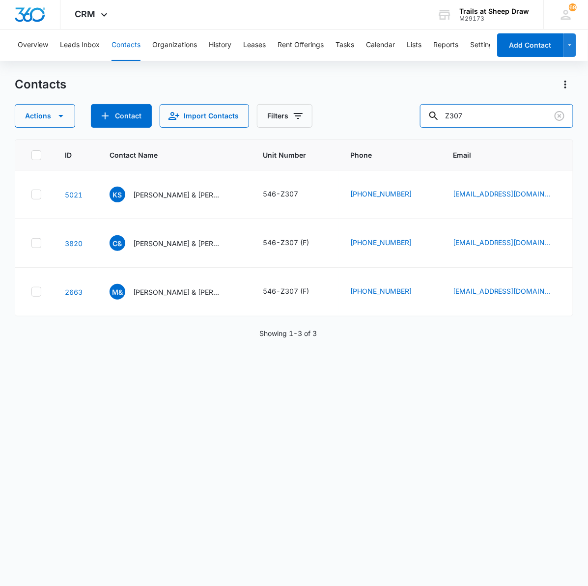
drag, startPoint x: 501, startPoint y: 114, endPoint x: 382, endPoint y: 114, distance: 118.9
click at [382, 114] on div "Actions Contact Import Contacts Filters Z307" at bounding box center [294, 116] width 559 height 24
type input "z304"
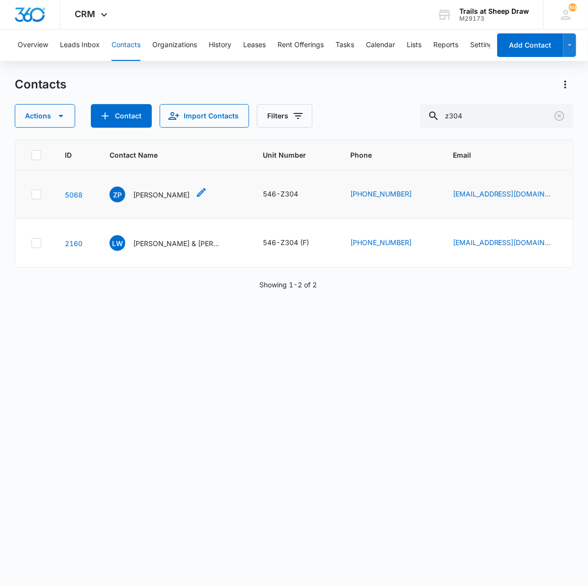
click at [169, 197] on p "[PERSON_NAME]" at bounding box center [161, 195] width 57 height 10
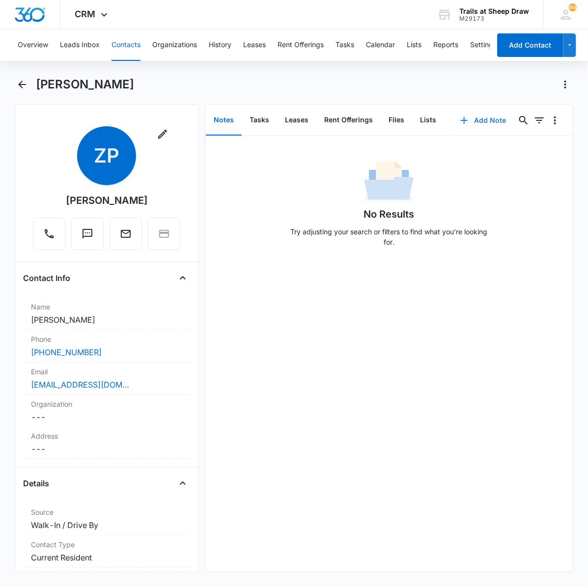
click at [481, 123] on button "Add Note" at bounding box center [483, 121] width 65 height 24
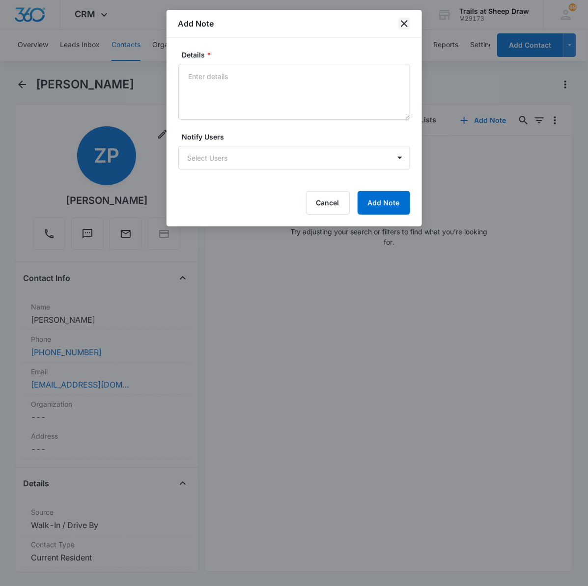
click at [401, 26] on icon "close" at bounding box center [405, 24] width 12 height 12
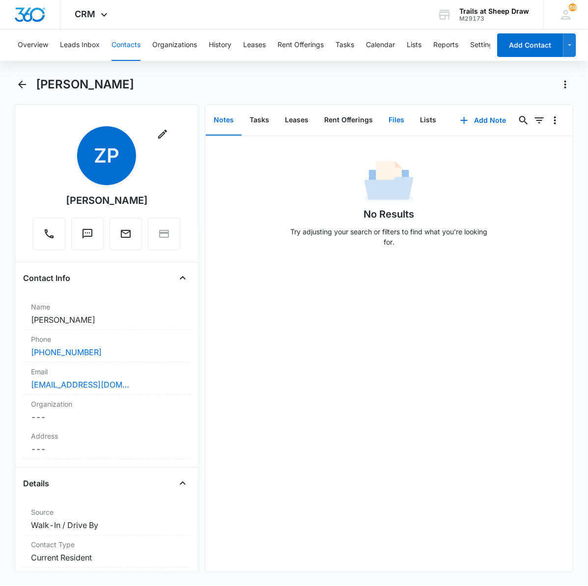
click at [397, 114] on button "Files" at bounding box center [396, 120] width 31 height 30
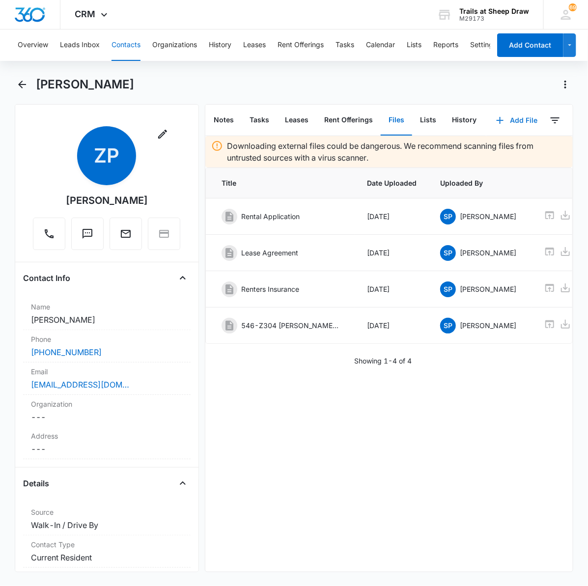
click at [509, 119] on button "Add File" at bounding box center [516, 121] width 61 height 24
click at [486, 149] on div "Upload Files" at bounding box center [503, 151] width 39 height 7
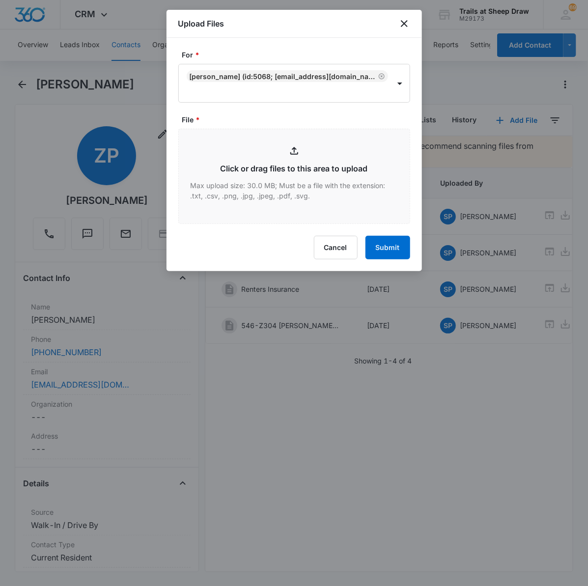
type input "C:\fakepath\546-Z304 Rental Insurance.pdf"
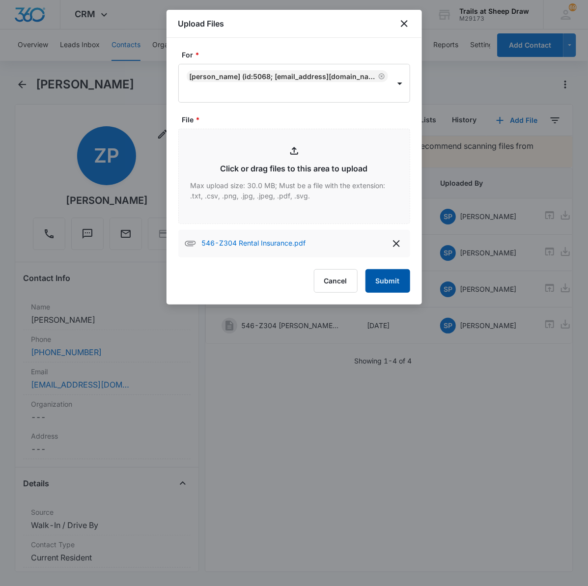
click at [391, 276] on button "Submit" at bounding box center [388, 281] width 45 height 24
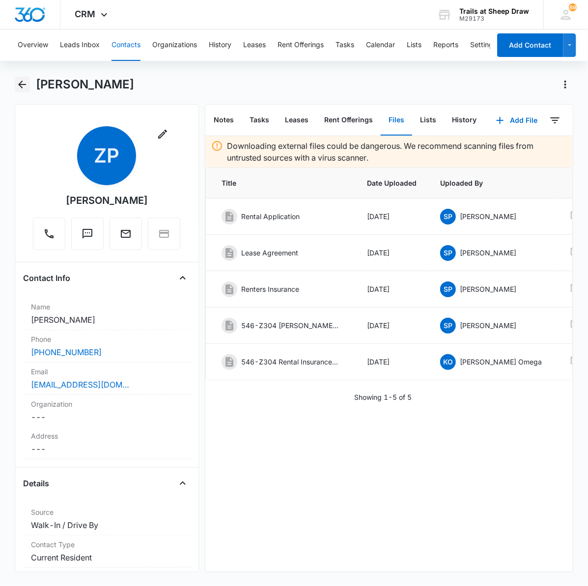
click at [16, 85] on icon "Back" at bounding box center [22, 85] width 12 height 12
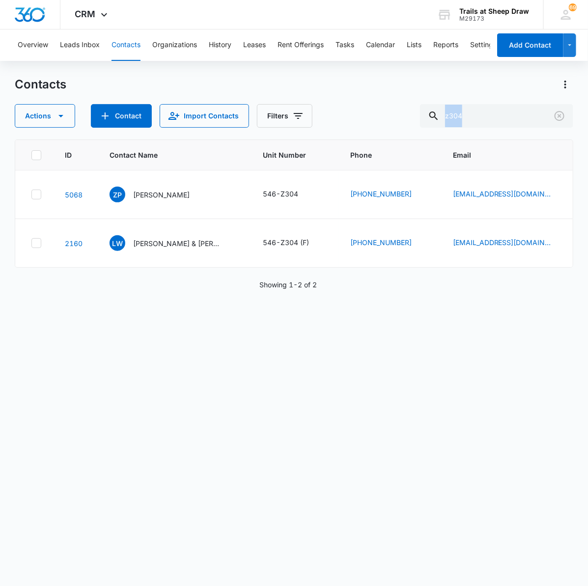
drag, startPoint x: 568, startPoint y: 130, endPoint x: 422, endPoint y: 104, distance: 148.8
click at [422, 104] on div "Contacts Actions Contact Import Contacts Filters z304 ID Contact Name Unit Numb…" at bounding box center [294, 331] width 559 height 509
drag, startPoint x: 422, startPoint y: 104, endPoint x: 512, endPoint y: 119, distance: 91.8
click at [514, 119] on input "z304" at bounding box center [496, 116] width 153 height 24
click at [495, 118] on input "z304" at bounding box center [496, 116] width 153 height 24
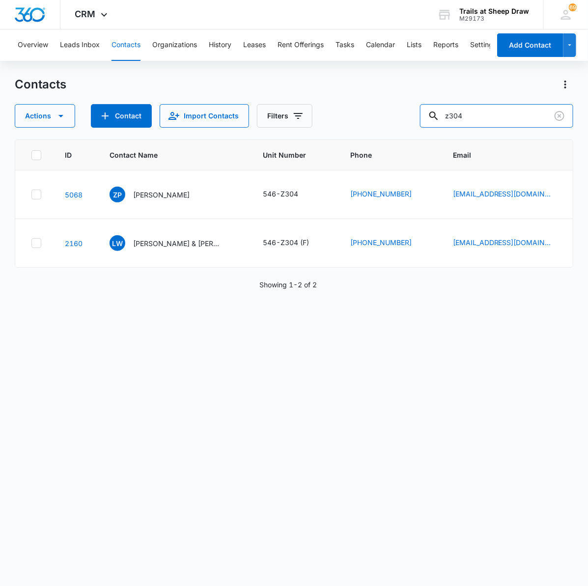
drag, startPoint x: 462, startPoint y: 129, endPoint x: 443, endPoint y: 130, distance: 19.2
click at [443, 130] on div "Contacts Actions Contact Import Contacts Filters z304 ID Contact Name Unit Numb…" at bounding box center [294, 331] width 559 height 509
type input "Q306"
